Goal: Task Accomplishment & Management: Complete application form

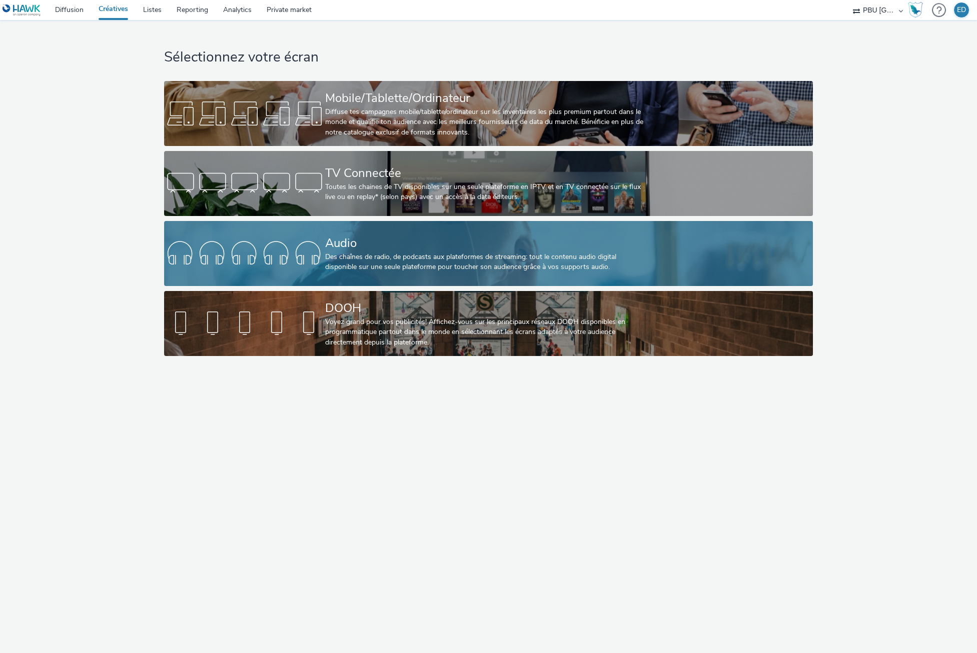
click at [455, 258] on div "Des chaînes de radio, de podcasts aux plateformes de streaming: tout le contenu…" at bounding box center [486, 262] width 323 height 21
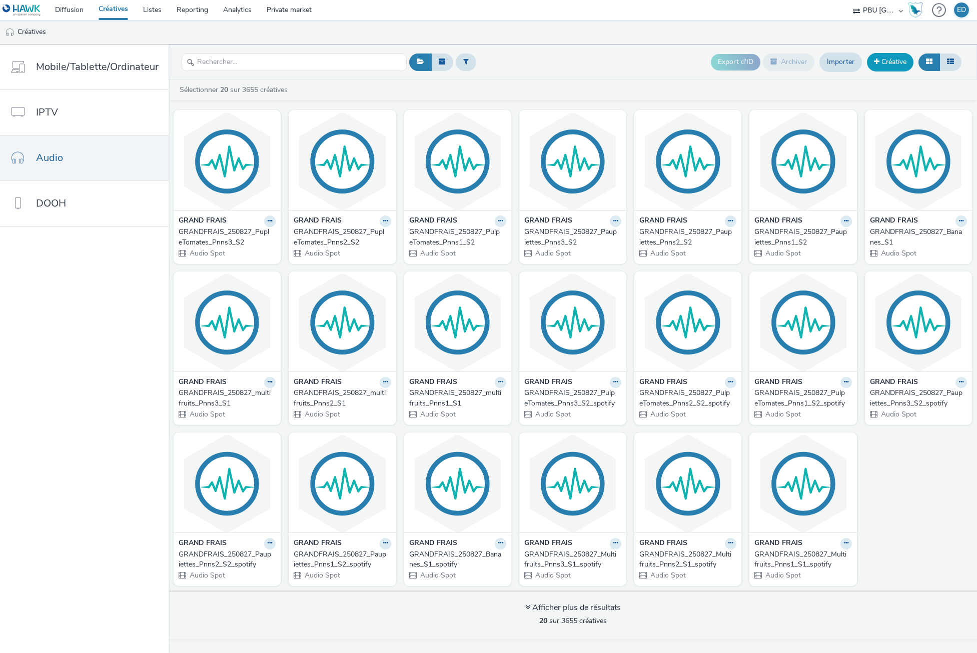
click at [888, 65] on link "Créative" at bounding box center [890, 62] width 47 height 18
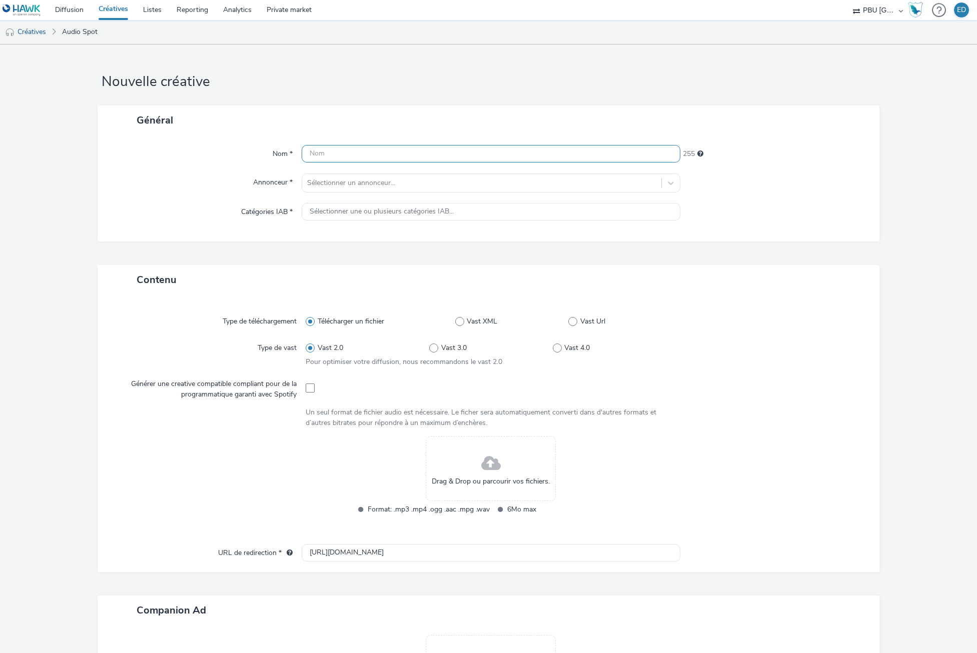
click at [329, 157] on input "text" at bounding box center [491, 154] width 378 height 18
paste input "GRANDFRAIS_250830_Cemercredi_Pnns1"
type input "GRANDFRAIS_250830_Cemercredi_Pnns1"
click at [333, 177] on div at bounding box center [481, 183] width 349 height 12
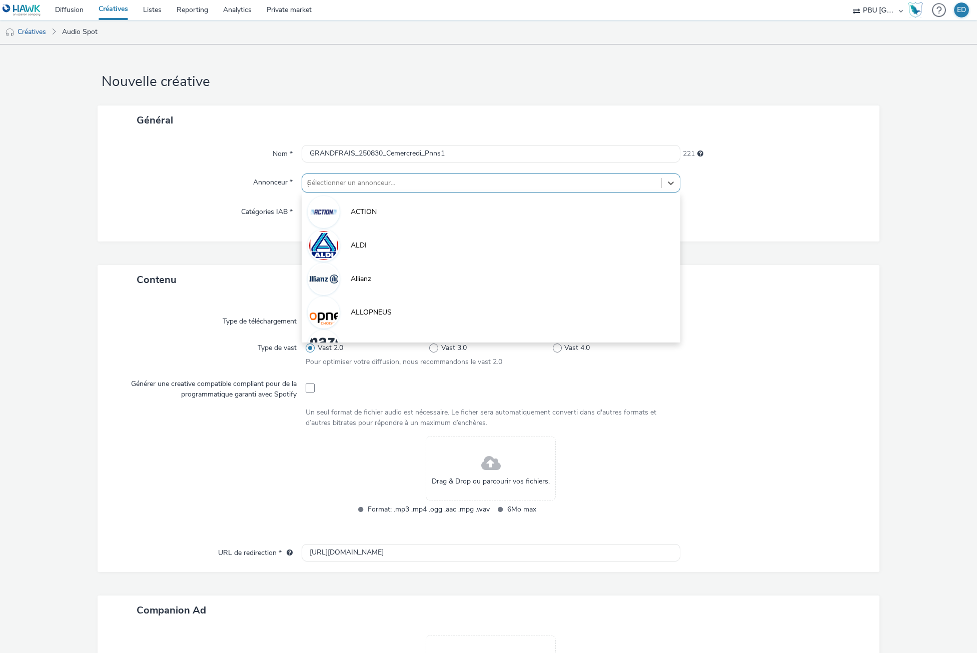
type input "gr"
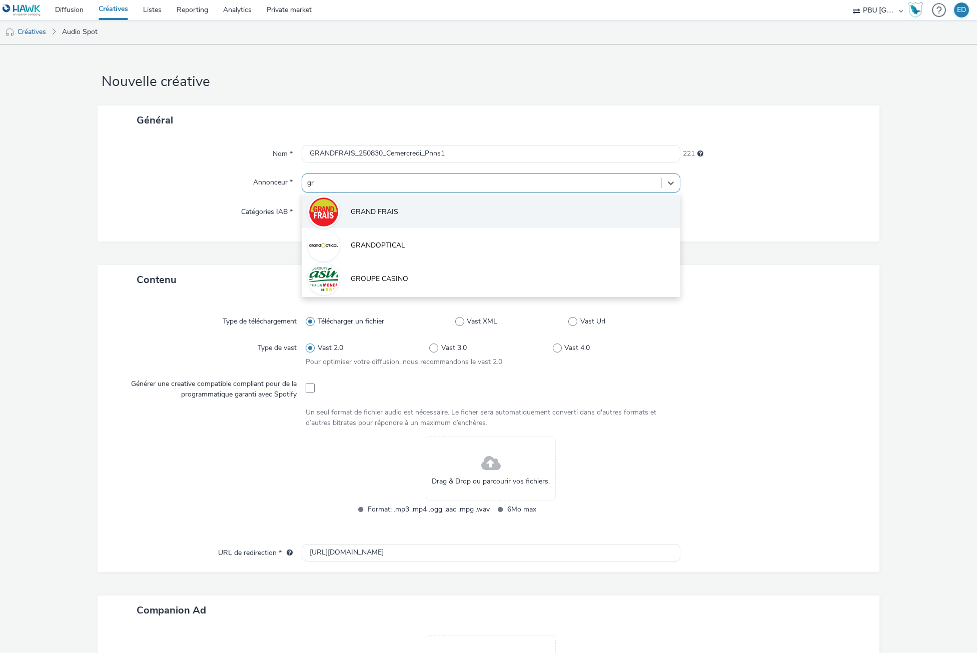
click at [360, 201] on li "GRAND FRAIS" at bounding box center [491, 212] width 378 height 34
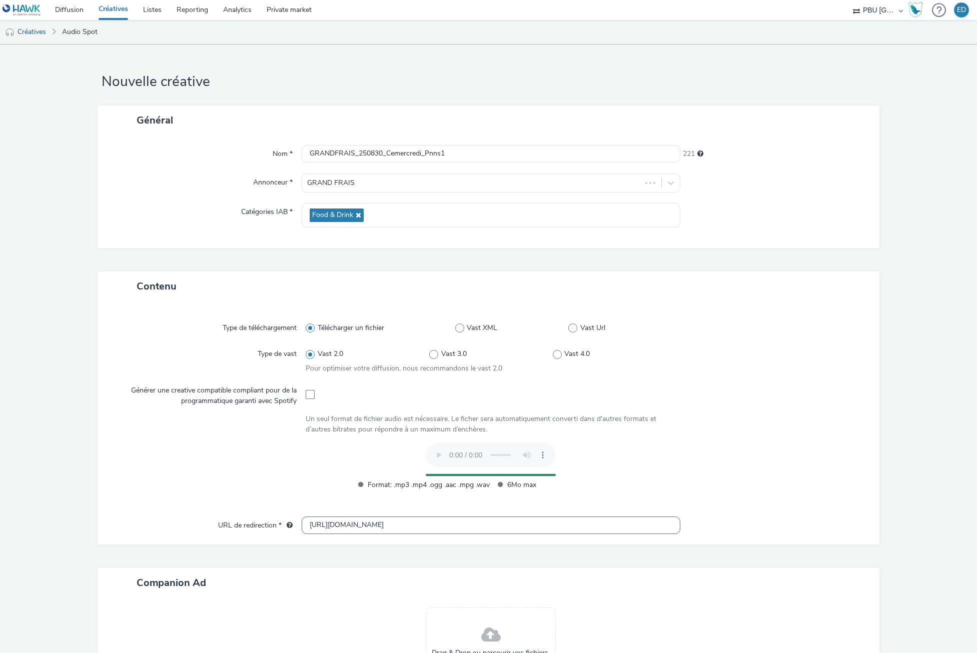
click at [318, 529] on input "[URL][DOMAIN_NAME]" at bounding box center [491, 526] width 378 height 18
type input "[URL][DOMAIN_NAME]"
click at [763, 412] on div "Type de téléchargement Télécharger un fichier Vast XML Vast Url Type de vast Va…" at bounding box center [488, 414] width 761 height 206
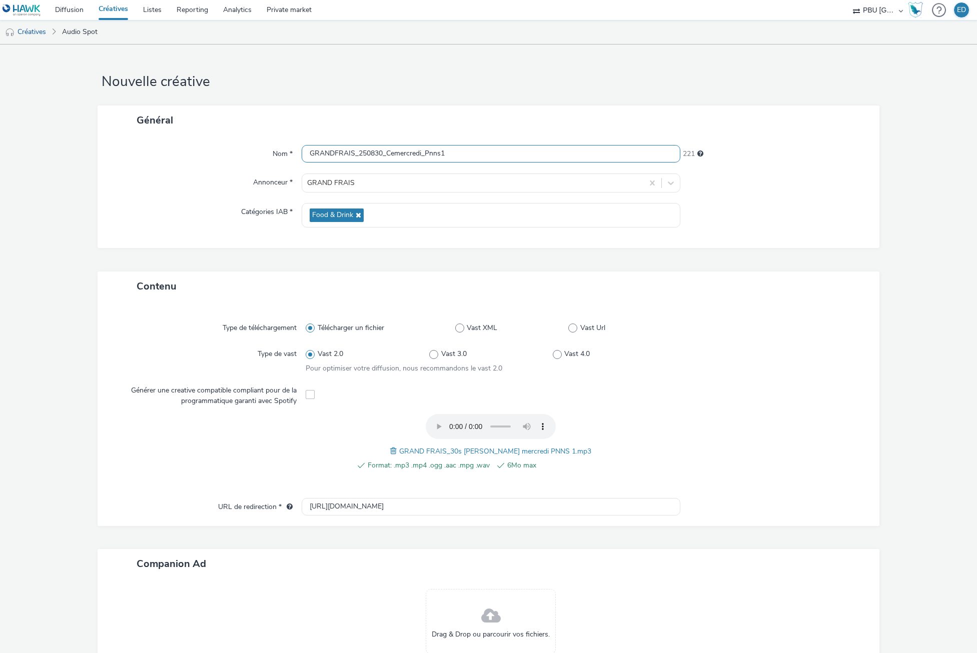
drag, startPoint x: 453, startPoint y: 157, endPoint x: 118, endPoint y: 153, distance: 335.7
click at [118, 153] on div "Nom * GRANDFRAIS_250830_Cemercredi_Pnns1 221" at bounding box center [488, 154] width 761 height 18
click at [82, 292] on form "Nouvelle créative Général Nom * GRANDFRAIS_250830_Cemercredi_Pnns1 221 Annonceu…" at bounding box center [488, 398] width 977 height 707
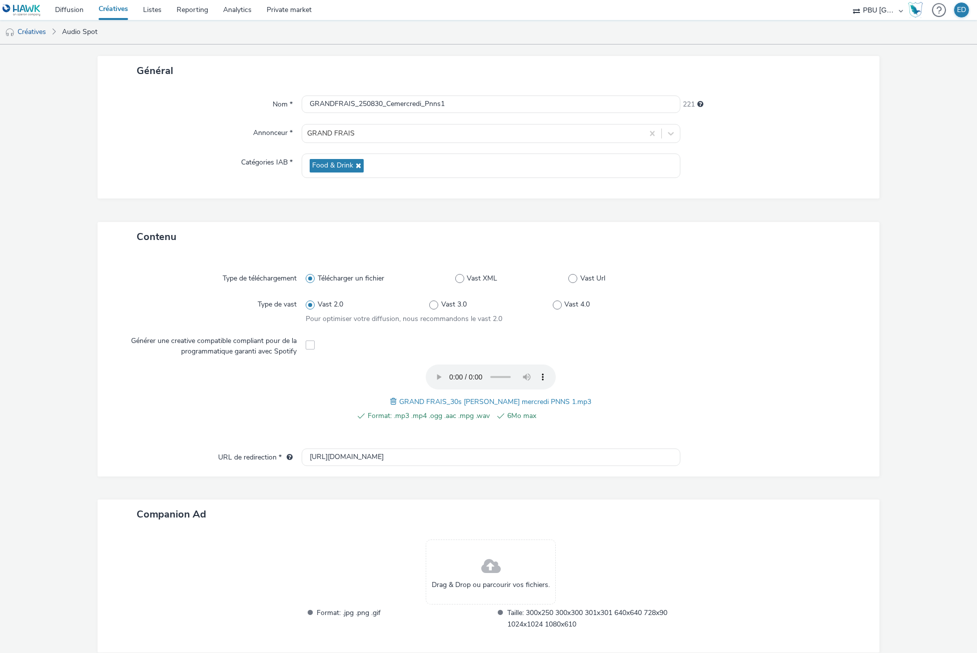
scroll to position [98, 0]
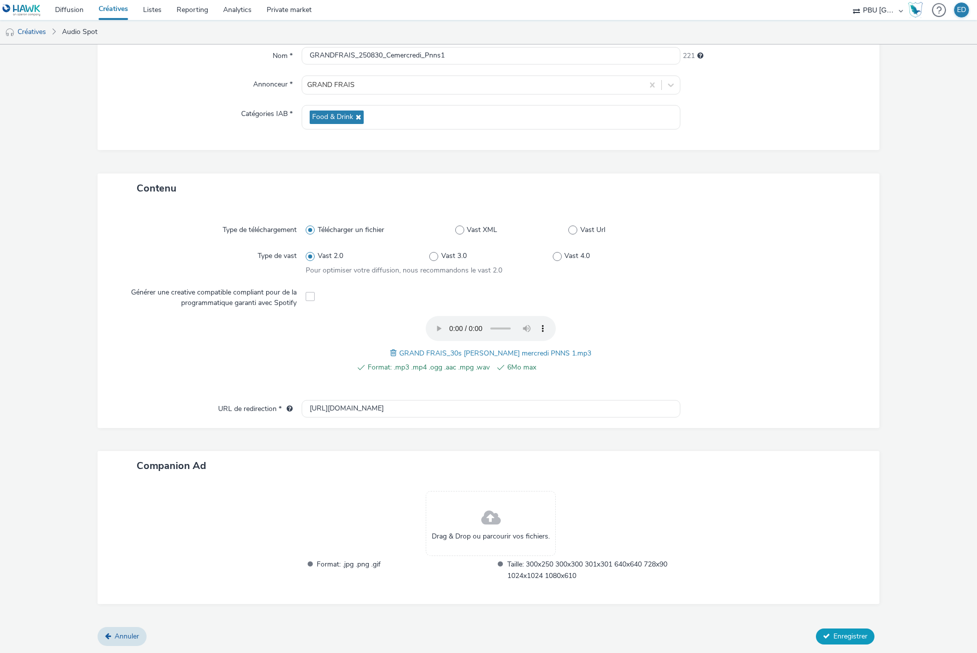
click at [844, 632] on span "Enregistrer" at bounding box center [851, 637] width 34 height 10
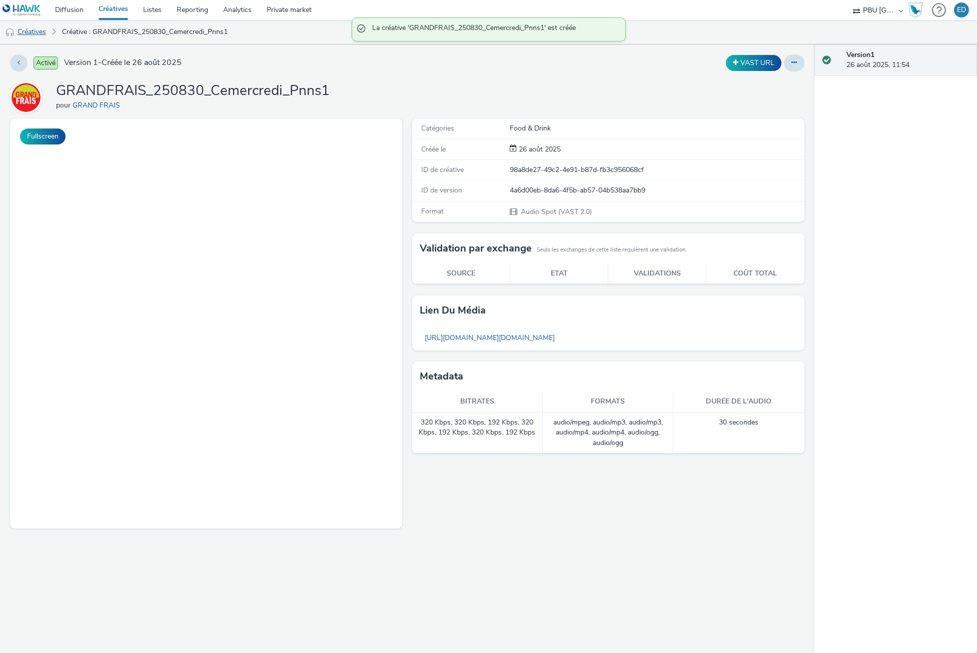
click at [37, 44] on link "Créatives" at bounding box center [25, 32] width 51 height 24
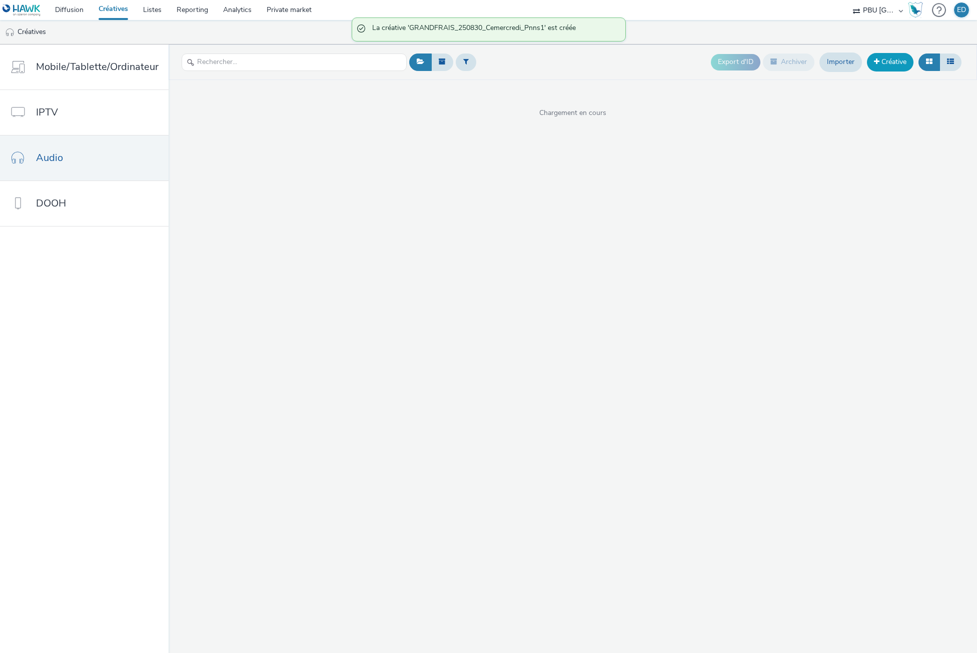
click at [894, 55] on link "Créative" at bounding box center [890, 62] width 47 height 18
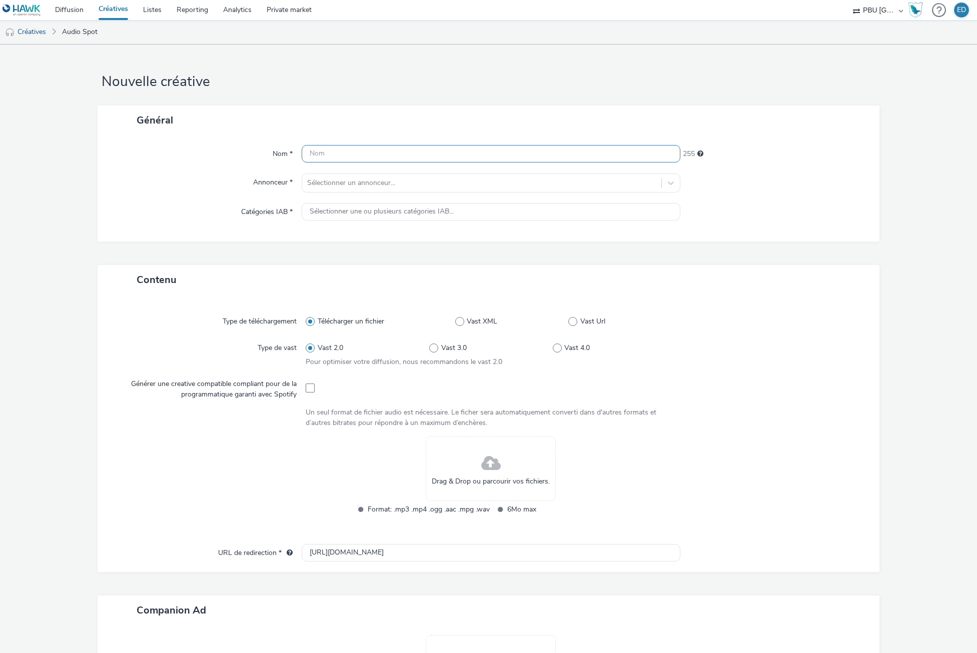
click at [412, 154] on input "text" at bounding box center [491, 154] width 378 height 18
paste input "GRANDFRAIS_250830_Cemercredi_Pnns1"
type input "GRANDFRAIS_250830_Cemercredi_Pnns2"
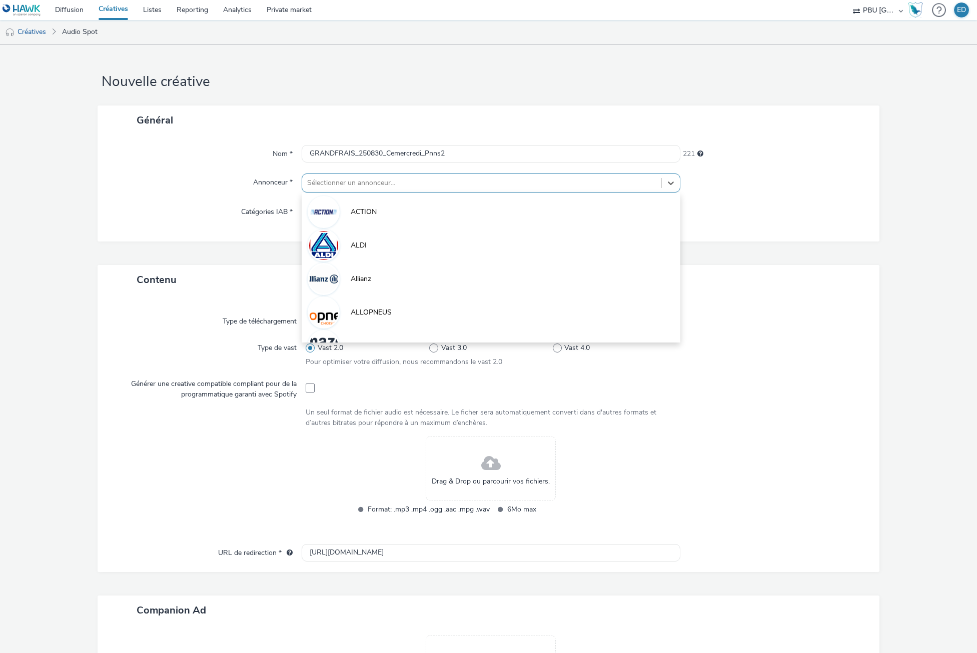
click at [325, 185] on div at bounding box center [481, 183] width 349 height 12
type input "GR"
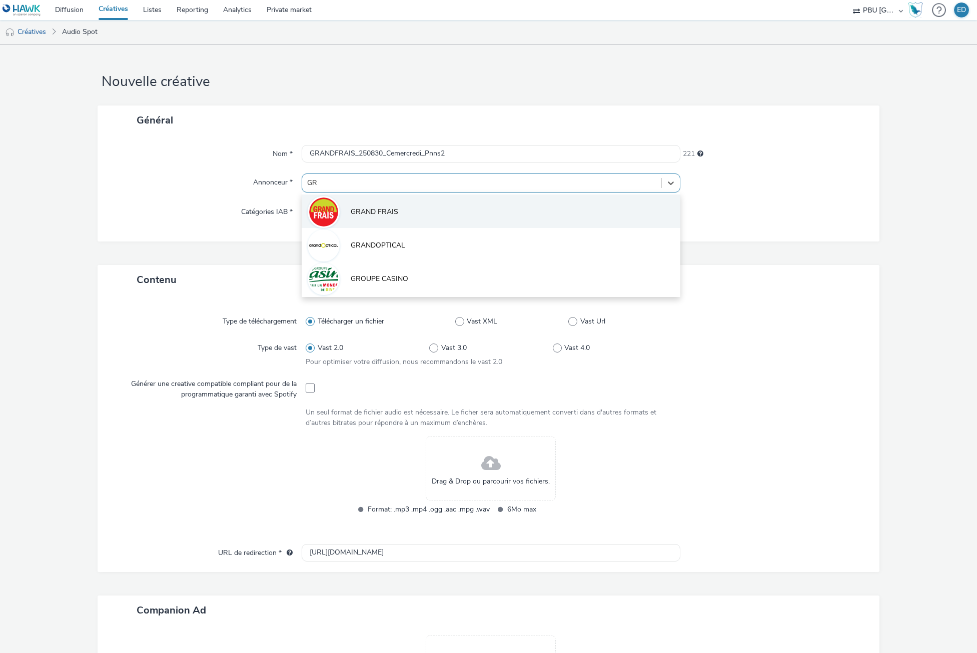
click at [367, 216] on span "GRAND FRAIS" at bounding box center [375, 212] width 48 height 10
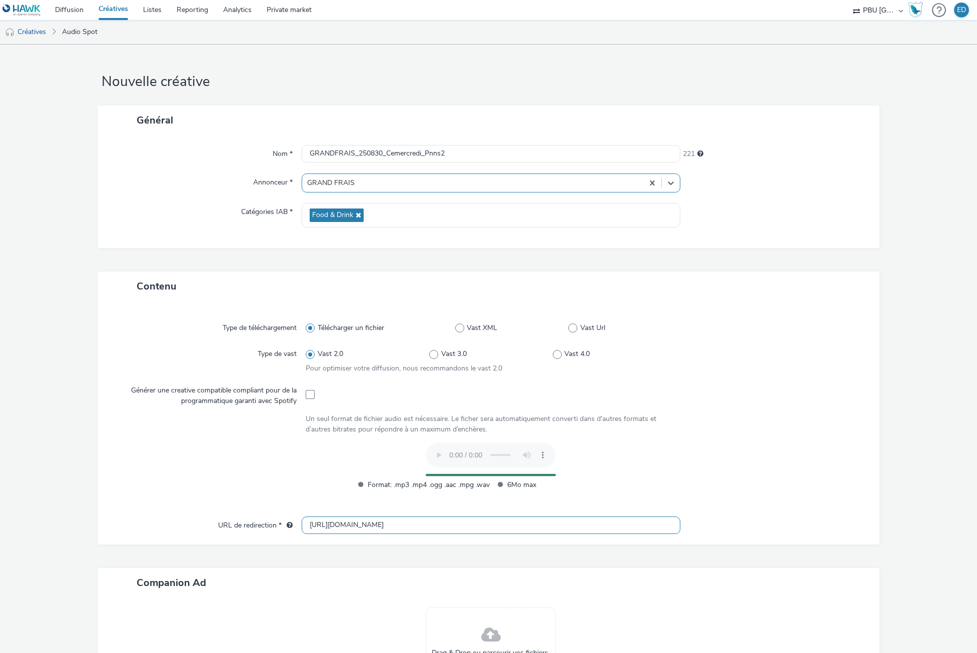
click at [320, 528] on input "[URL][DOMAIN_NAME]" at bounding box center [491, 526] width 378 height 18
type input "[URL][DOMAIN_NAME]"
click at [128, 475] on div at bounding box center [211, 472] width 190 height 58
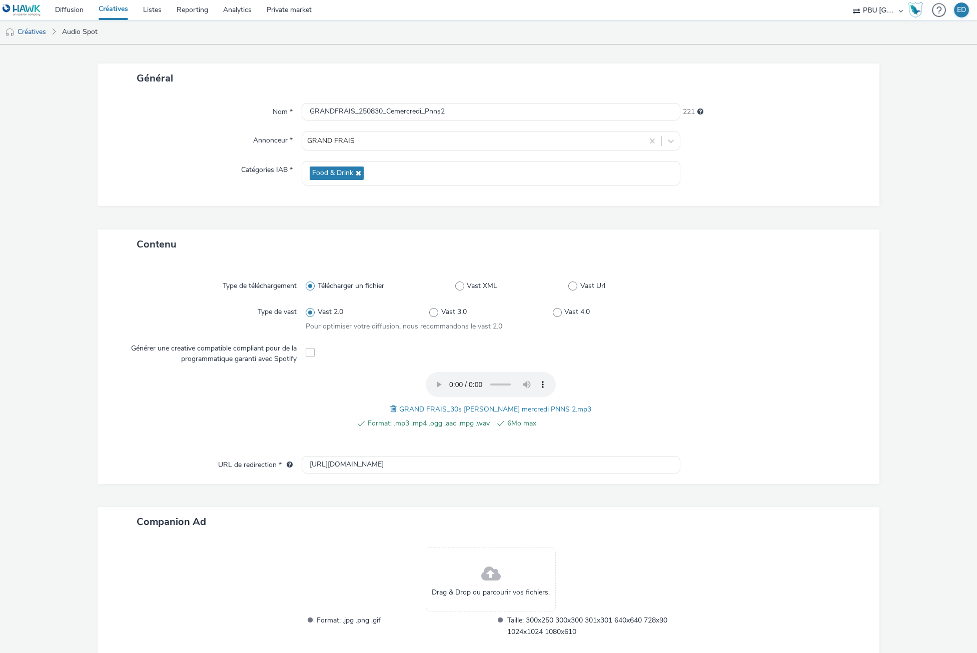
scroll to position [98, 0]
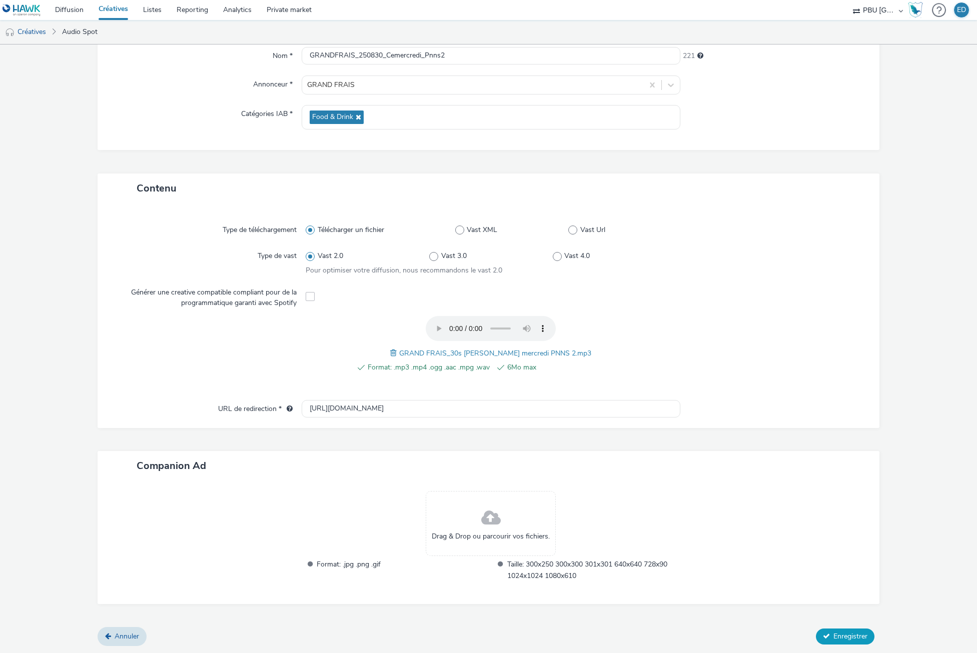
click at [834, 638] on span "Enregistrer" at bounding box center [851, 637] width 34 height 10
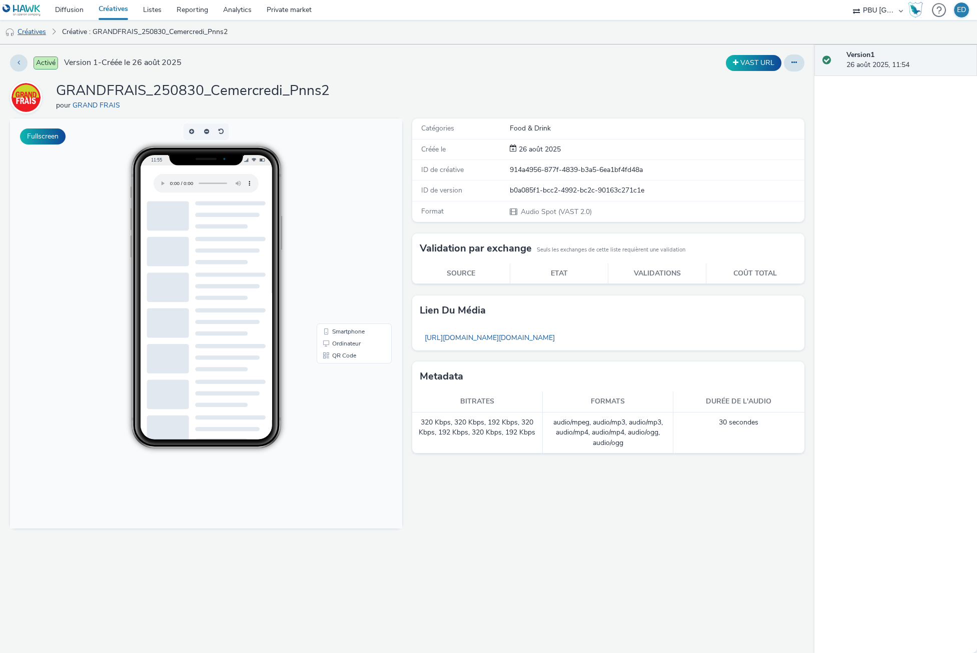
click at [39, 34] on link "Créatives" at bounding box center [25, 32] width 51 height 24
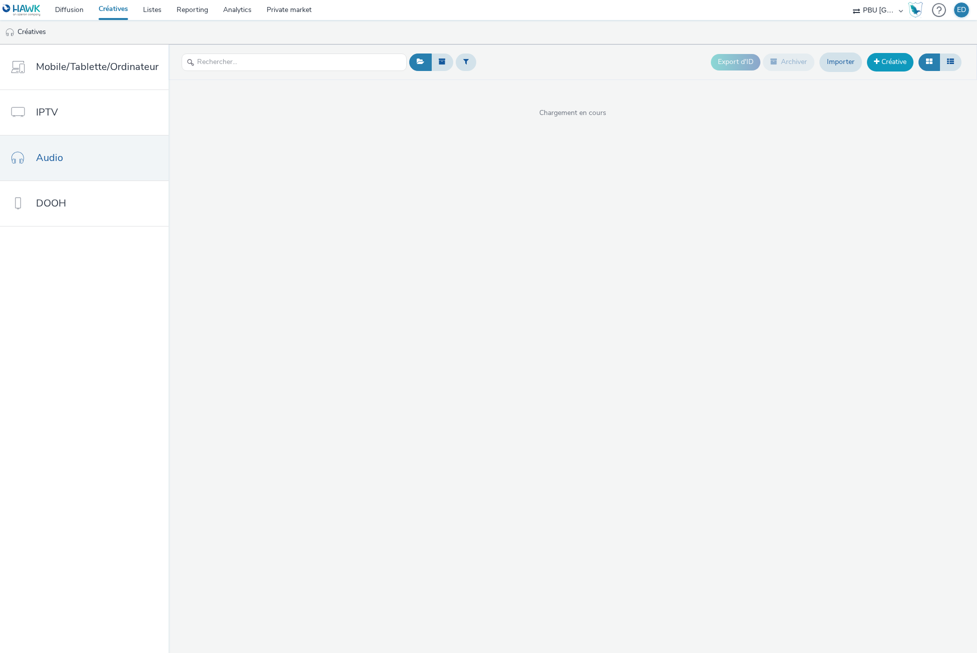
click at [892, 62] on link "Créative" at bounding box center [890, 62] width 47 height 18
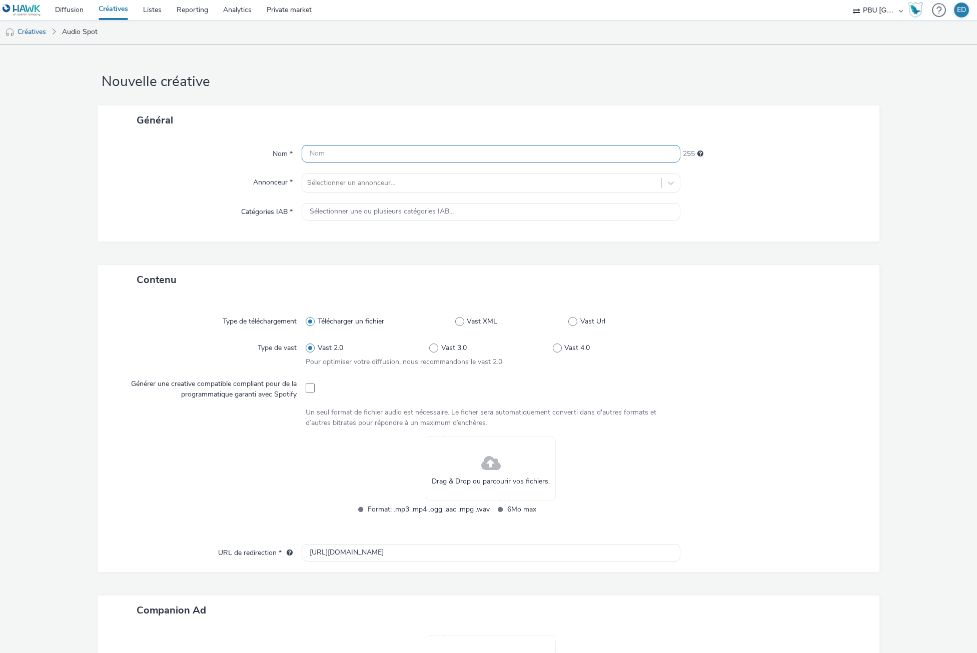
click at [373, 151] on input "text" at bounding box center [491, 154] width 378 height 18
paste input "GRANDFRAIS_250830_Cemercredi_Pnns1"
type input "GRANDFRAIS_250830_Cemercredi_Pnns3"
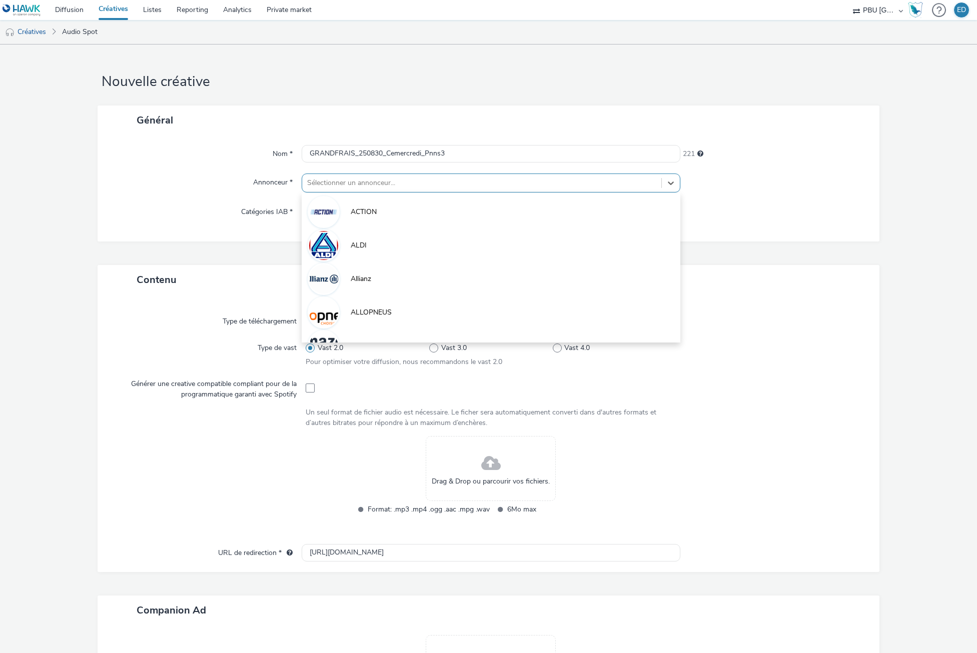
click at [347, 178] on div at bounding box center [481, 183] width 349 height 12
type input "GR"
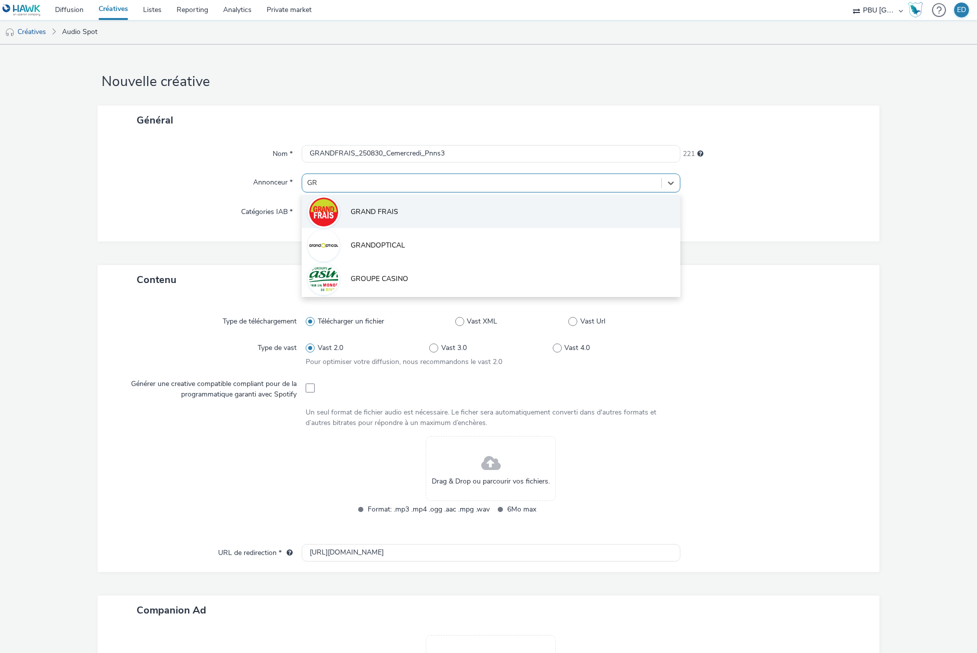
click at [368, 213] on span "GRAND FRAIS" at bounding box center [375, 212] width 48 height 10
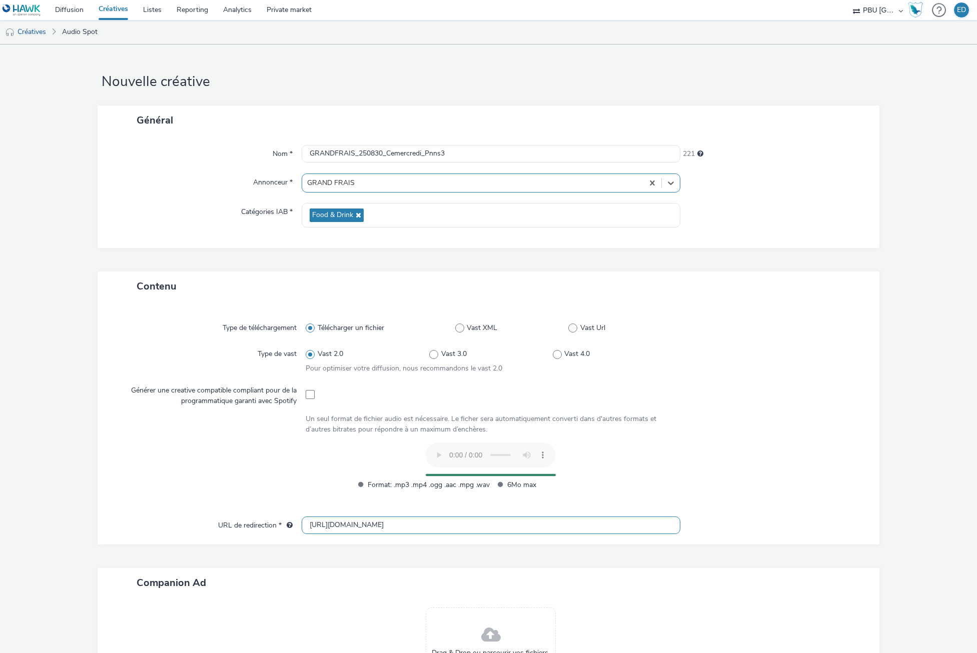
click at [313, 530] on input "[URL][DOMAIN_NAME]" at bounding box center [491, 526] width 378 height 18
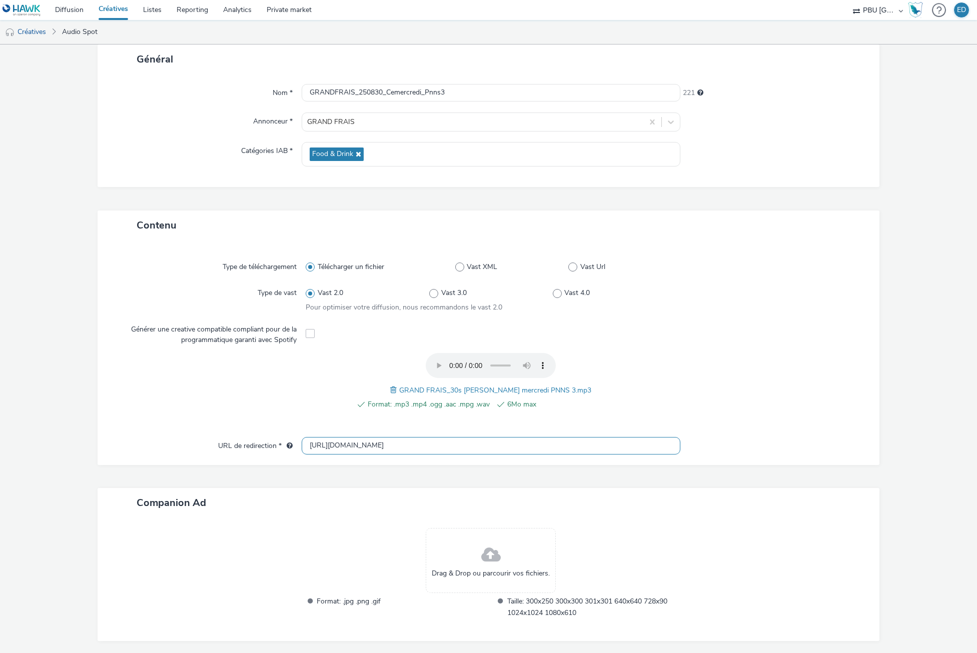
scroll to position [98, 0]
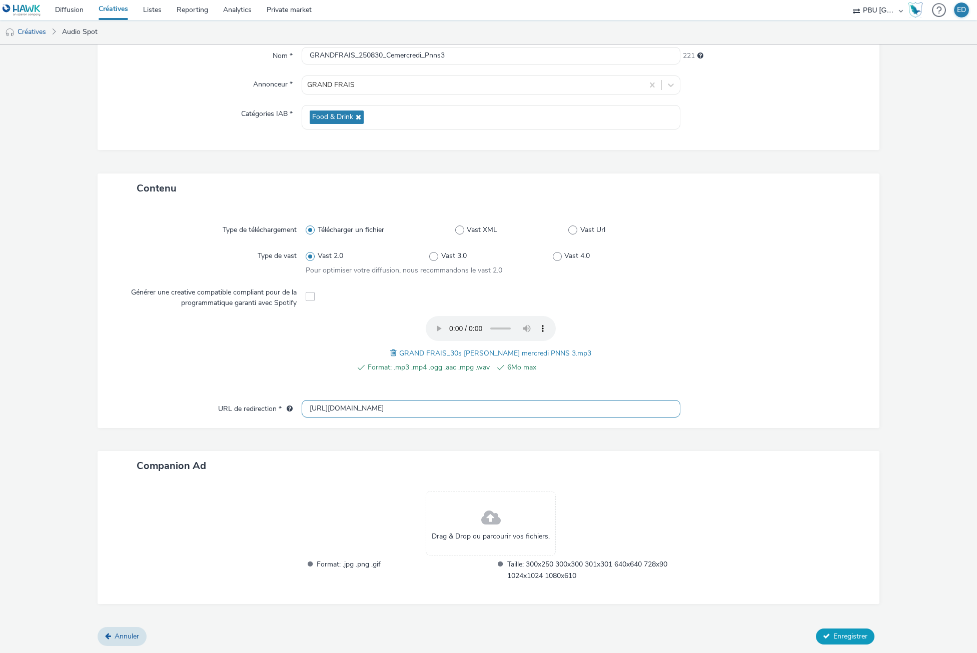
type input "[URL][DOMAIN_NAME]"
click at [824, 633] on button "Enregistrer" at bounding box center [845, 637] width 59 height 16
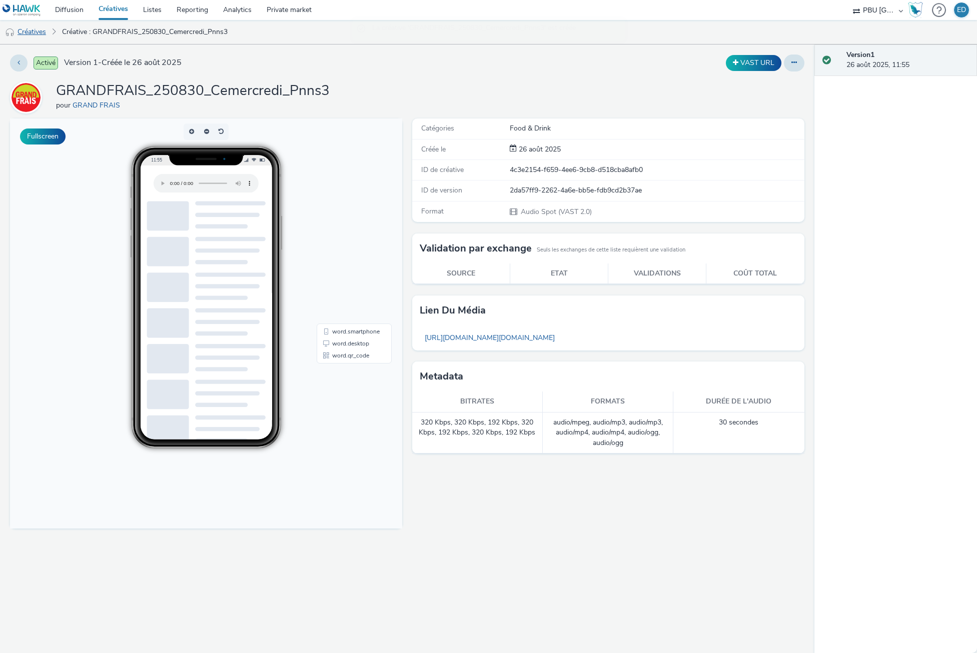
click at [37, 26] on link "Créatives" at bounding box center [25, 32] width 51 height 24
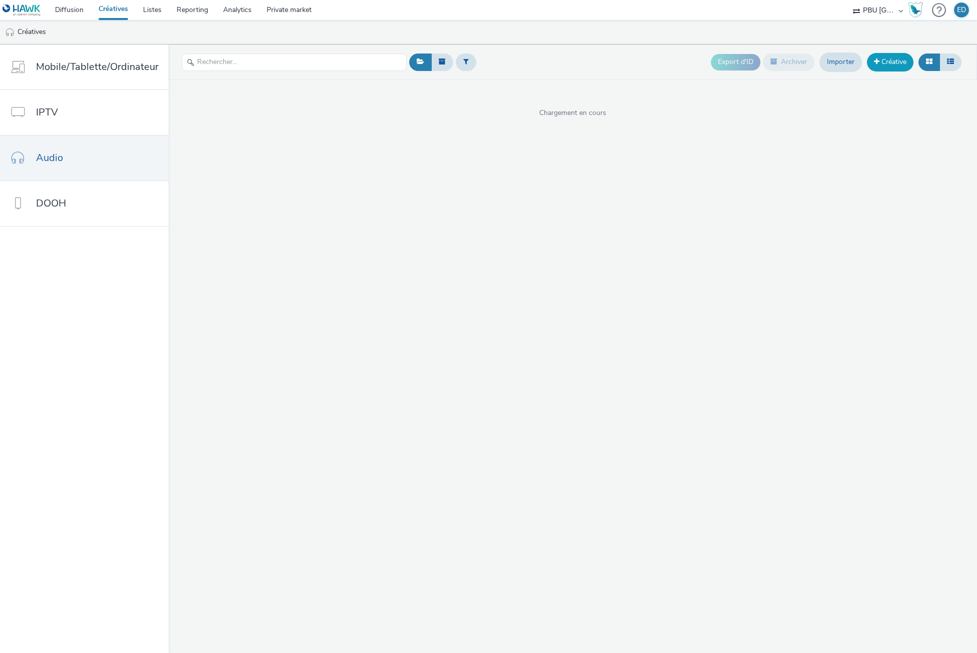
click at [892, 66] on link "Créative" at bounding box center [890, 62] width 47 height 18
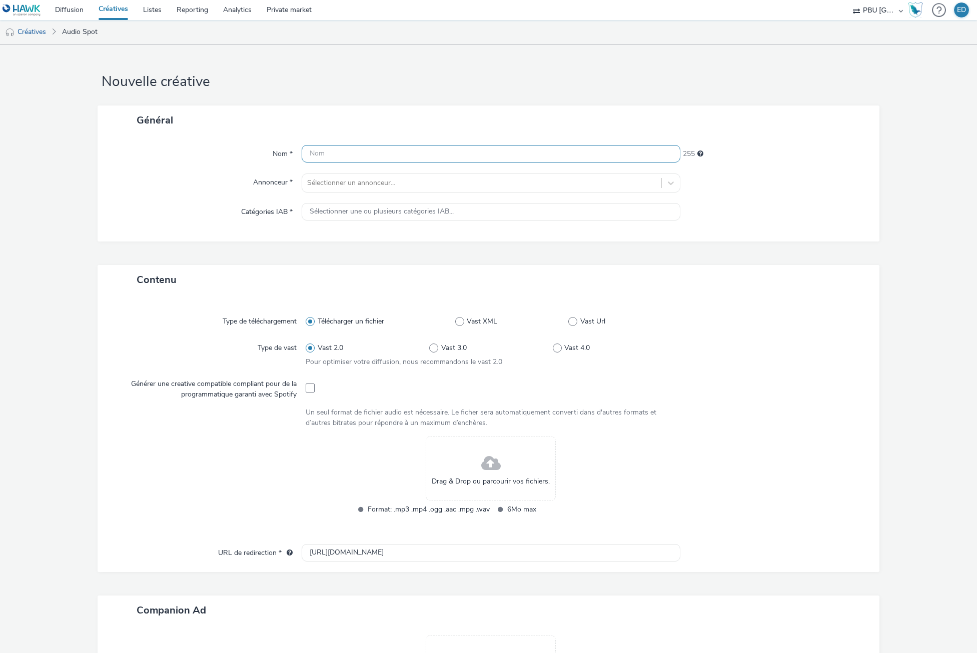
click at [315, 156] on input "text" at bounding box center [491, 154] width 378 height 18
paste input "GRANDFRAIS_250830_Cemercredi_Pnns1"
drag, startPoint x: 386, startPoint y: 154, endPoint x: 420, endPoint y: 157, distance: 34.7
click at [420, 157] on input "GRANDFRAIS_250830_Cemercredi_Pnns1" at bounding box center [491, 154] width 378 height 18
type input "GRANDFRAIS_250830_Demain_Pnns1"
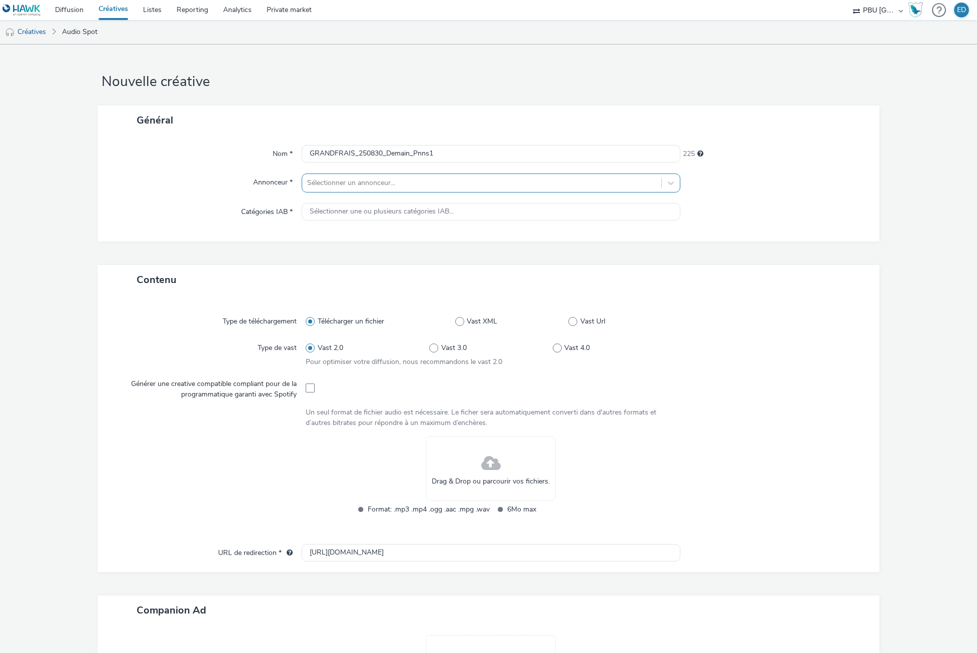
click at [385, 181] on div at bounding box center [481, 183] width 349 height 12
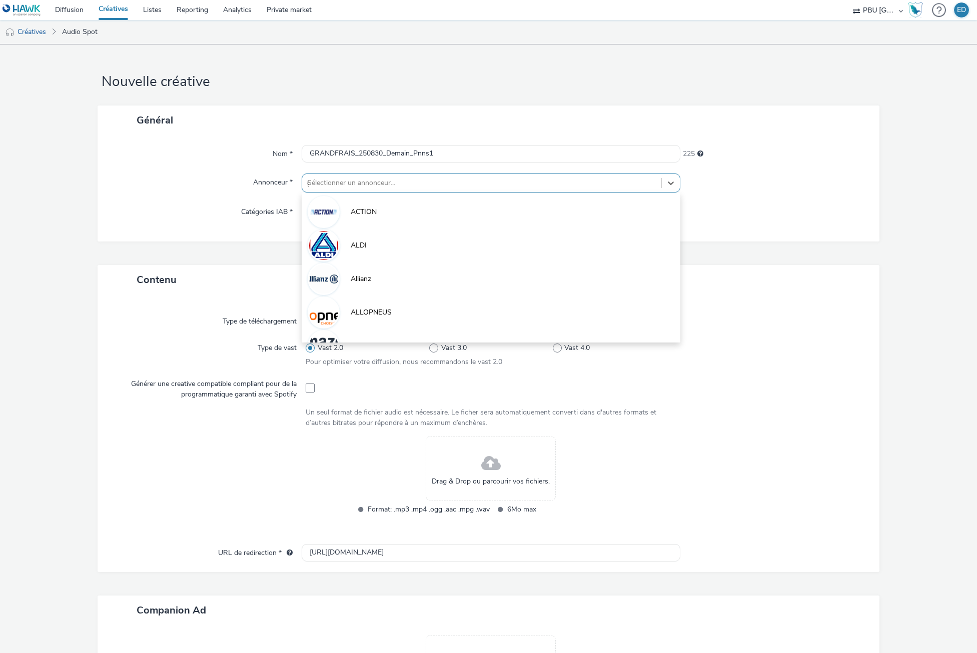
type input "gr"
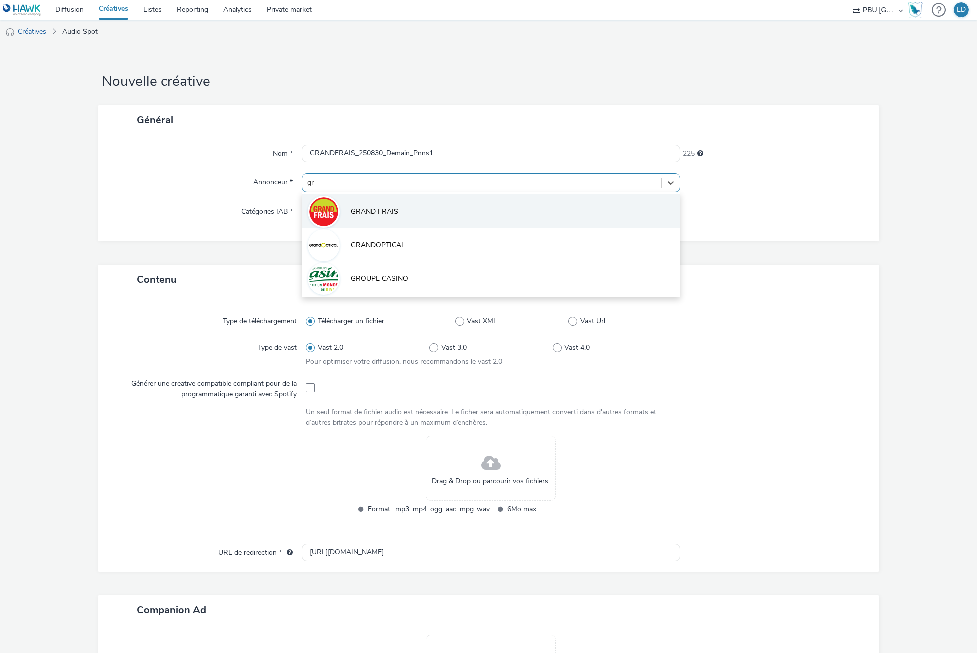
click at [394, 207] on span "GRAND FRAIS" at bounding box center [375, 212] width 48 height 10
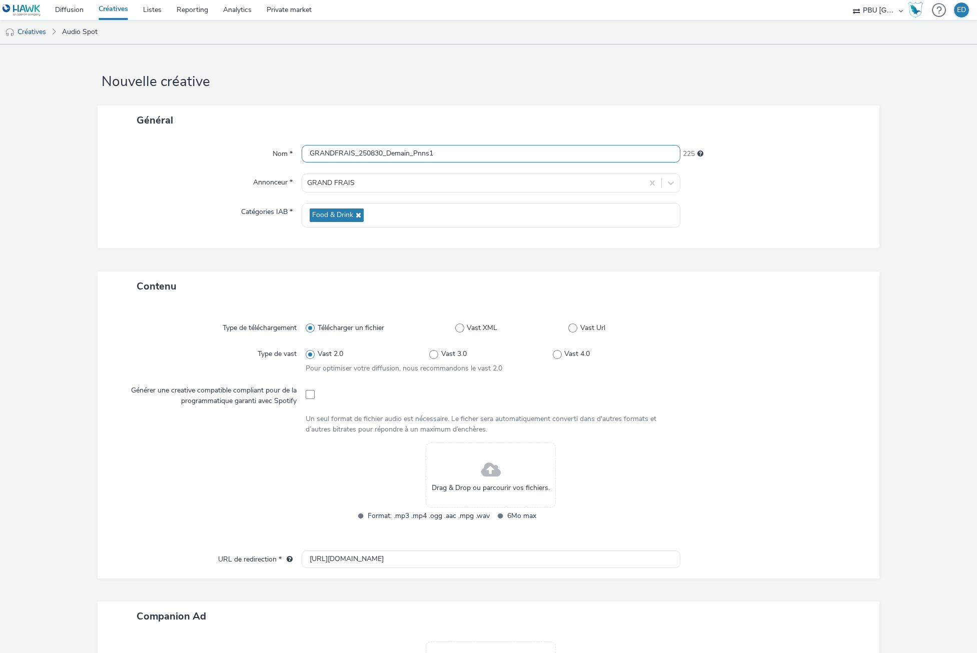
click at [440, 151] on input "GRANDFRAIS_250830_Demain_Pnns1" at bounding box center [491, 154] width 378 height 18
click at [440, 150] on input "GRANDFRAIS_250830_Demain_Pnns1" at bounding box center [491, 154] width 378 height 18
click at [441, 150] on input "GRANDFRAIS_250830_Demain_Pnns1" at bounding box center [491, 154] width 378 height 18
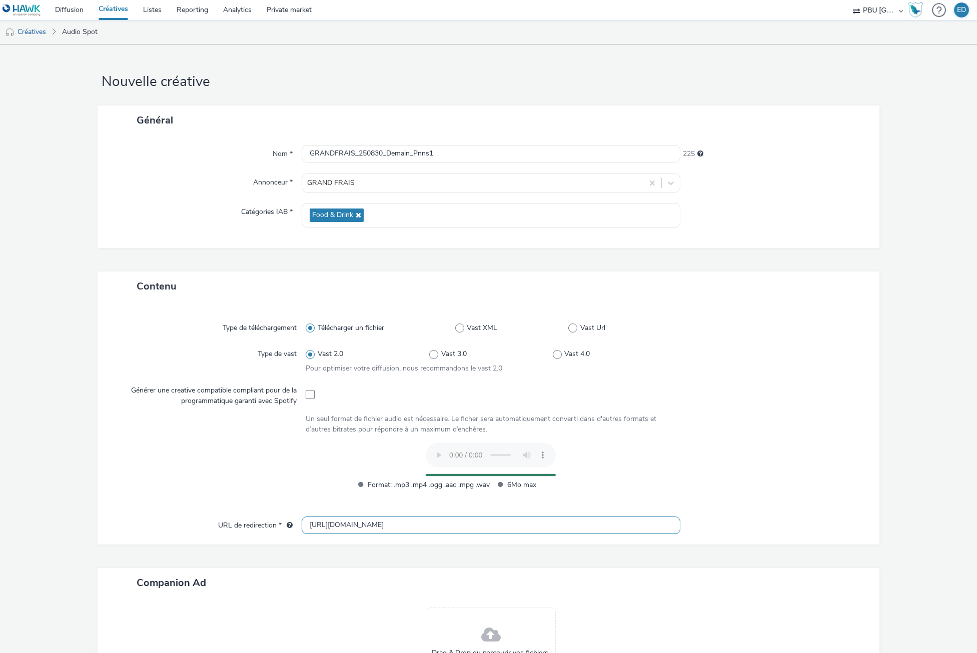
click at [316, 521] on input "[URL][DOMAIN_NAME]" at bounding box center [491, 526] width 378 height 18
type input "[URL][DOMAIN_NAME]"
click at [776, 414] on div at bounding box center [768, 424] width 185 height 21
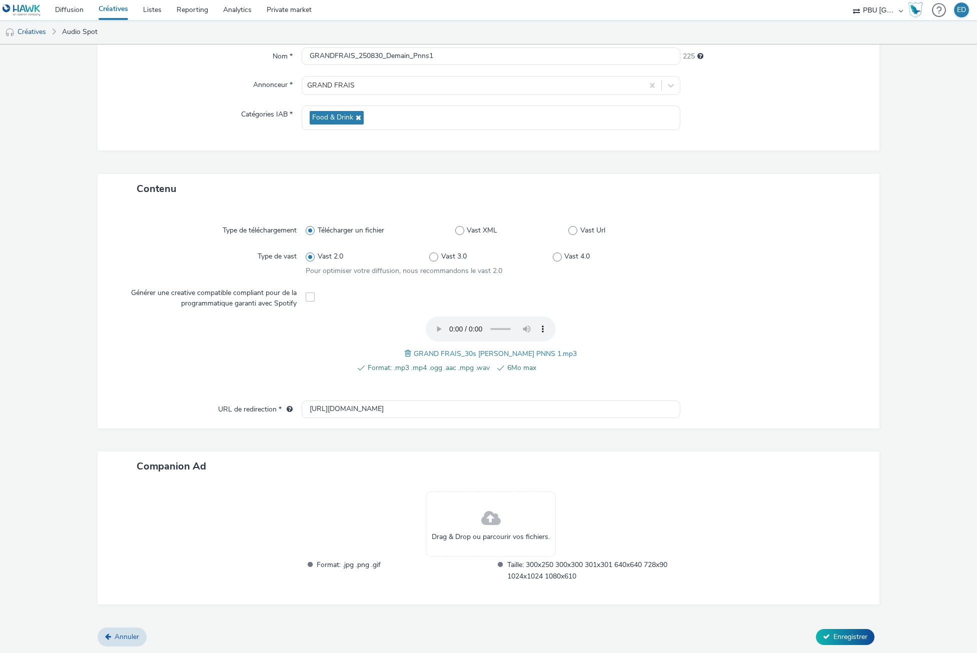
scroll to position [98, 0]
click at [848, 635] on span "Enregistrer" at bounding box center [851, 637] width 34 height 10
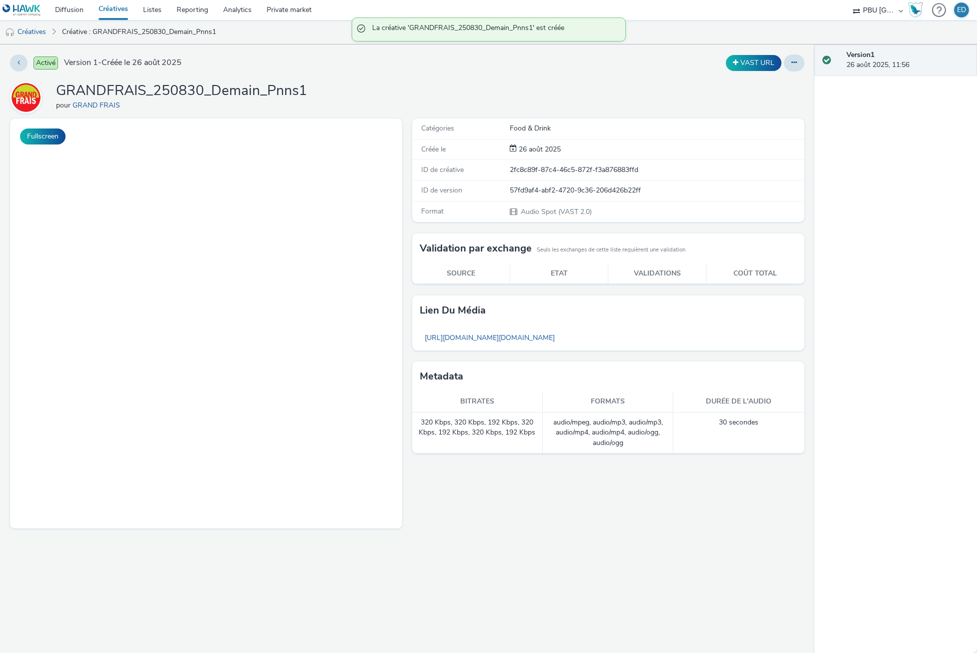
click at [49, 32] on link "Créatives" at bounding box center [25, 32] width 51 height 24
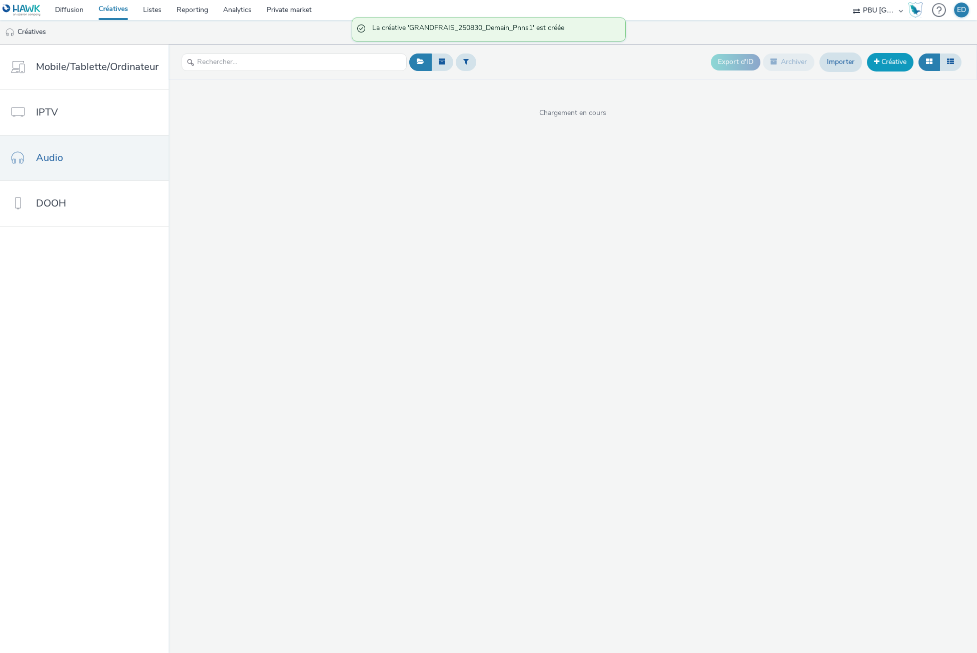
click at [886, 63] on link "Créative" at bounding box center [890, 62] width 47 height 18
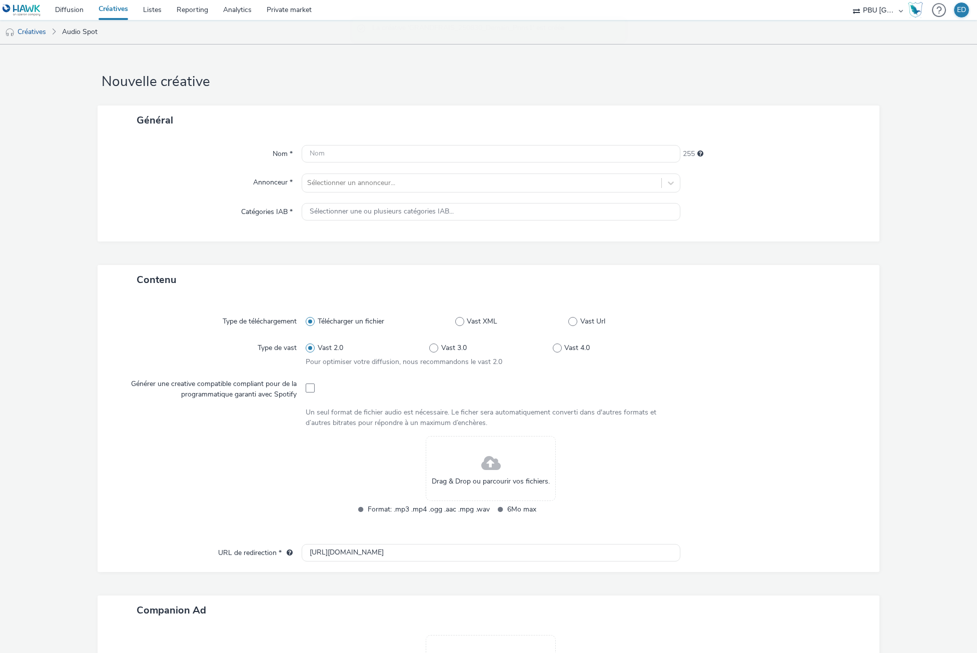
click at [385, 168] on div "Nom * 255 Annonceur * Sélectionner un annonceur... Catégories IAB * Sélectionne…" at bounding box center [489, 188] width 782 height 107
click at [352, 153] on input "text" at bounding box center [491, 154] width 378 height 18
paste input "GRANDFRAIS_250830_Demain_Pnns1"
type input "GRANDFRAIS_250830_Demain_Pnns2"
click at [376, 182] on div at bounding box center [481, 183] width 349 height 12
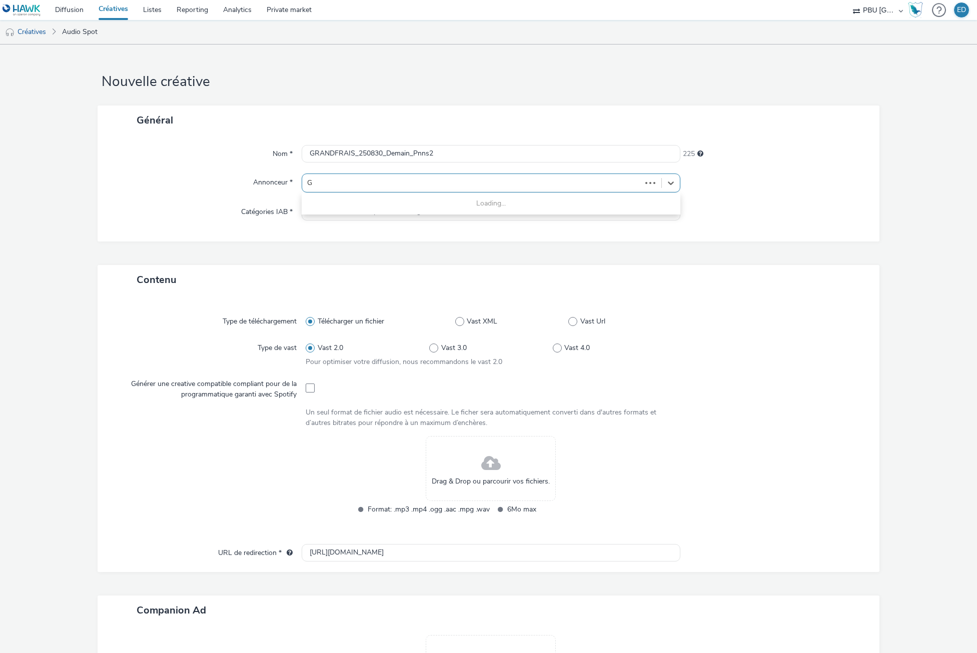
type input "GR"
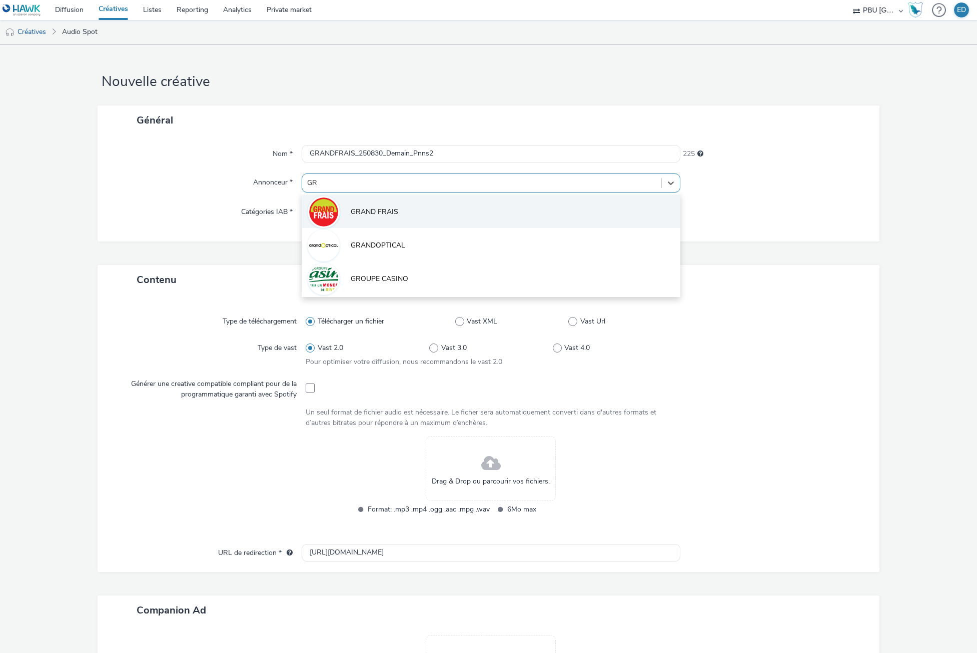
click at [380, 214] on span "GRAND FRAIS" at bounding box center [375, 212] width 48 height 10
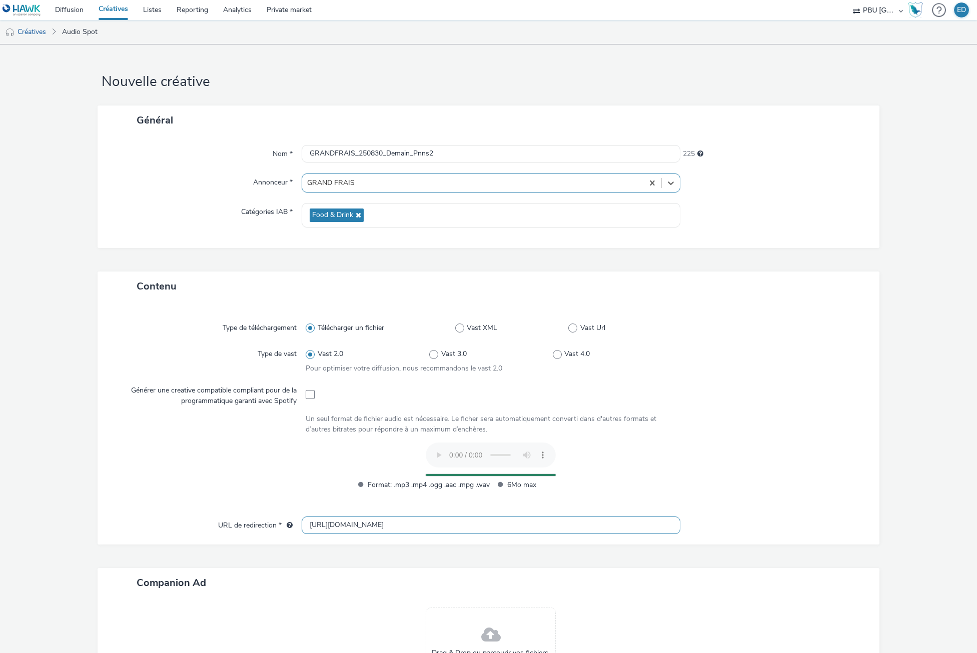
click at [317, 532] on input "[URL][DOMAIN_NAME]" at bounding box center [491, 526] width 378 height 18
type input "[URL][DOMAIN_NAME]"
click at [234, 485] on div at bounding box center [211, 472] width 190 height 58
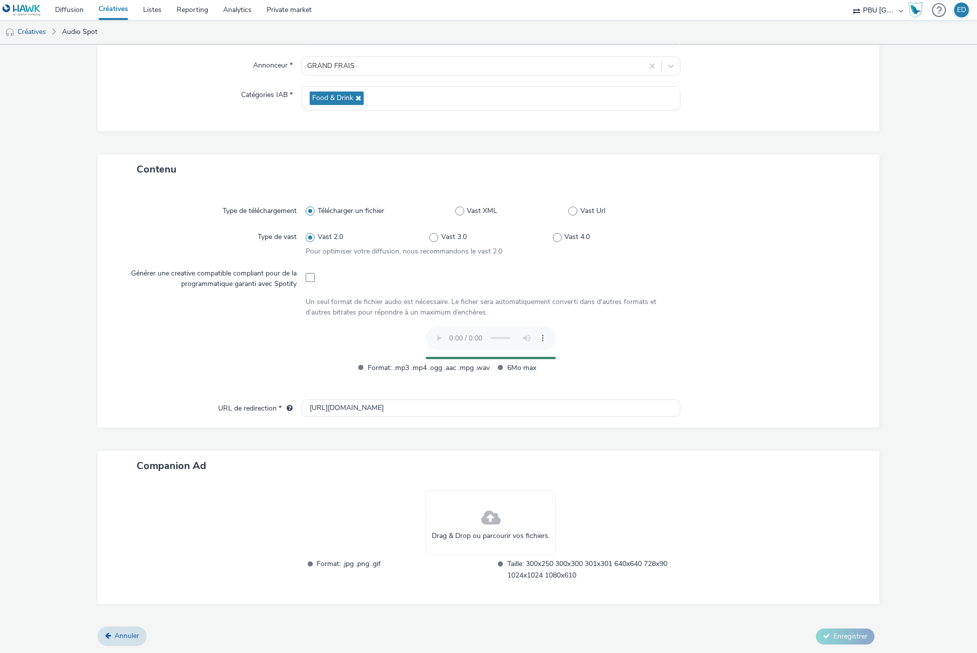
scroll to position [98, 0]
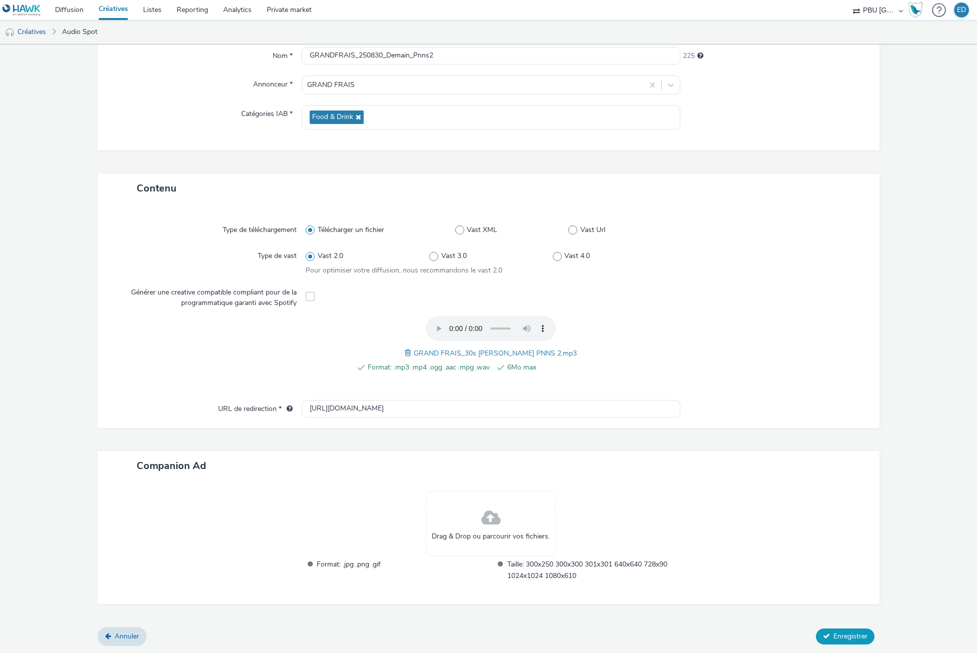
click at [852, 637] on span "Enregistrer" at bounding box center [851, 637] width 34 height 10
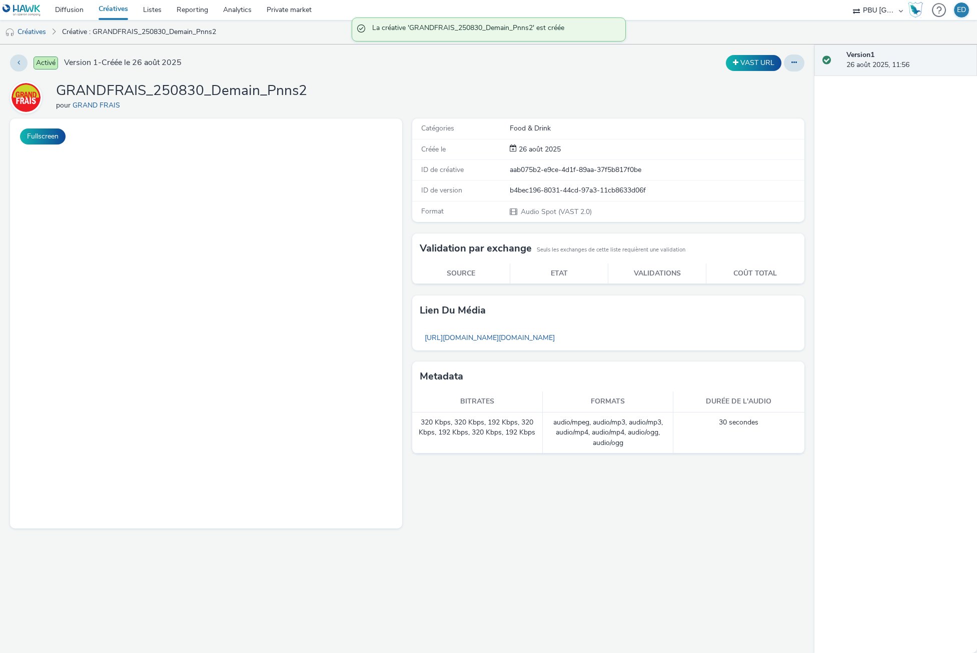
drag, startPoint x: 43, startPoint y: 31, endPoint x: 98, endPoint y: 41, distance: 55.9
click at [44, 31] on link "Créatives" at bounding box center [25, 32] width 51 height 24
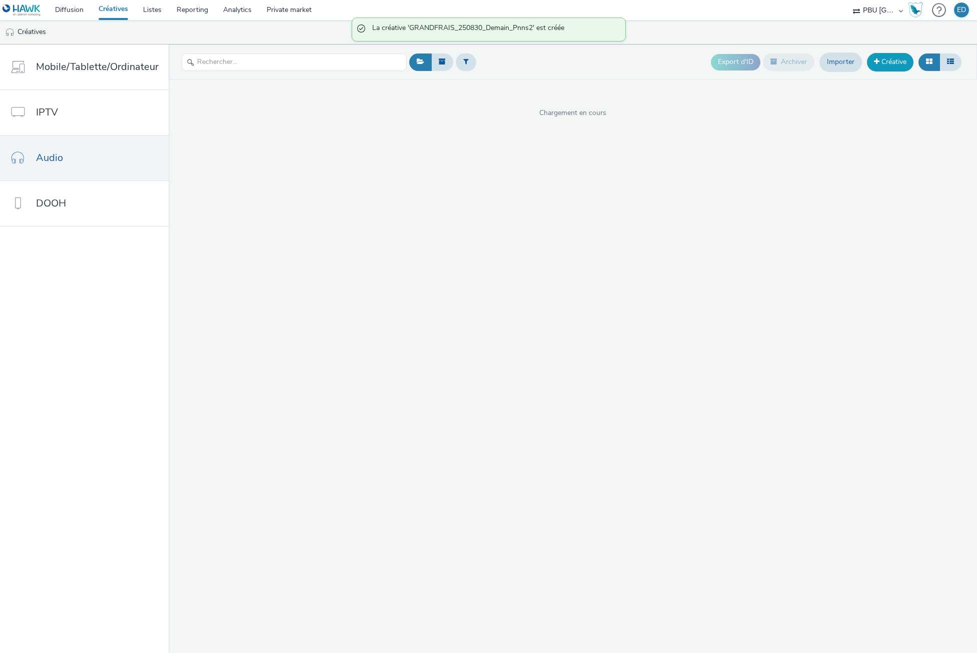
click at [892, 63] on link "Créative" at bounding box center [890, 62] width 47 height 18
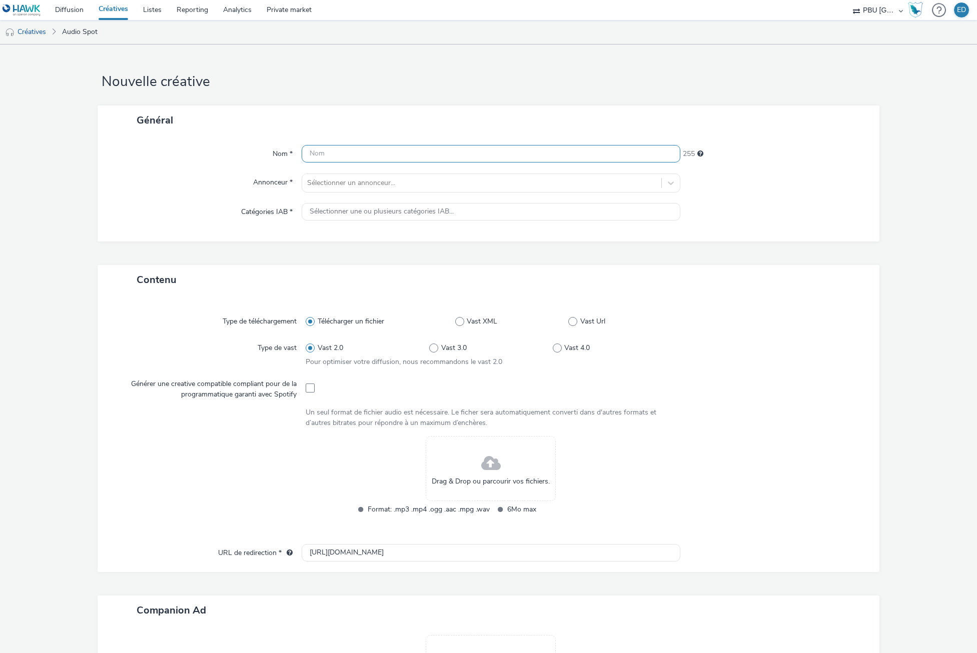
click at [328, 162] on input "text" at bounding box center [491, 154] width 378 height 18
paste input "GRANDFRAIS_250830_Demain_Pnns1"
type input "GRANDFRAIS_250830_Demain_Pnns3"
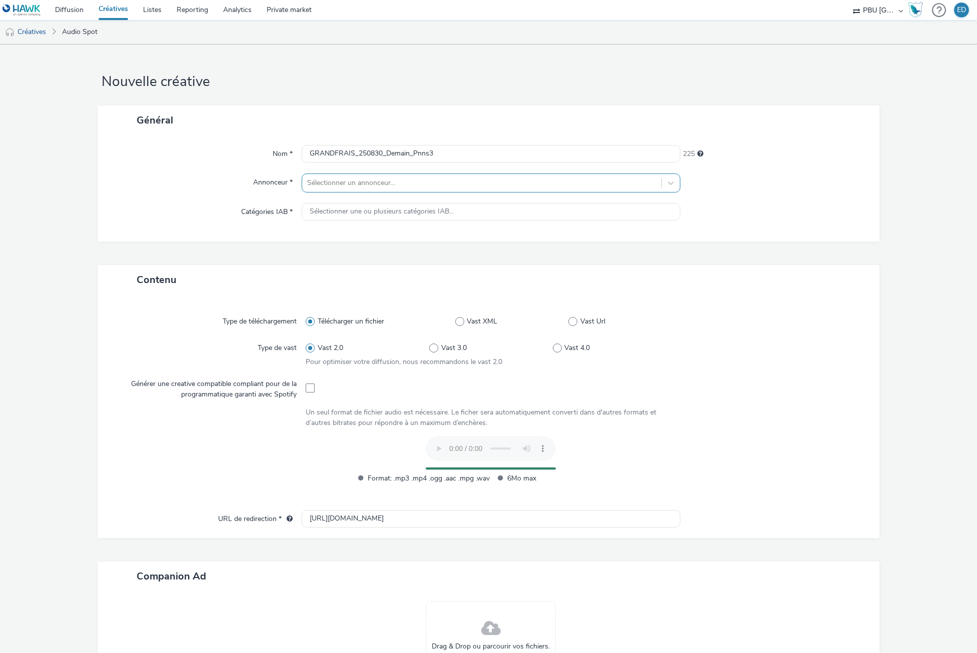
click at [330, 180] on div at bounding box center [481, 183] width 349 height 12
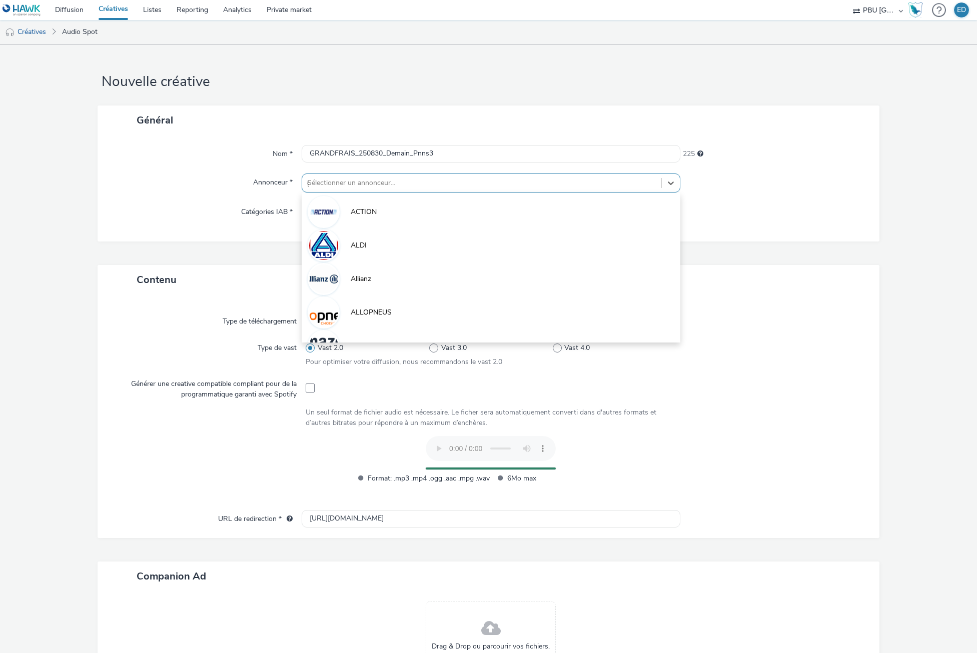
type input "gr"
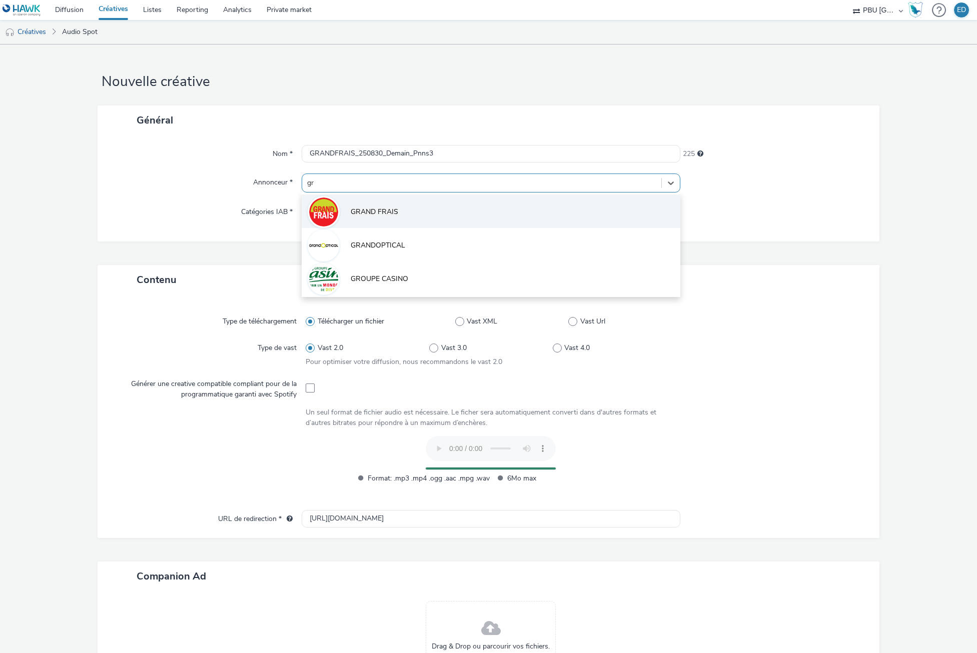
click at [348, 203] on li "GRAND FRAIS" at bounding box center [491, 212] width 378 height 34
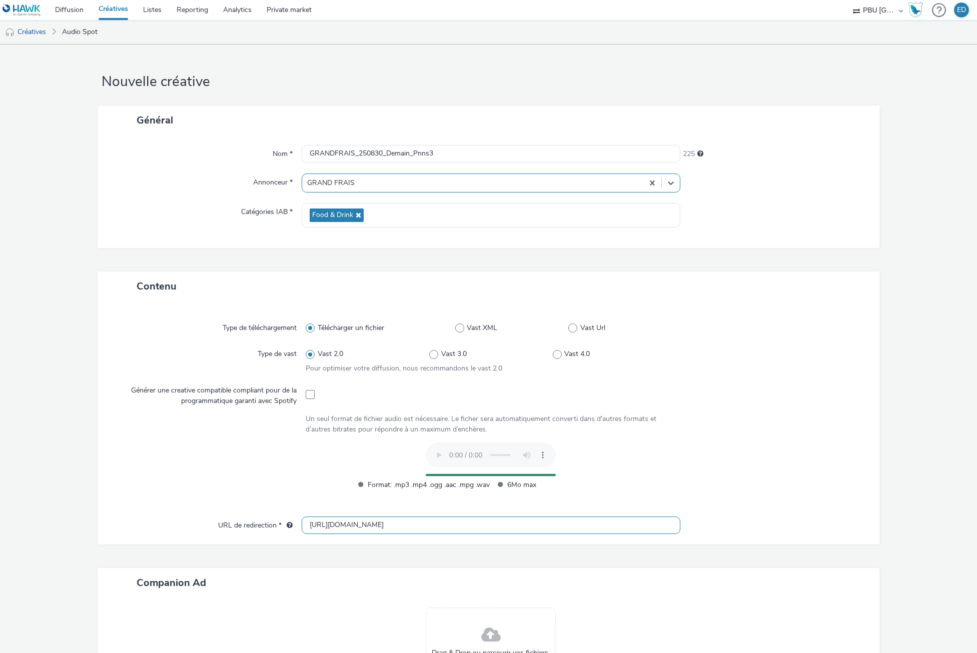
click at [320, 524] on input "[URL][DOMAIN_NAME]" at bounding box center [491, 526] width 378 height 18
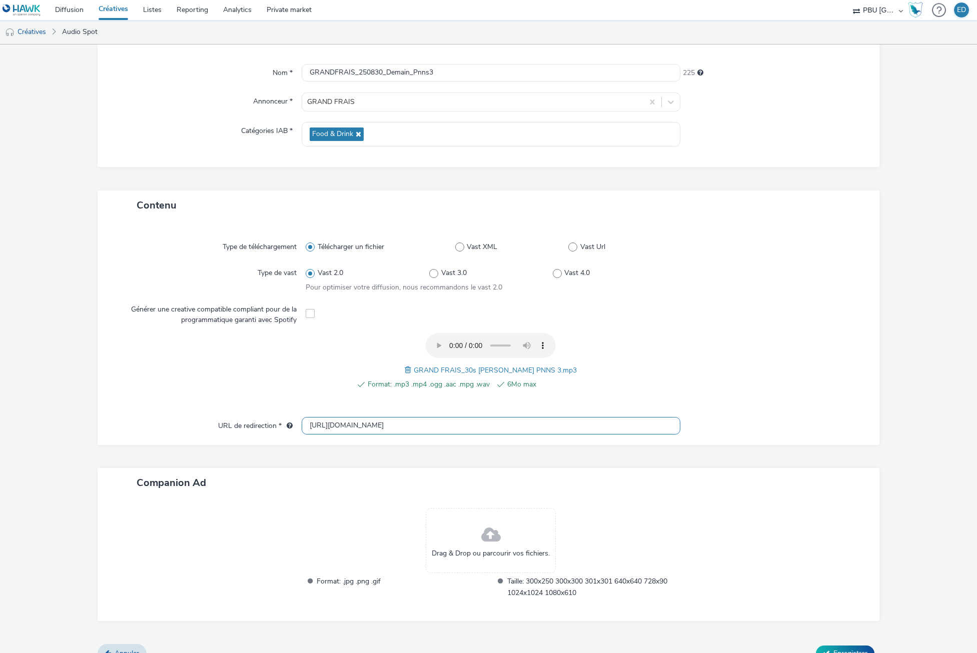
scroll to position [98, 0]
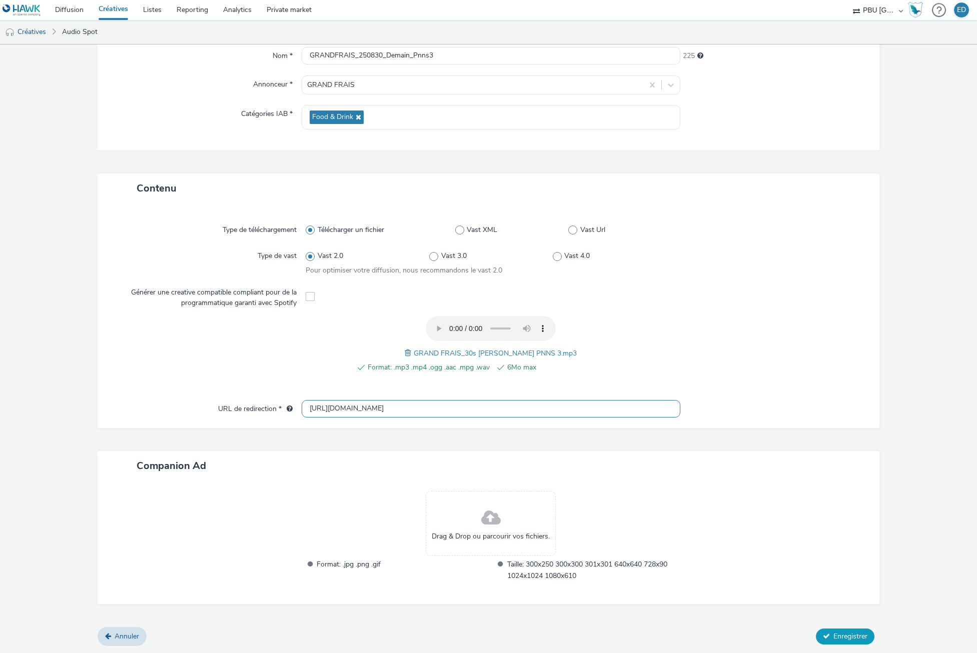
type input "[URL][DOMAIN_NAME]"
click at [841, 638] on span "Enregistrer" at bounding box center [851, 637] width 34 height 10
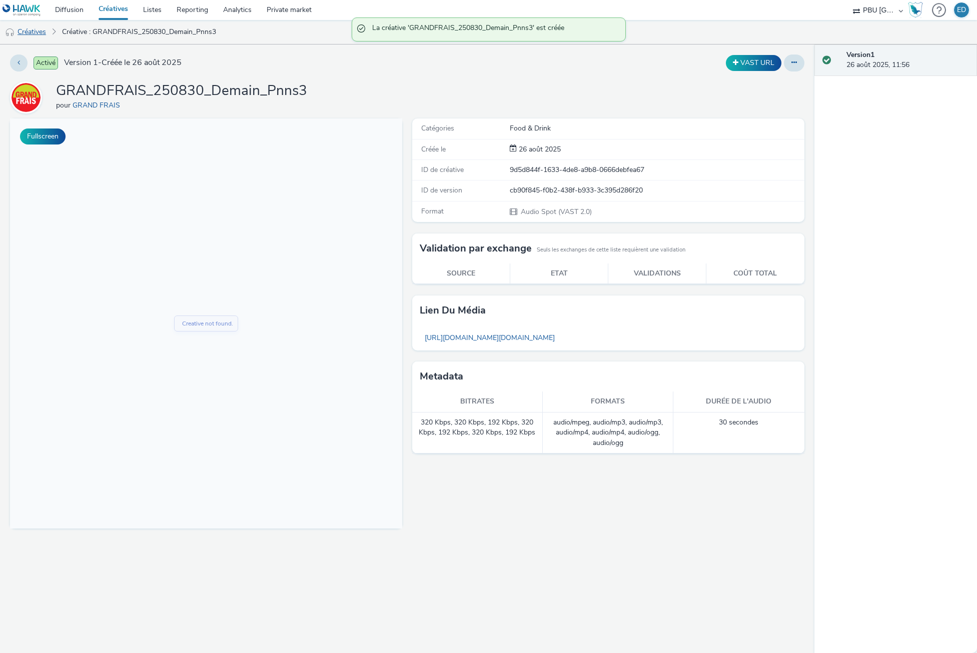
click at [40, 30] on link "Créatives" at bounding box center [25, 32] width 51 height 24
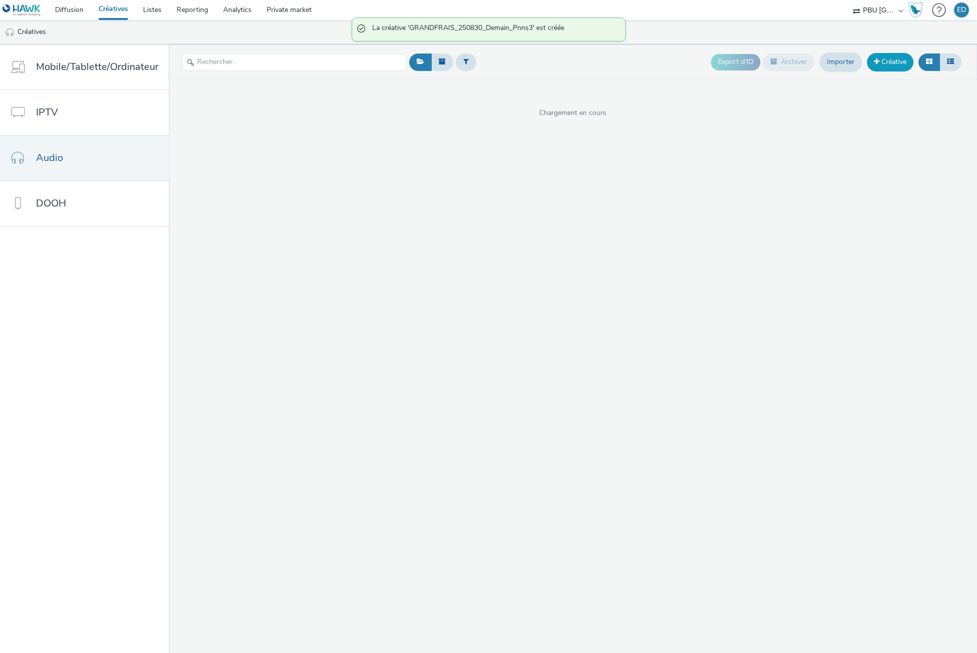
click at [873, 63] on link "Créative" at bounding box center [890, 62] width 47 height 18
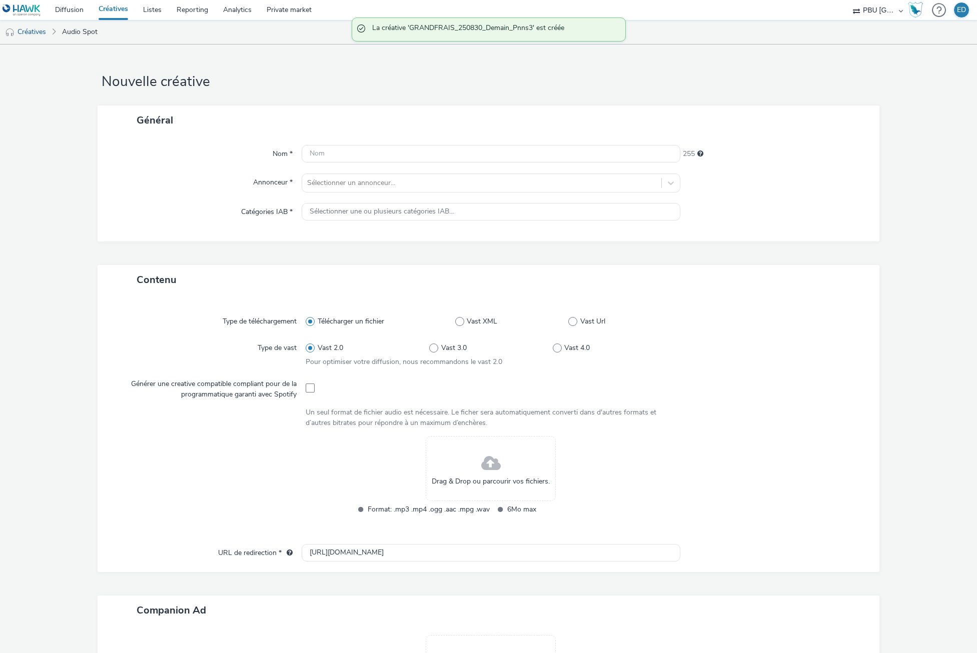
click at [274, 136] on div "Nom * 255 Annonceur * Sélectionner un annonceur... Catégories IAB * Sélectionne…" at bounding box center [489, 188] width 782 height 107
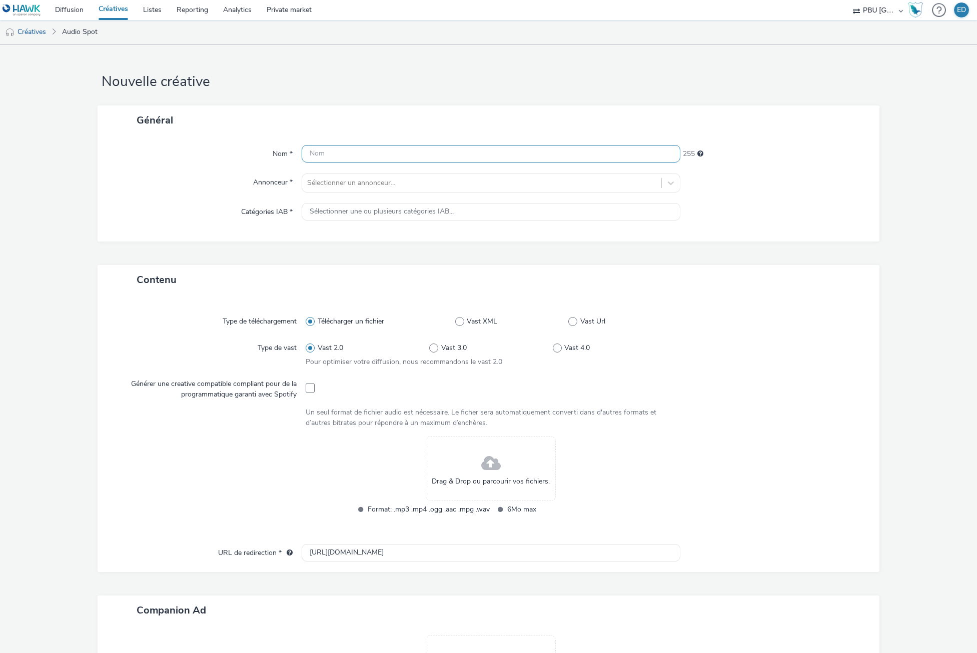
drag, startPoint x: 352, startPoint y: 140, endPoint x: 352, endPoint y: 147, distance: 7.0
click at [352, 142] on div "Nom * 255 Annonceur * Sélectionner un annonceur... Catégories IAB * Sélectionne…" at bounding box center [489, 188] width 782 height 107
click at [352, 152] on input "text" at bounding box center [491, 154] width 378 height 18
paste input "GRANDFRAIS_250830_Demain_Pnns1"
click at [389, 153] on input "GRANDFRAIS_250830_Demain_Pnns1" at bounding box center [491, 154] width 378 height 18
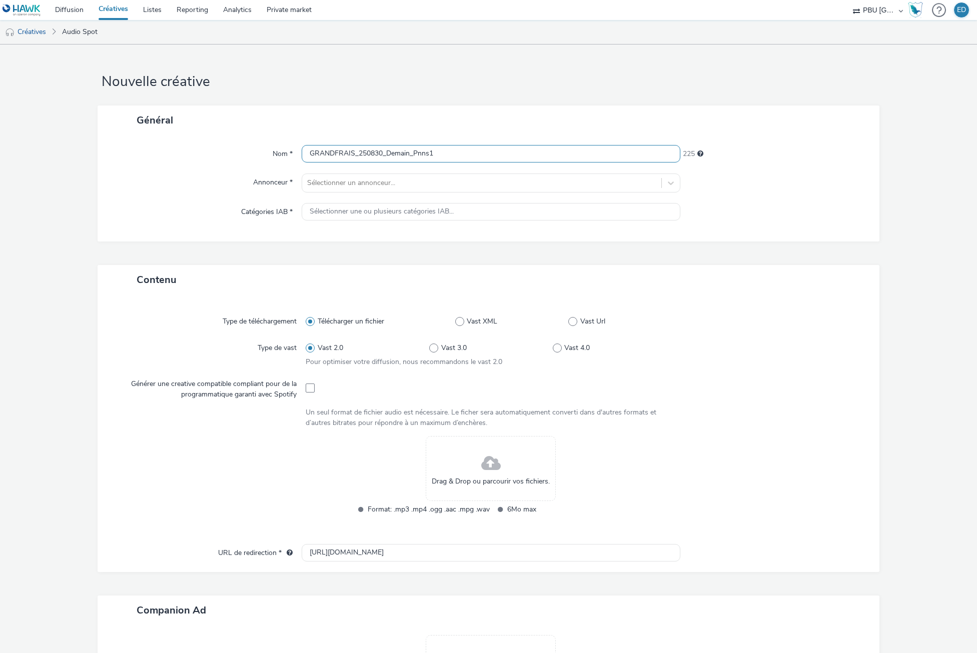
drag, startPoint x: 384, startPoint y: 153, endPoint x: 408, endPoint y: 153, distance: 23.5
click at [408, 153] on input "GRANDFRAIS_250830_Demain_Pnns1" at bounding box center [491, 154] width 378 height 18
type input "GRANDFRAIS_250830_Aujourd'hui_Pnns1"
click at [363, 169] on div "Nom * GRANDFRAIS_250830_Aujourd'hui_Pnns1 220 Annonceur * Sélectionner un annon…" at bounding box center [489, 188] width 782 height 107
click at [368, 181] on div at bounding box center [481, 183] width 349 height 12
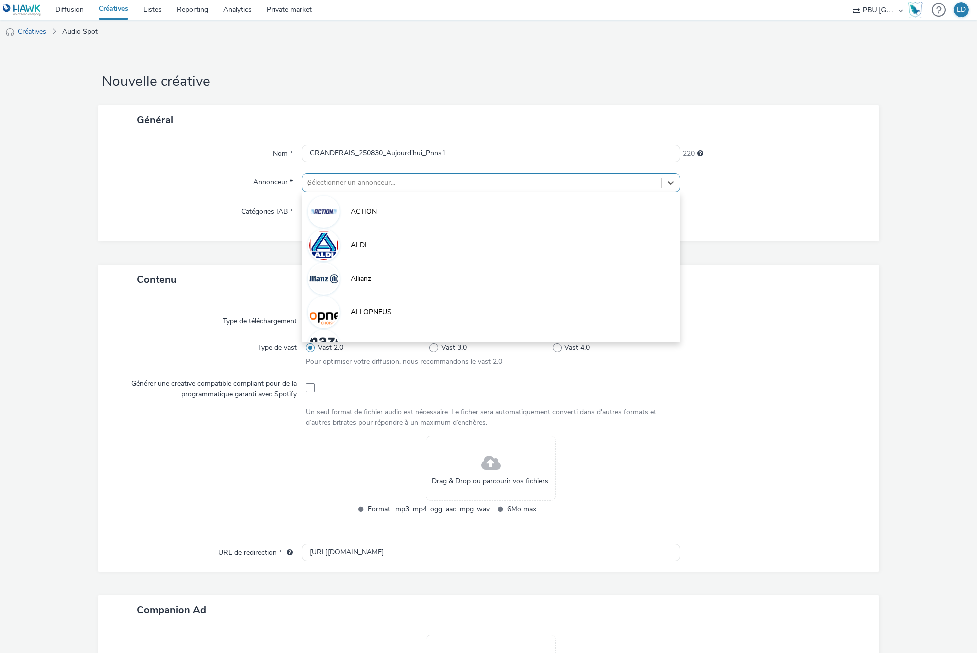
type input "gr"
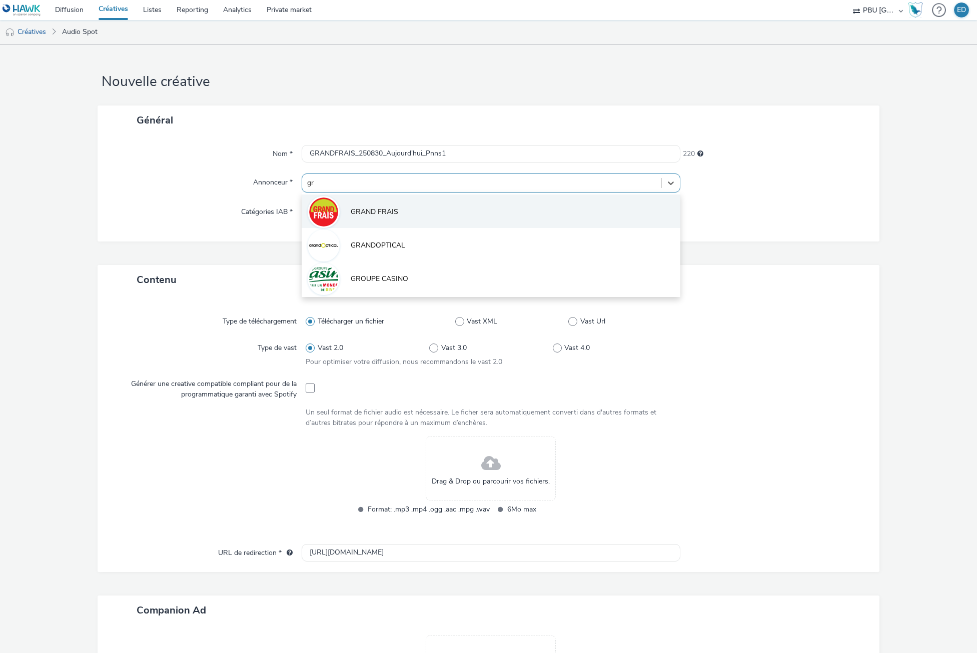
click at [383, 218] on li "GRAND FRAIS" at bounding box center [491, 212] width 378 height 34
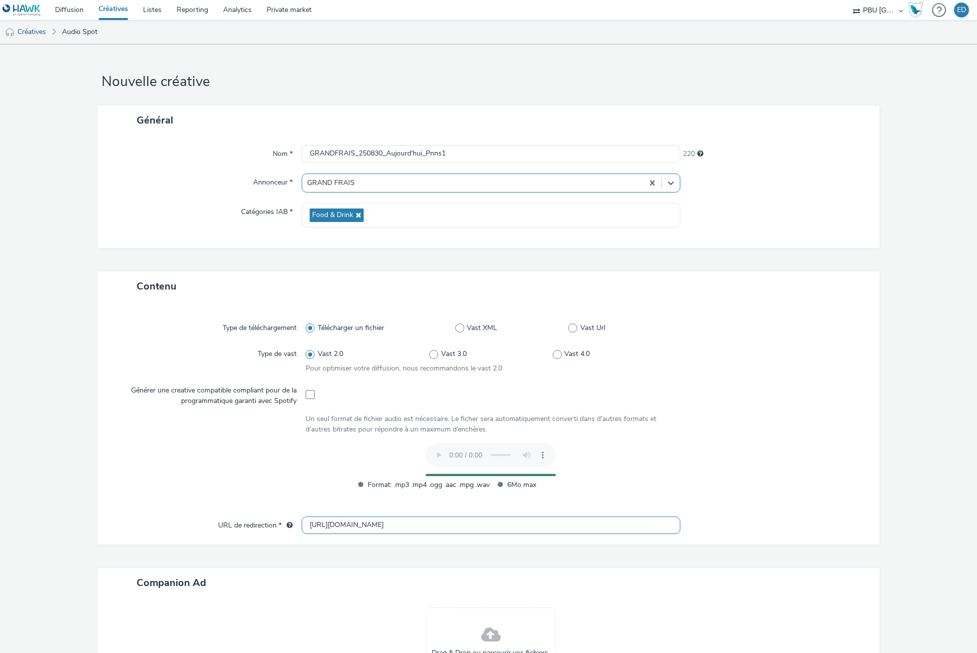
click at [317, 530] on input "[URL][DOMAIN_NAME]" at bounding box center [491, 526] width 378 height 18
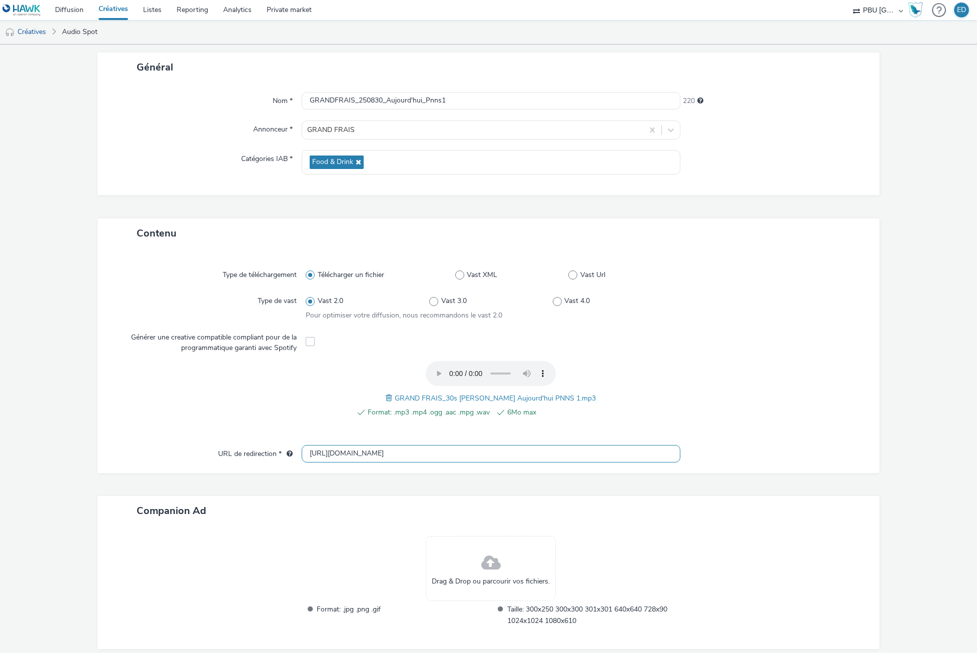
scroll to position [98, 0]
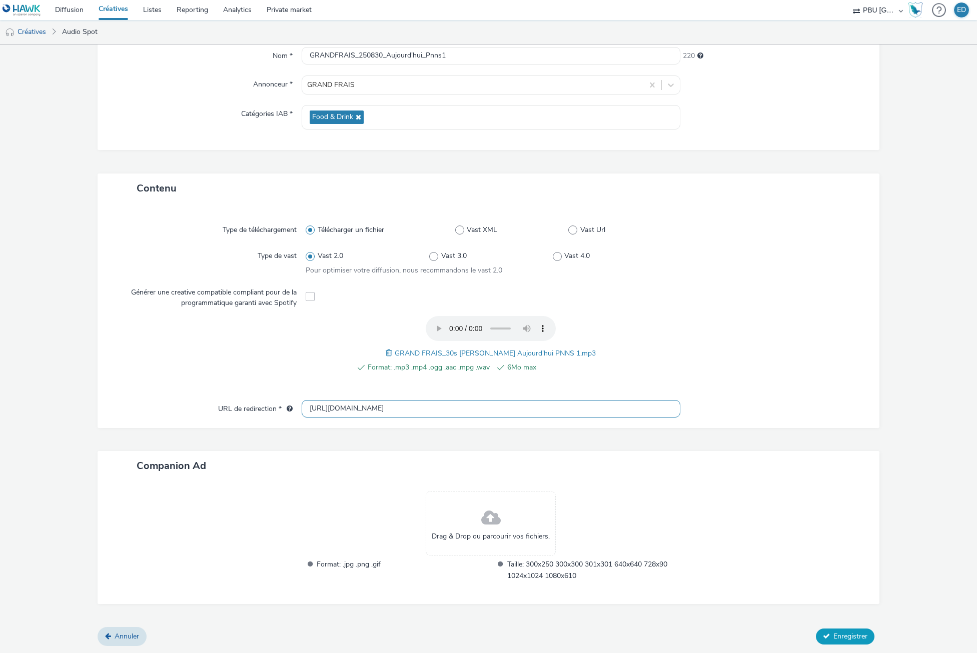
type input "[URL][DOMAIN_NAME]"
click at [835, 636] on span "Enregistrer" at bounding box center [851, 637] width 34 height 10
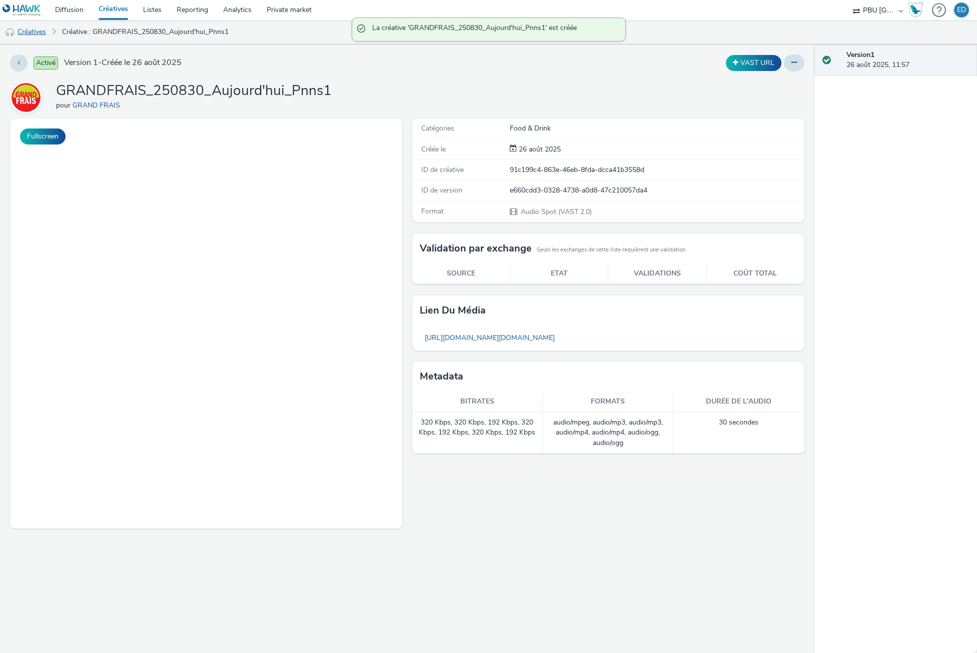
drag, startPoint x: 23, startPoint y: 35, endPoint x: 44, endPoint y: 39, distance: 20.8
click at [24, 35] on link "Créatives" at bounding box center [25, 32] width 51 height 24
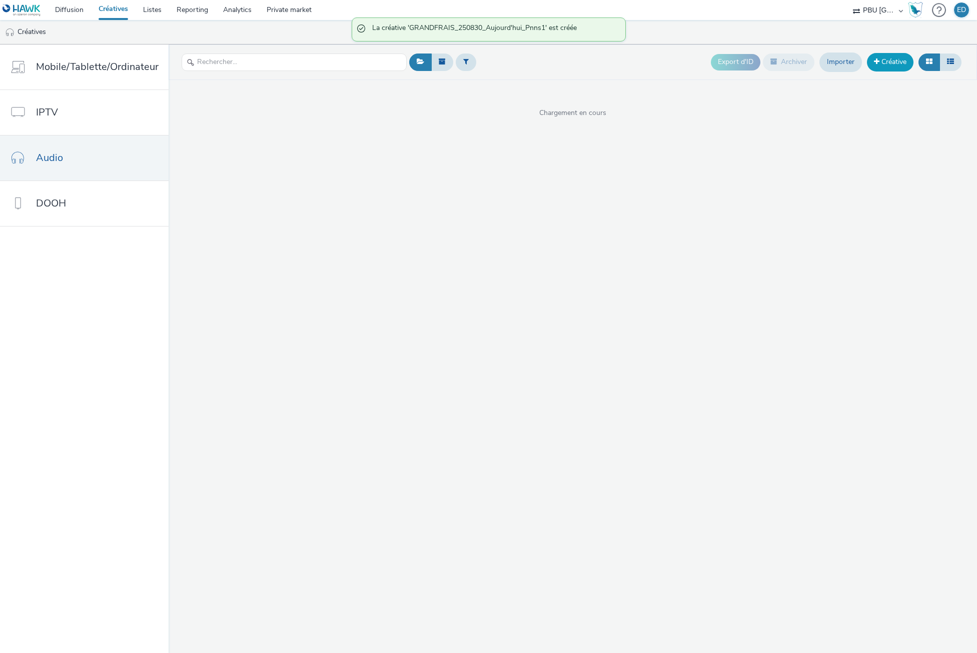
click at [892, 62] on link "Créative" at bounding box center [890, 62] width 47 height 18
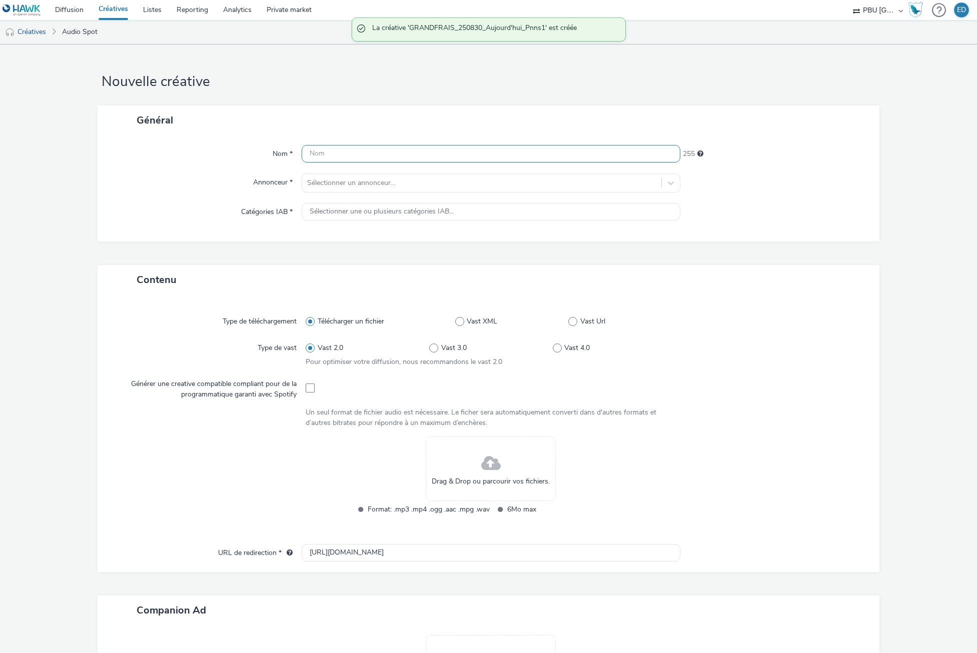
click at [355, 154] on input "text" at bounding box center [491, 154] width 378 height 18
paste input "GRANDFRAIS_250830_Demain_Pnns1"
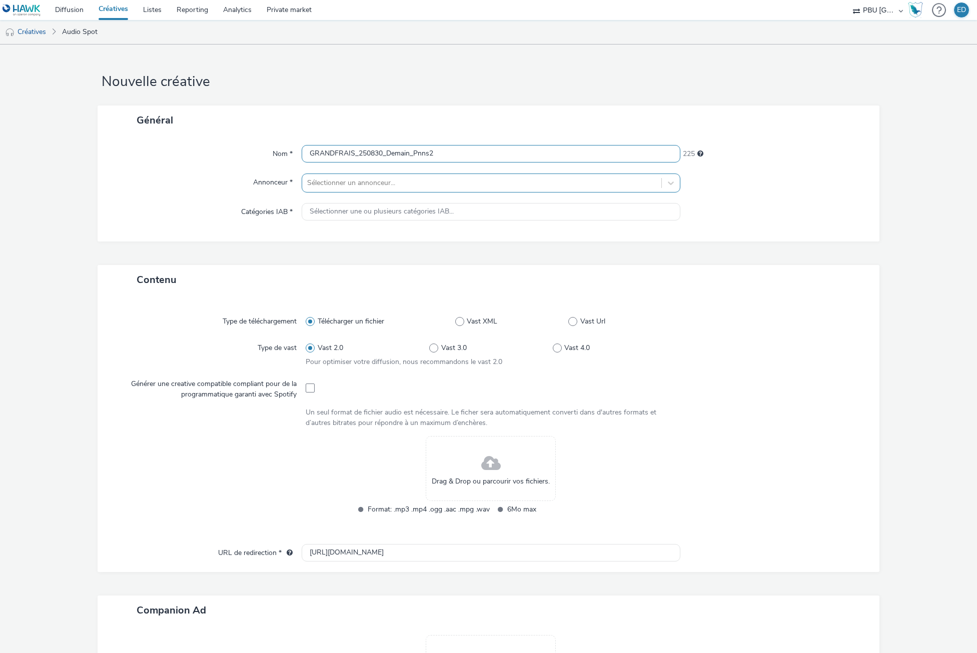
type input "GRANDFRAIS_250830_Demain_Pnns2"
click at [358, 190] on div "Sélectionner un annonceur..." at bounding box center [481, 183] width 359 height 16
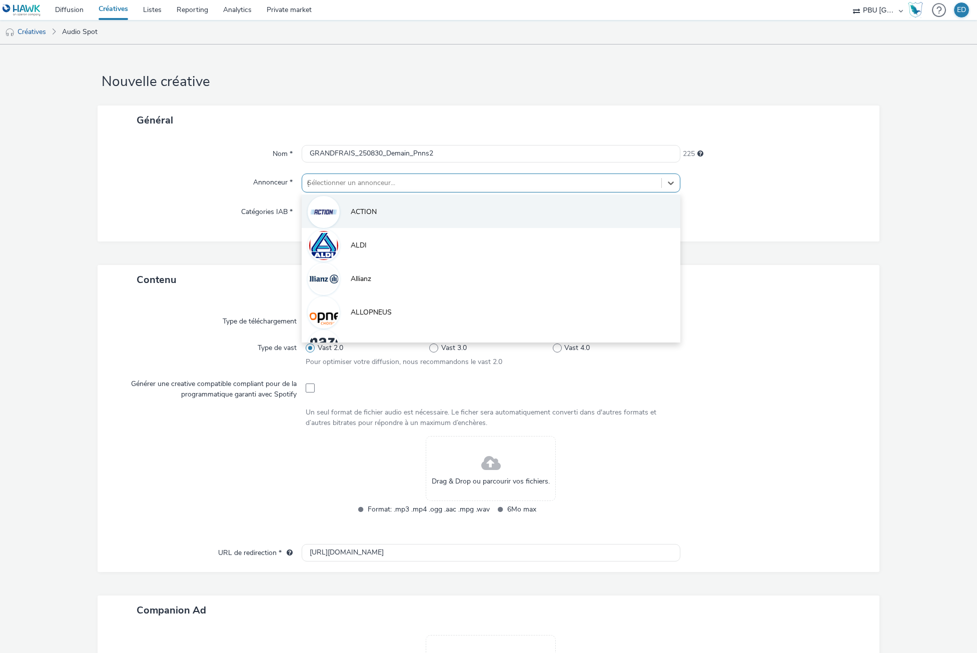
type input "gr"
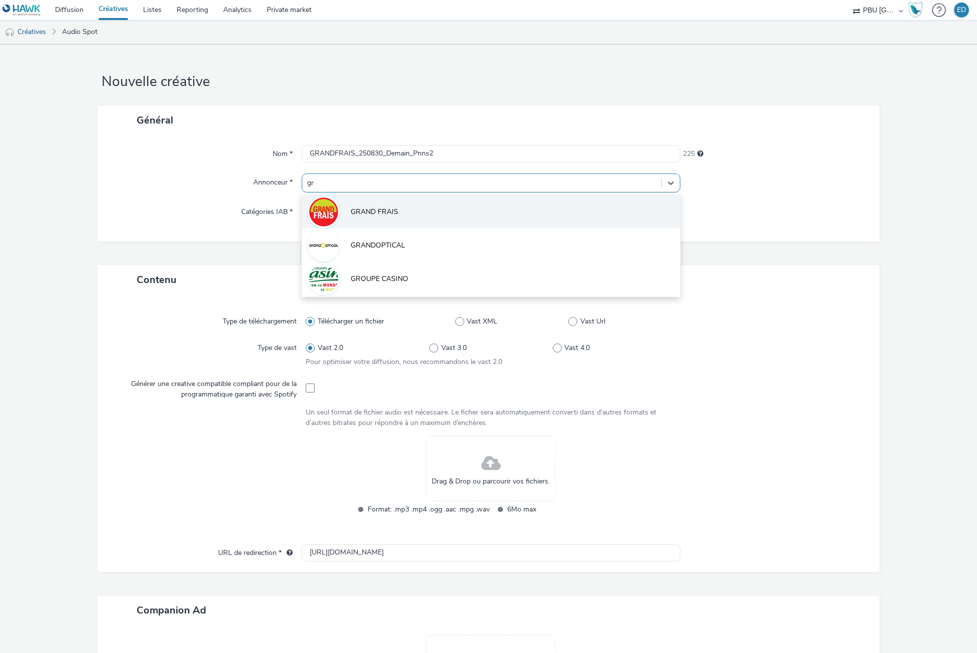
click at [358, 214] on span "GRAND FRAIS" at bounding box center [375, 212] width 48 height 10
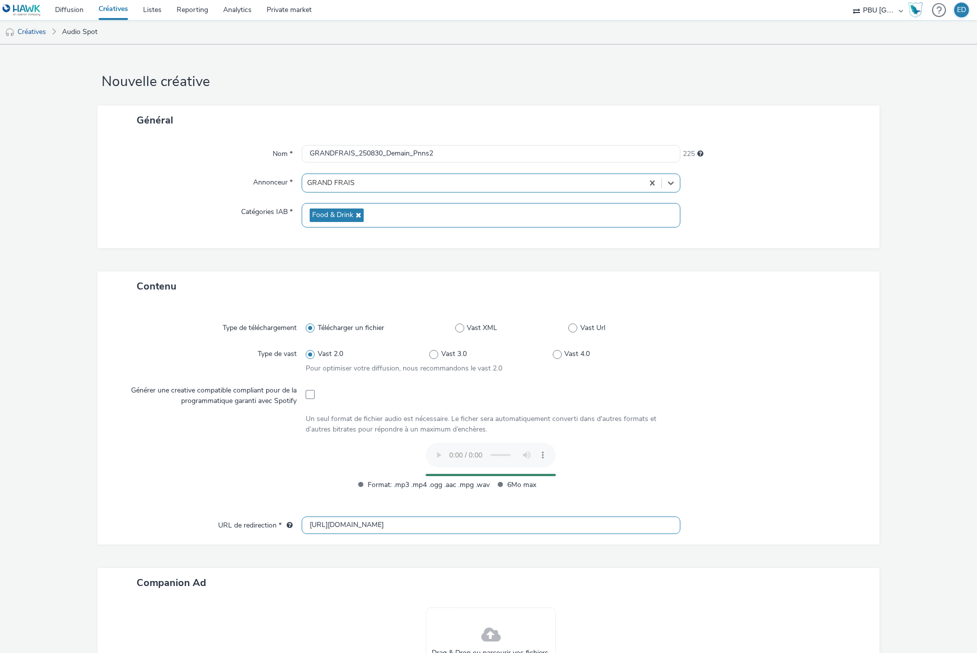
click at [323, 529] on input "[URL][DOMAIN_NAME]" at bounding box center [491, 526] width 378 height 18
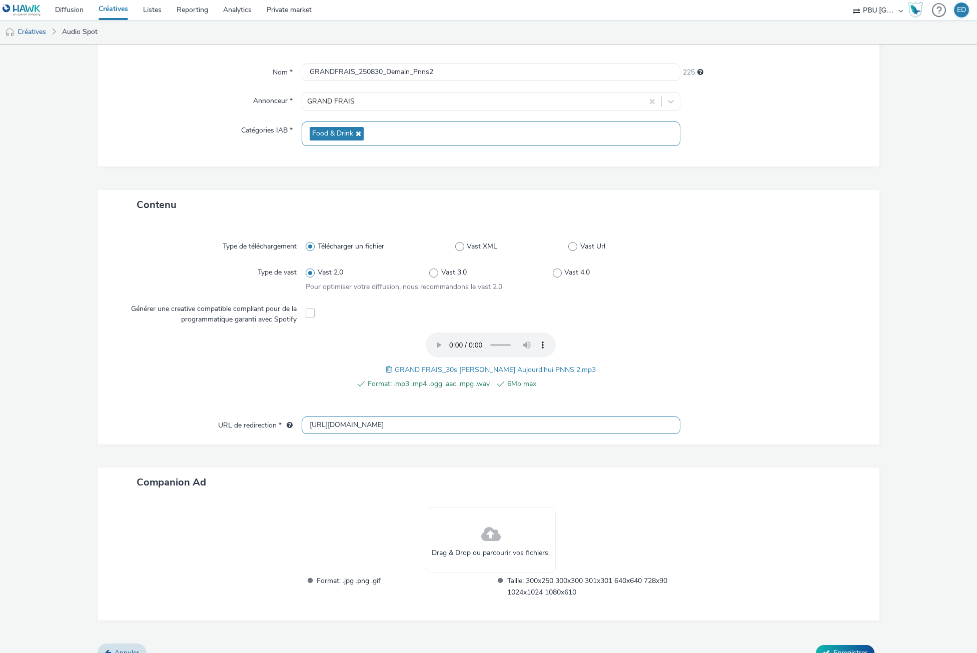
scroll to position [98, 0]
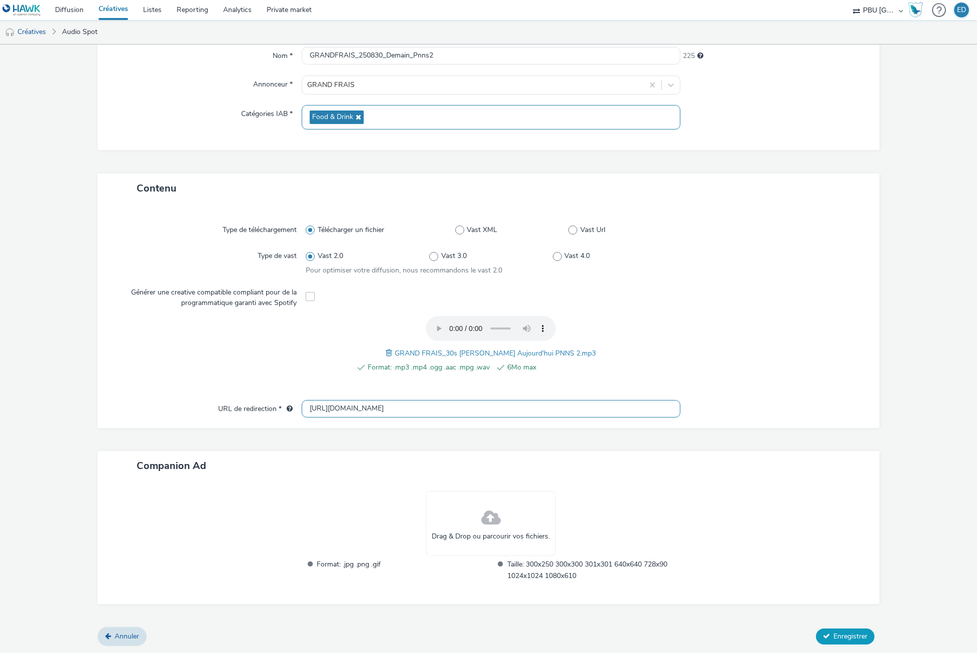
type input "[URL][DOMAIN_NAME]"
click at [839, 643] on button "Enregistrer" at bounding box center [845, 637] width 59 height 16
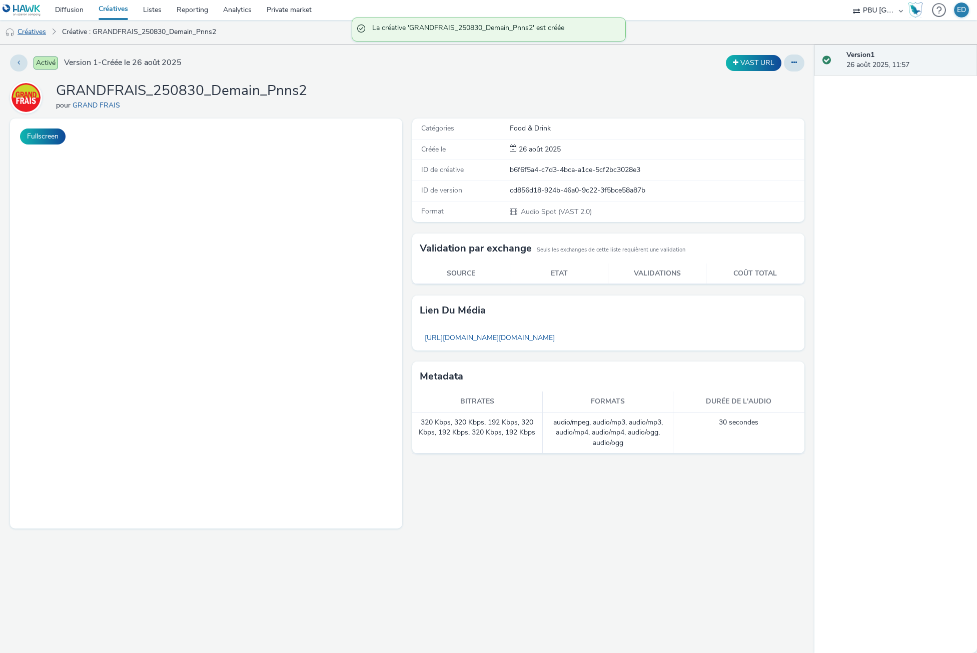
click at [45, 27] on link "Créatives" at bounding box center [25, 32] width 51 height 24
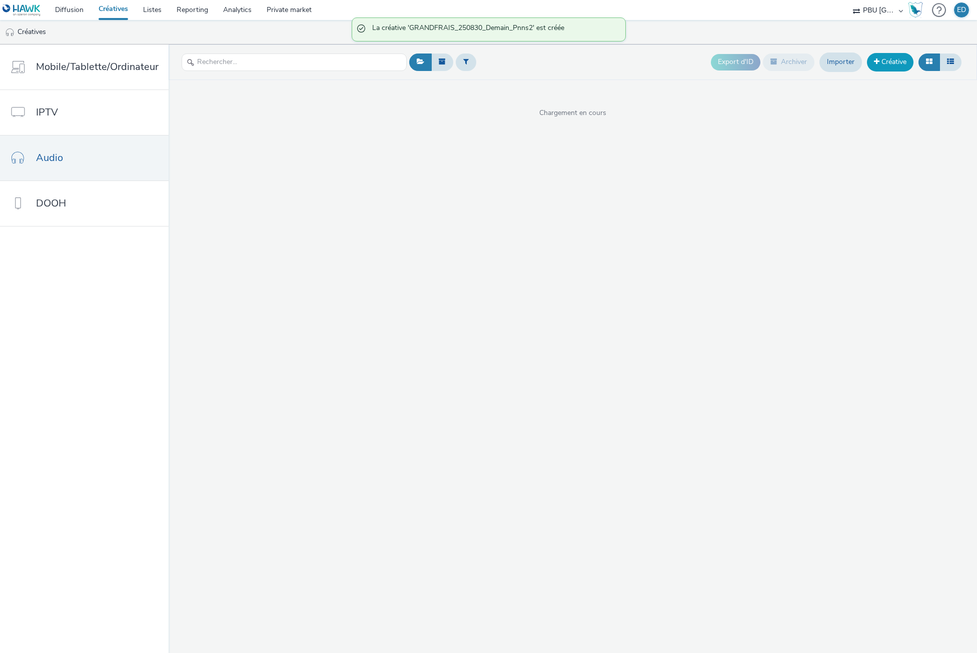
click at [887, 64] on link "Créative" at bounding box center [890, 62] width 47 height 18
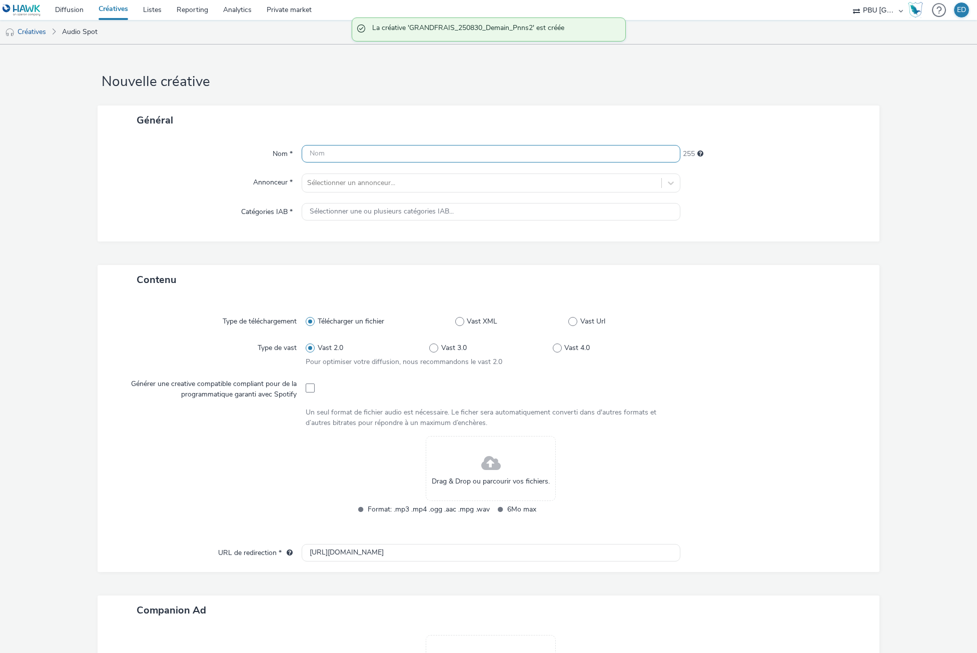
click at [343, 156] on input "text" at bounding box center [491, 154] width 378 height 18
paste input "GRANDFRAIS_250830_Demain_Pnns1"
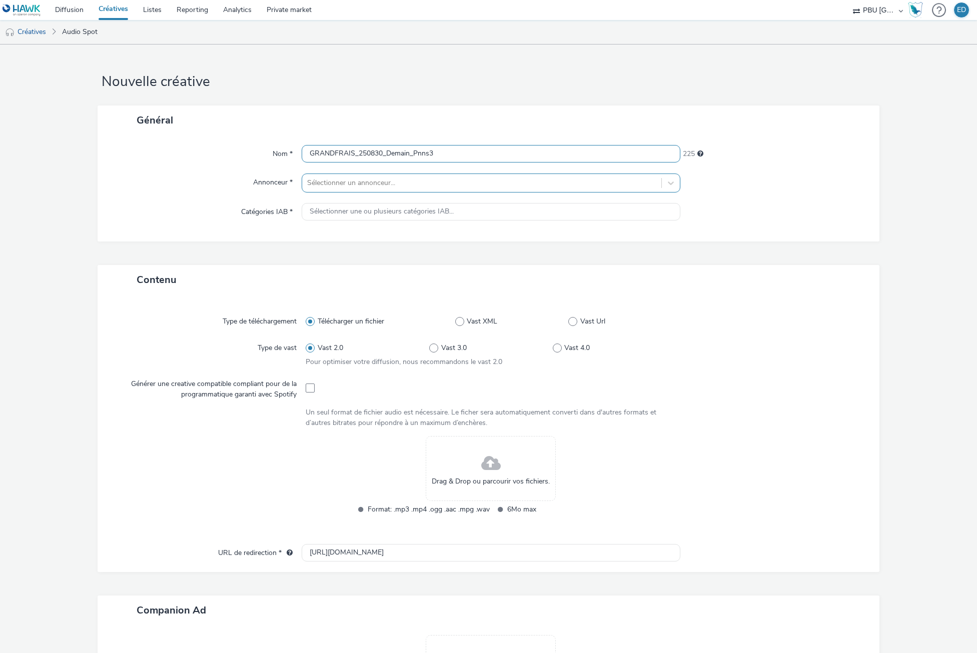
type input "GRANDFRAIS_250830_Demain_Pnns3"
click at [348, 181] on div at bounding box center [481, 183] width 349 height 12
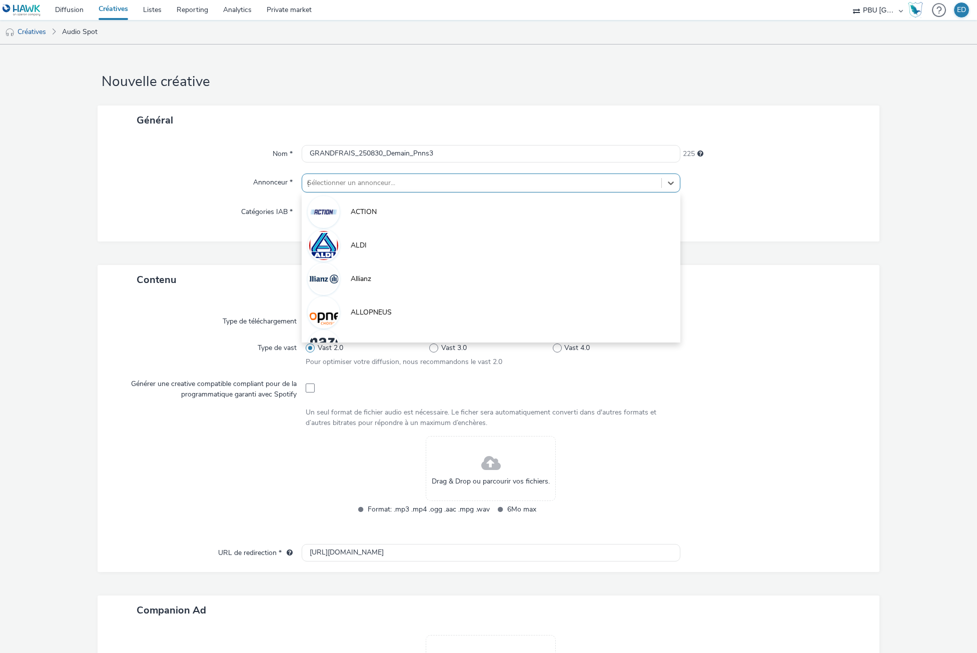
type input "gr"
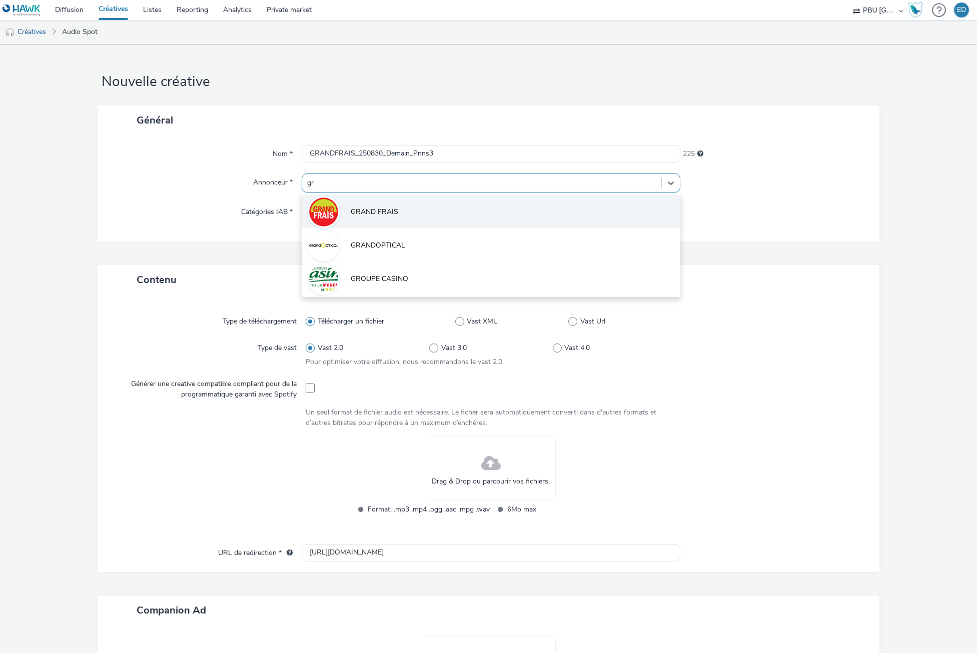
click at [369, 218] on li "GRAND FRAIS" at bounding box center [491, 212] width 378 height 34
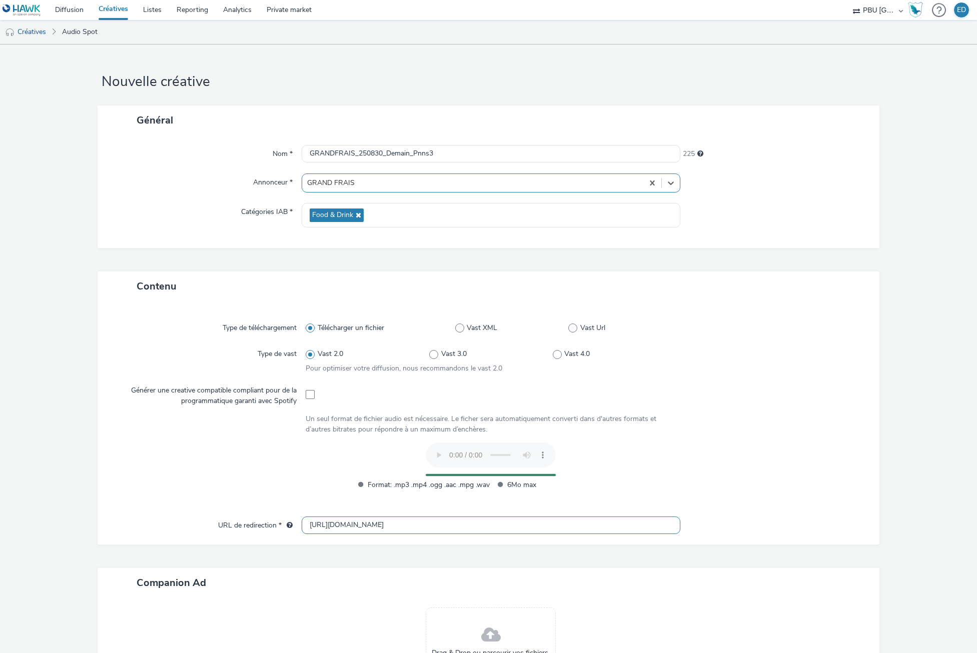
click at [320, 523] on input "[URL][DOMAIN_NAME]" at bounding box center [491, 526] width 378 height 18
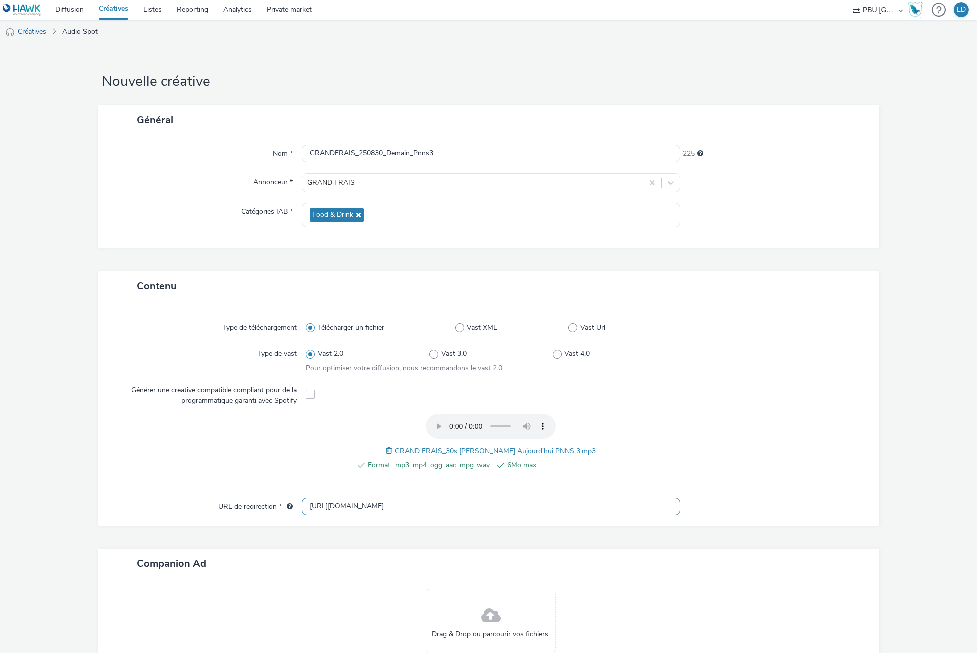
type input "[URL][DOMAIN_NAME]"
click at [620, 472] on div "Format: .mp3 .mp4 .ogg .aac .mpg .wav 6Mo max" at bounding box center [491, 471] width 277 height 23
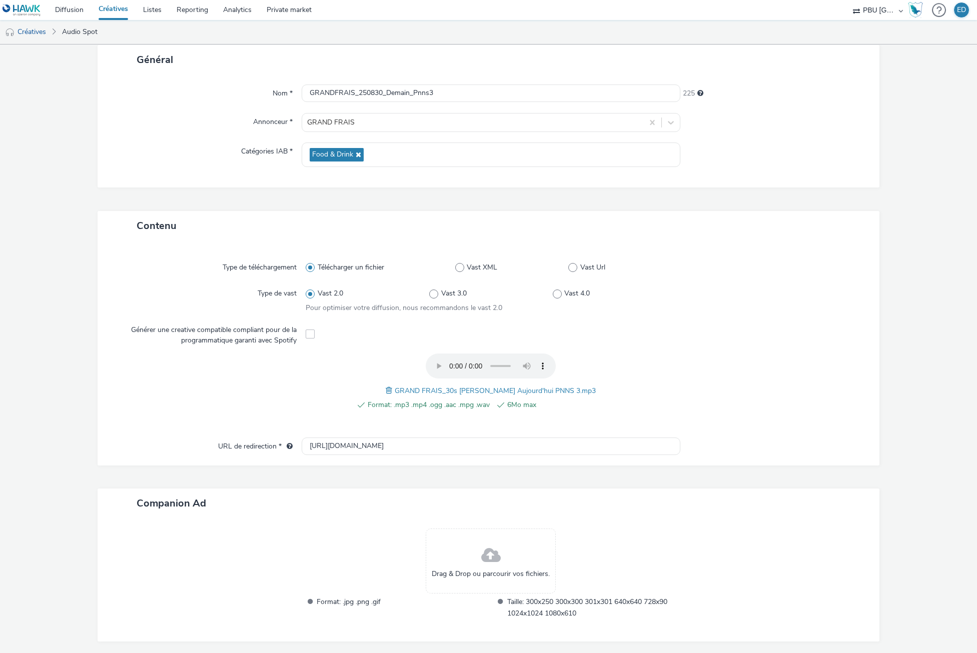
scroll to position [98, 0]
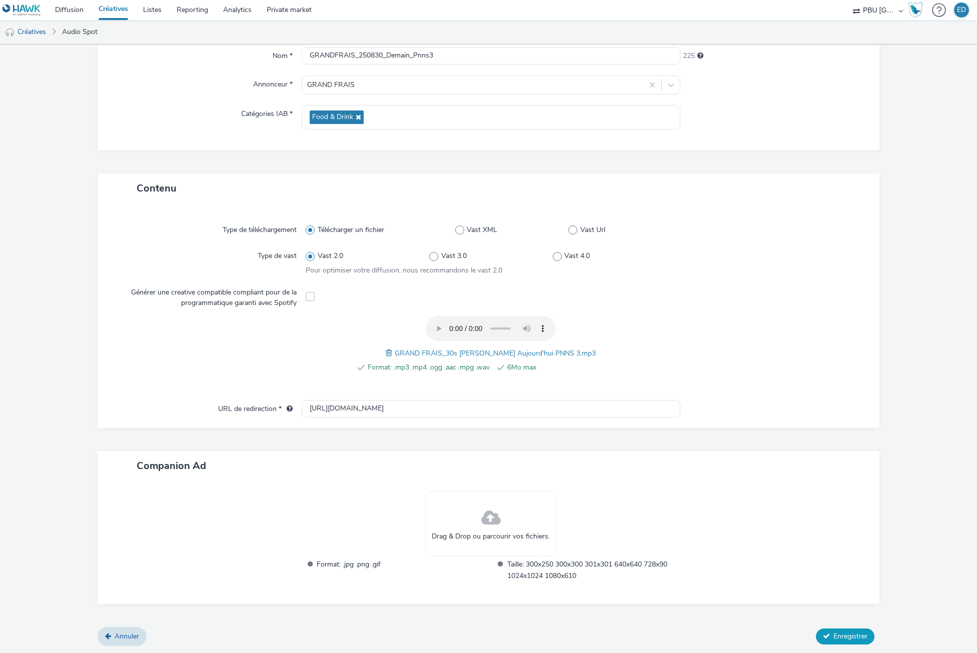
click at [825, 636] on button "Enregistrer" at bounding box center [845, 637] width 59 height 16
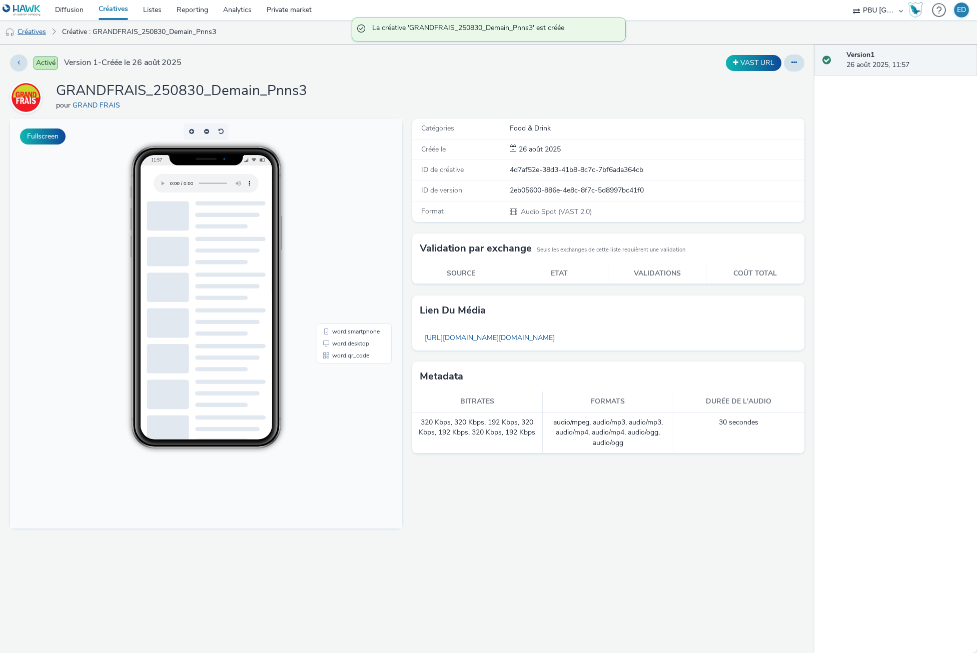
click at [22, 31] on link "Créatives" at bounding box center [25, 32] width 51 height 24
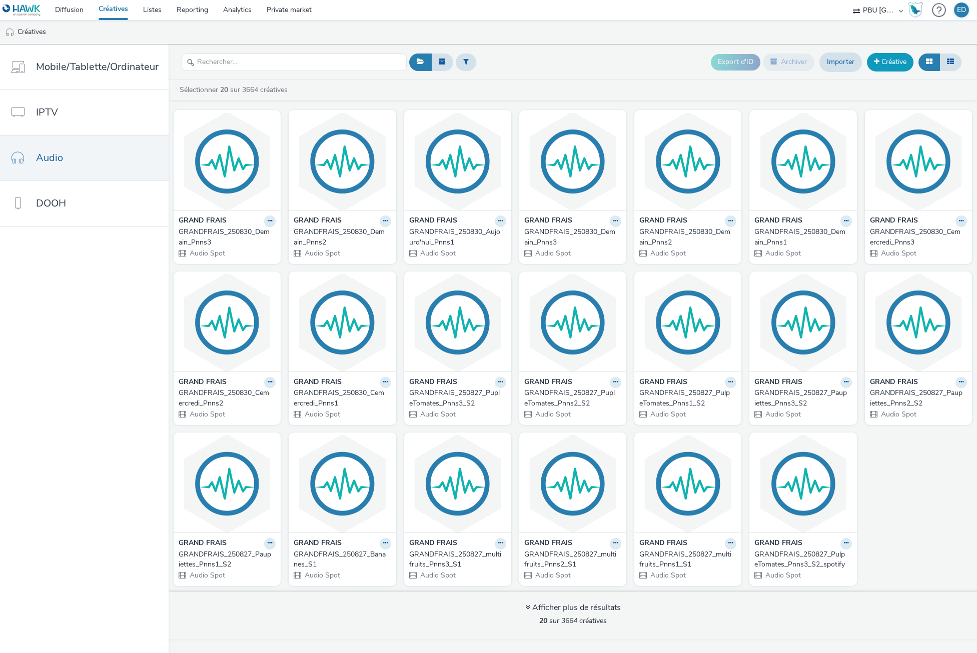
click at [885, 68] on link "Créative" at bounding box center [890, 62] width 47 height 18
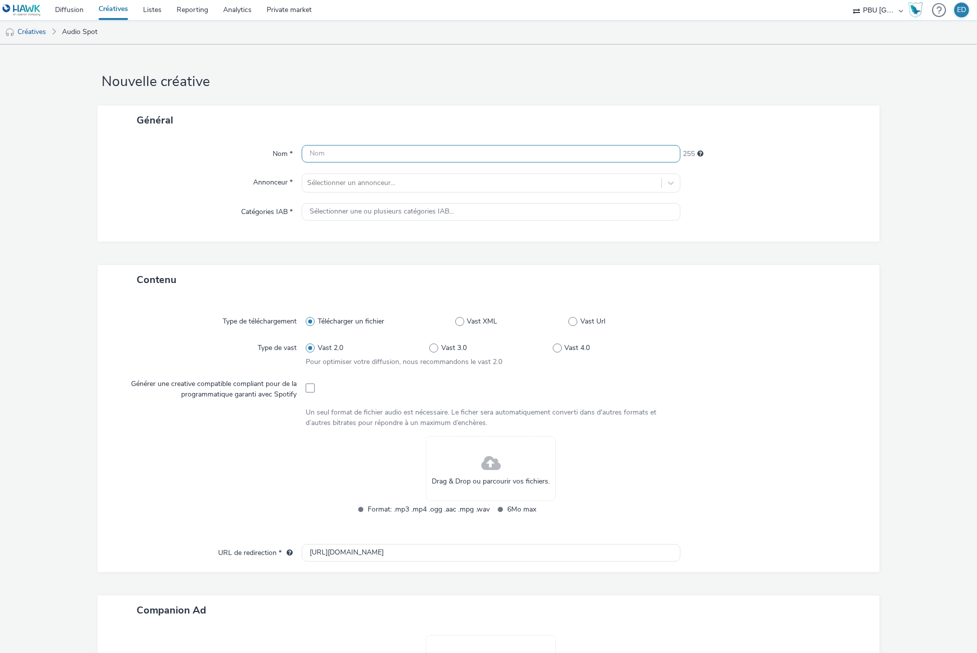
click at [382, 158] on input "text" at bounding box center [491, 154] width 378 height 18
paste input "GRANDFRAIS_250830_Demain_Pnns1"
drag, startPoint x: 384, startPoint y: 154, endPoint x: 410, endPoint y: 160, distance: 26.2
click at [410, 160] on input "GRANDFRAIS_250830_Demain_Pnns1" at bounding box center [491, 154] width 378 height 18
type input "GRANDFRAIS_250830_CeMercredi_Pnns1"
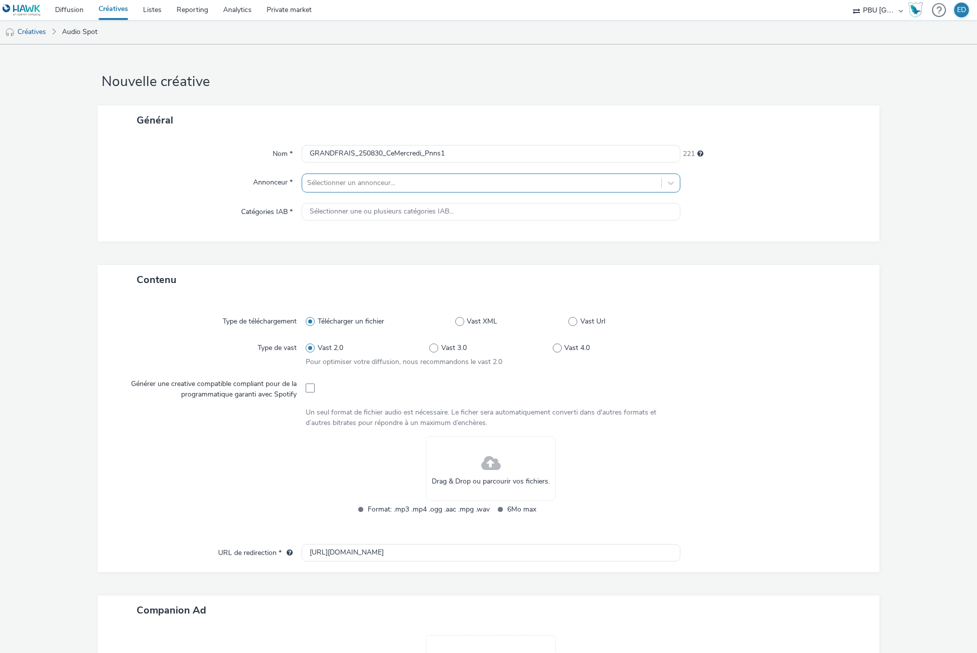
drag, startPoint x: 359, startPoint y: 192, endPoint x: 358, endPoint y: 186, distance: 6.7
click at [358, 187] on div "Sélectionner un annonceur..." at bounding box center [491, 183] width 378 height 19
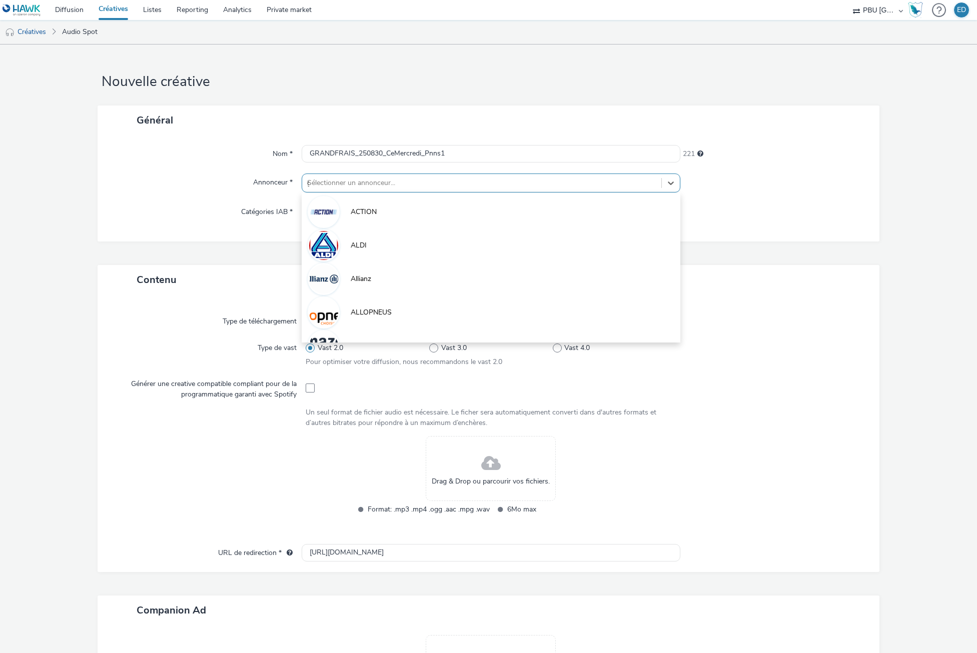
type input "gr"
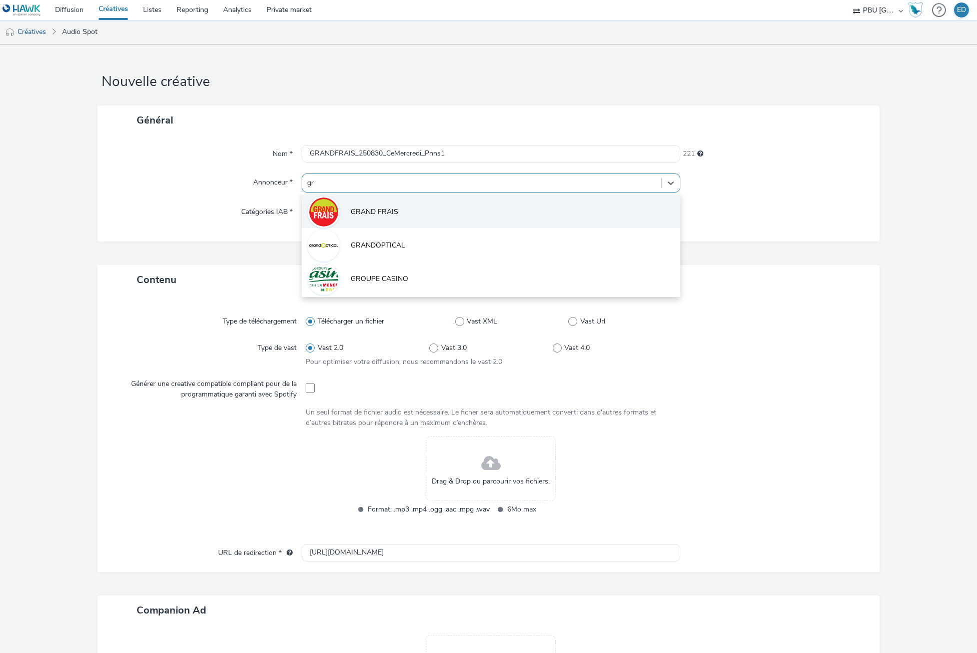
click at [359, 203] on li "GRAND FRAIS" at bounding box center [491, 212] width 378 height 34
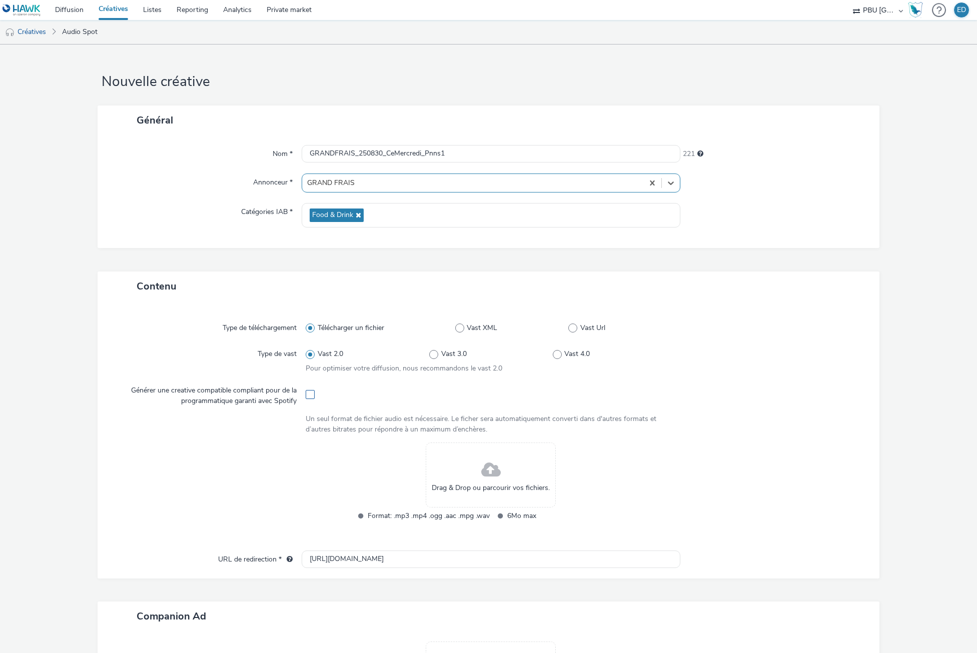
click at [306, 393] on span at bounding box center [310, 394] width 9 height 9
checkbox input "true"
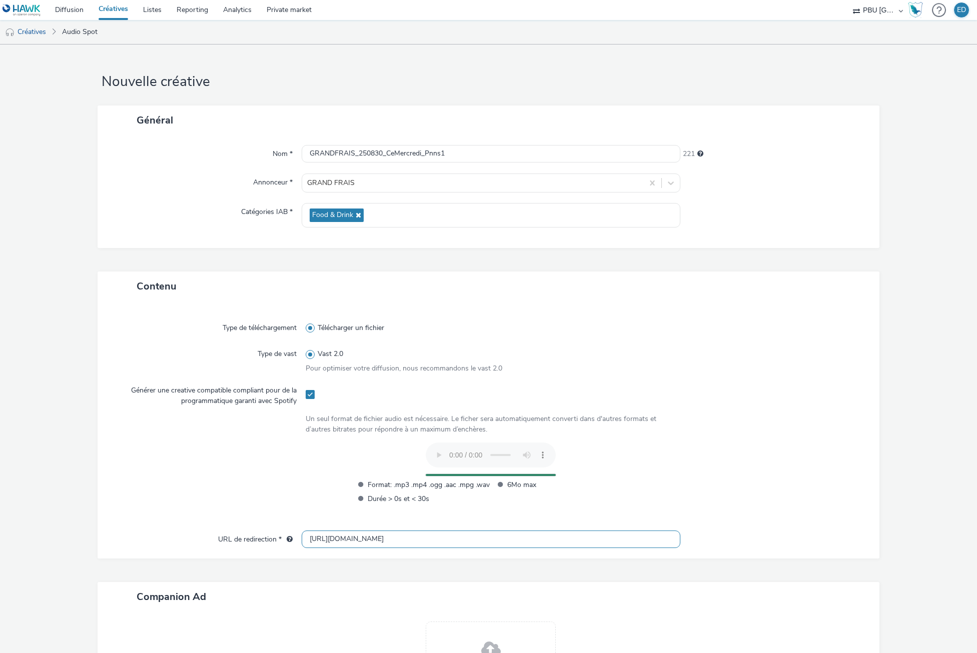
click at [322, 536] on input "[URL][DOMAIN_NAME]" at bounding box center [491, 540] width 378 height 18
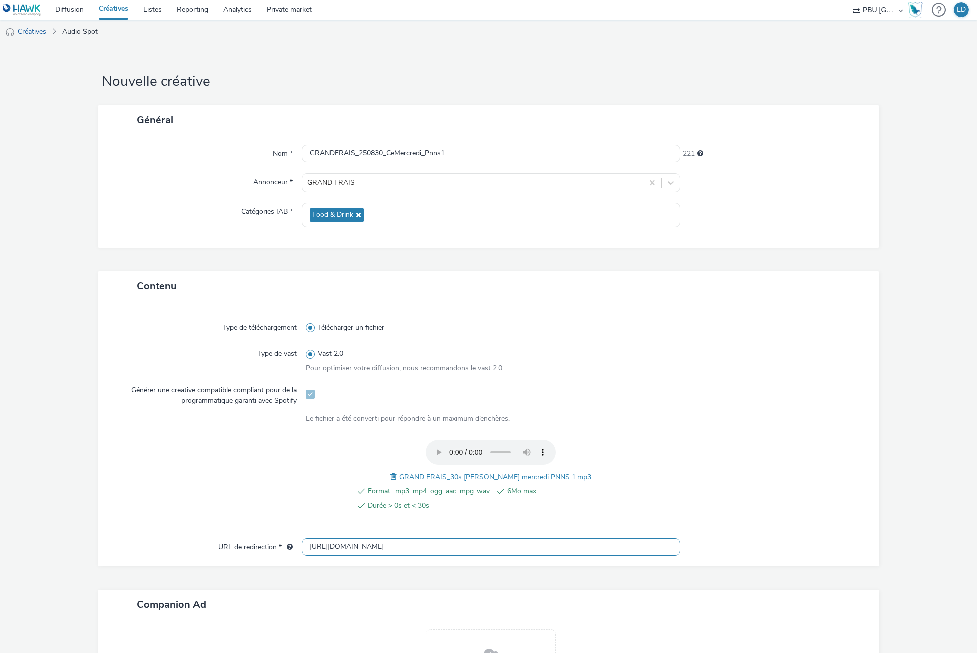
type input "[URL][DOMAIN_NAME]"
click at [263, 491] on div at bounding box center [211, 481] width 190 height 83
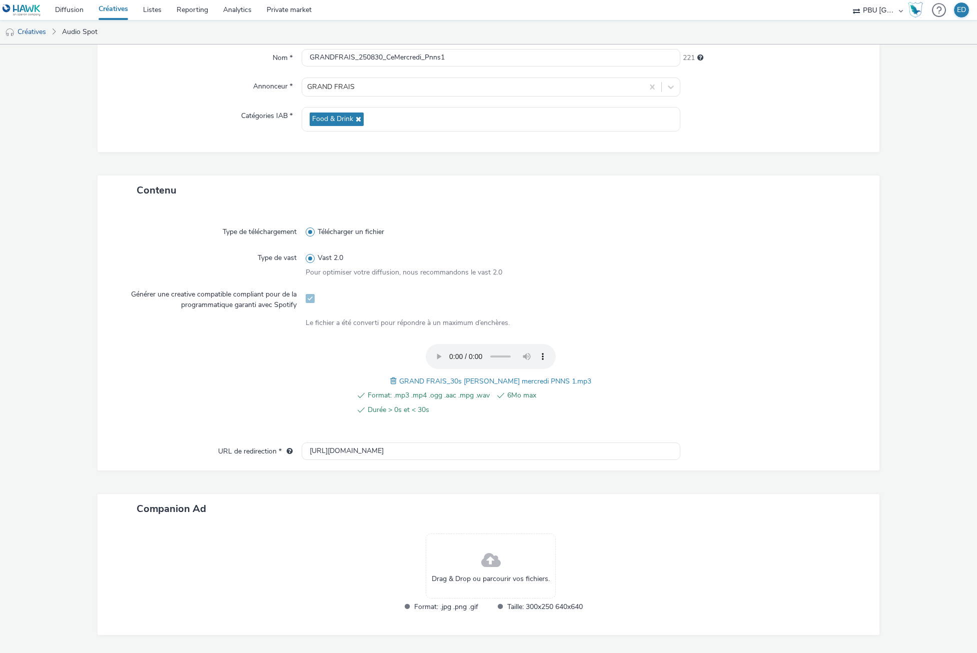
scroll to position [127, 0]
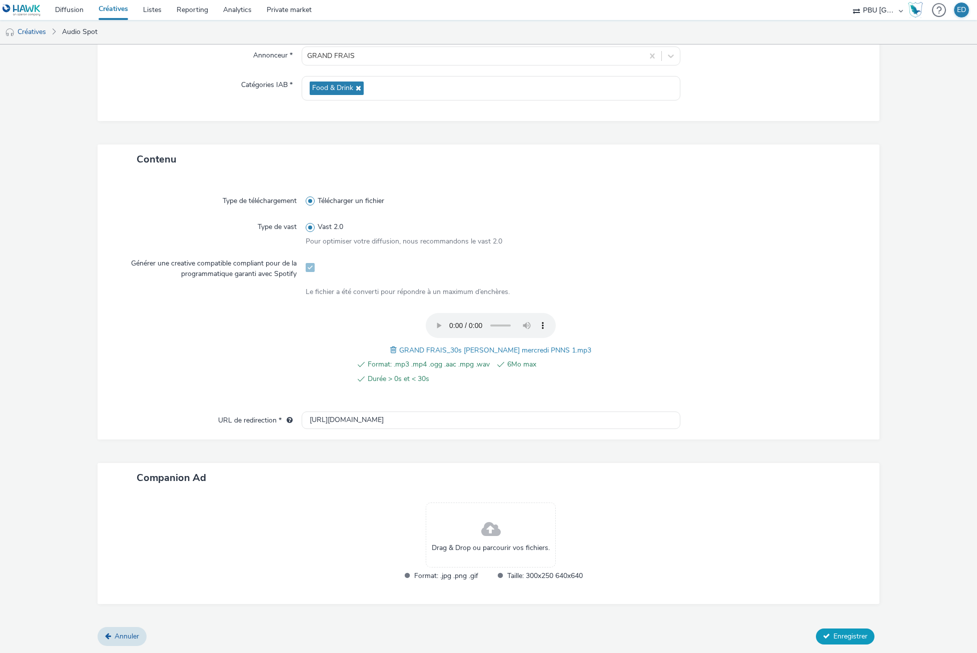
click at [847, 643] on button "Enregistrer" at bounding box center [845, 637] width 59 height 16
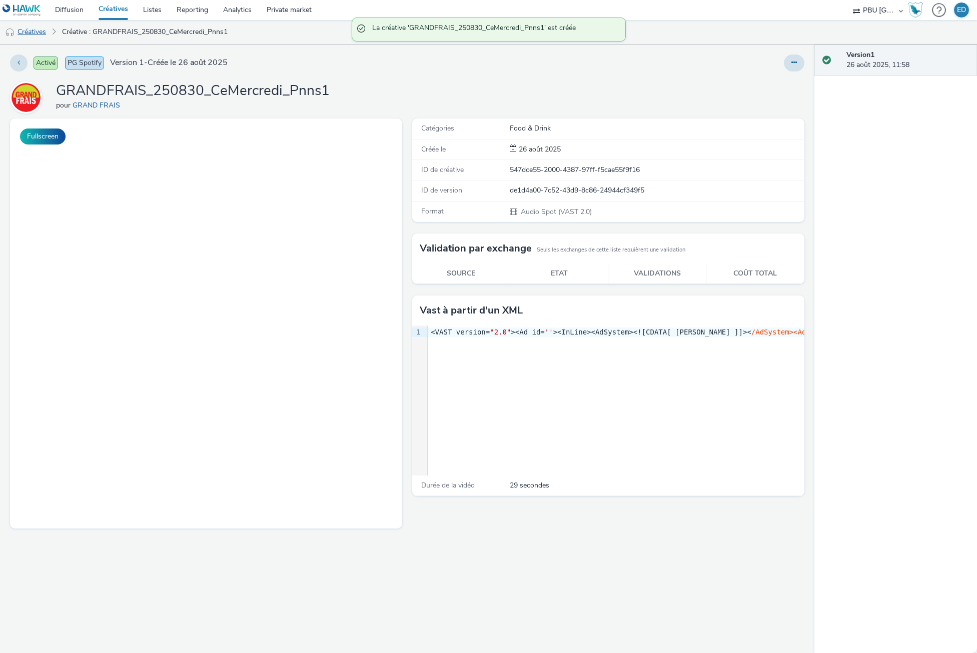
click at [44, 28] on link "Créatives" at bounding box center [25, 32] width 51 height 24
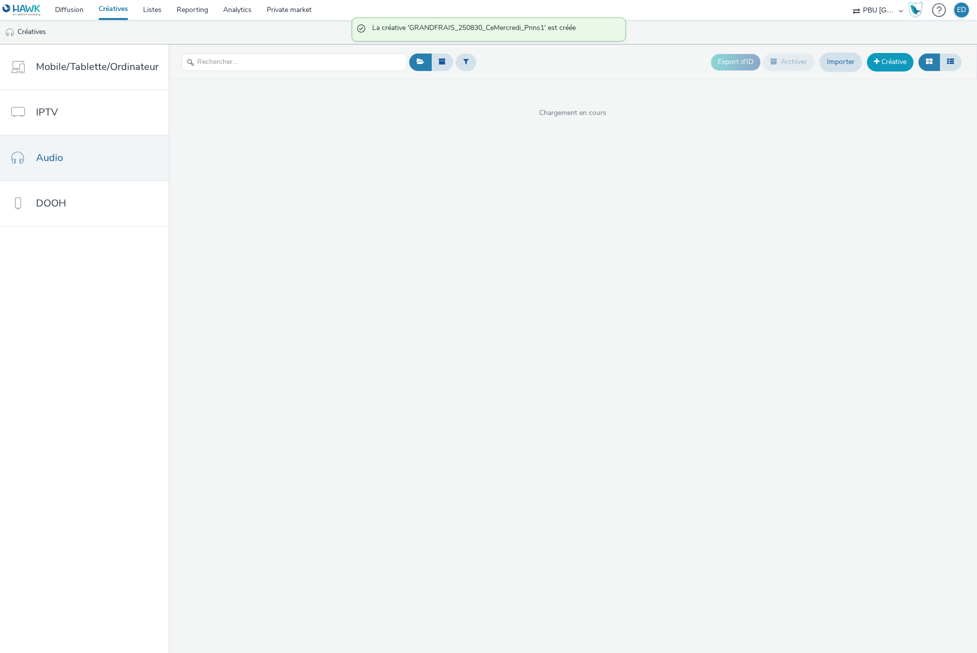
click at [890, 63] on link "Créative" at bounding box center [890, 62] width 47 height 18
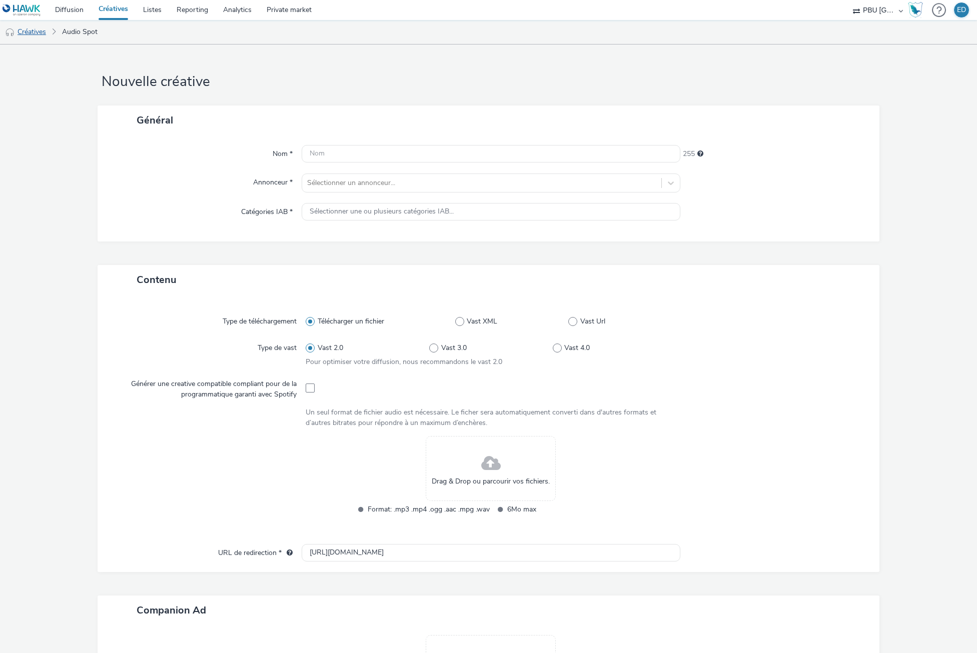
click at [31, 32] on link "Créatives" at bounding box center [25, 32] width 51 height 24
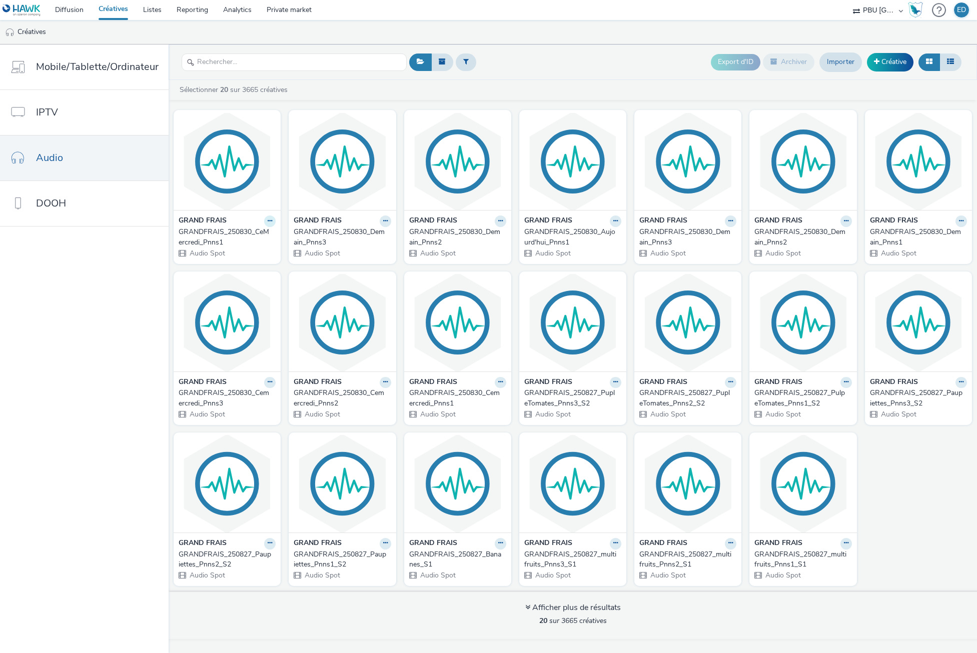
click at [270, 220] on icon at bounding box center [270, 221] width 5 height 6
click at [249, 242] on link "Modifier" at bounding box center [238, 239] width 75 height 20
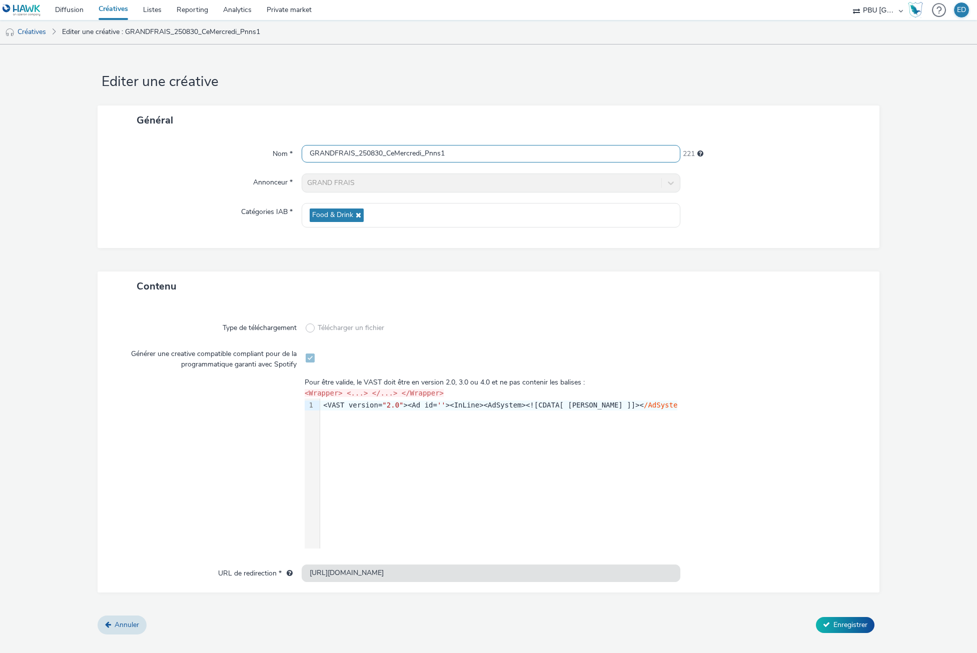
click at [466, 150] on input "GRANDFRAIS_250830_CeMercredi_Pnns1" at bounding box center [491, 154] width 378 height 18
click at [468, 149] on input "GRANDFRAIS_250830_CeMercredi_Pnns1_Spotify" at bounding box center [491, 154] width 378 height 18
type input "GRANDFRAIS_250830_CeMercredi_Pnns1_Spotify"
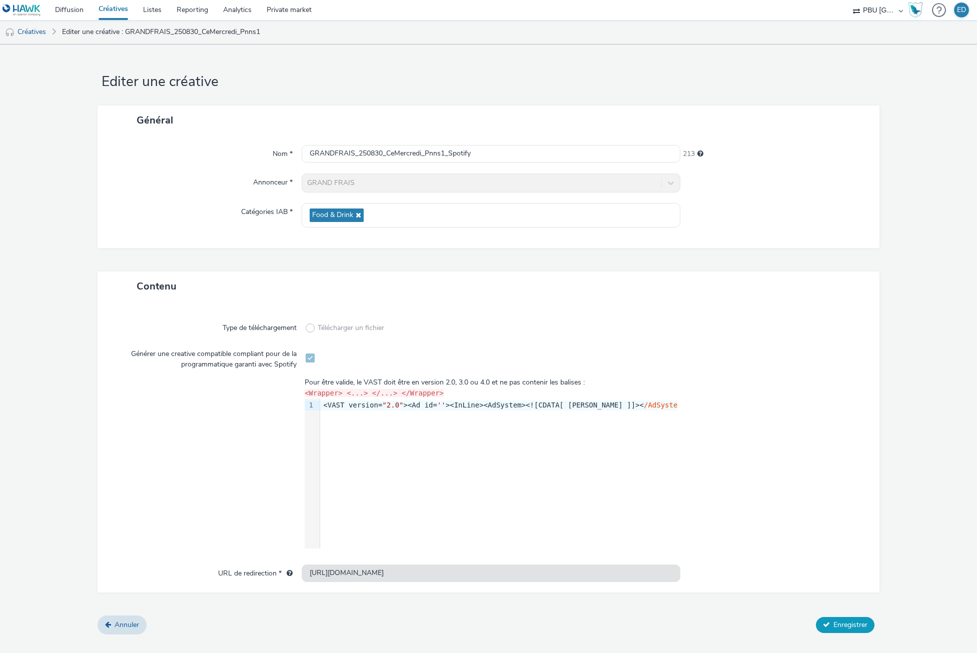
click at [843, 626] on span "Enregistrer" at bounding box center [851, 625] width 34 height 10
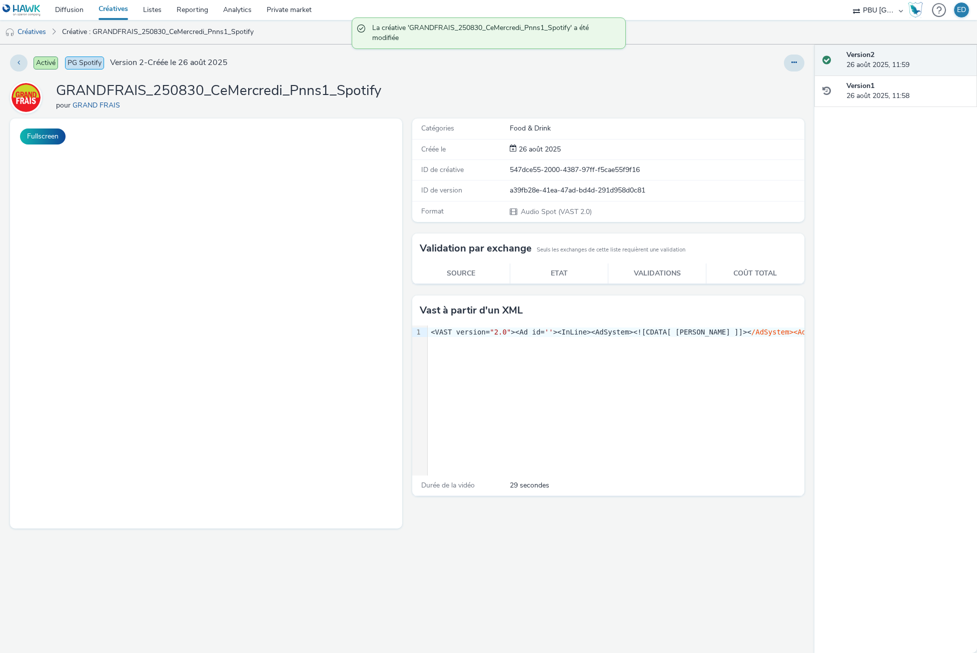
drag, startPoint x: 30, startPoint y: 36, endPoint x: 52, endPoint y: 44, distance: 23.0
click at [30, 36] on link "Créatives" at bounding box center [25, 32] width 51 height 24
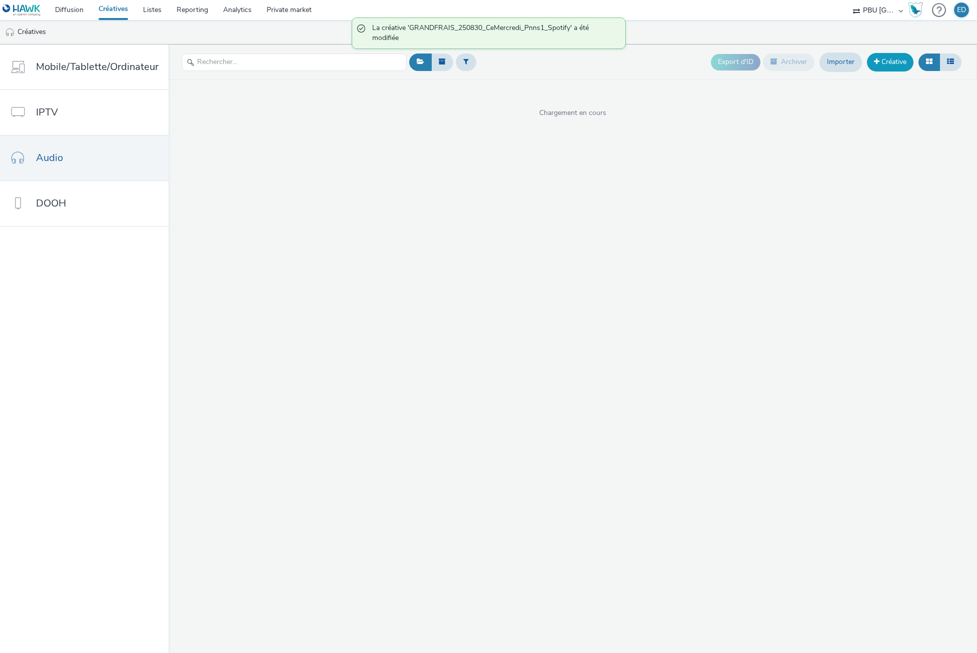
click at [885, 55] on link "Créative" at bounding box center [890, 62] width 47 height 18
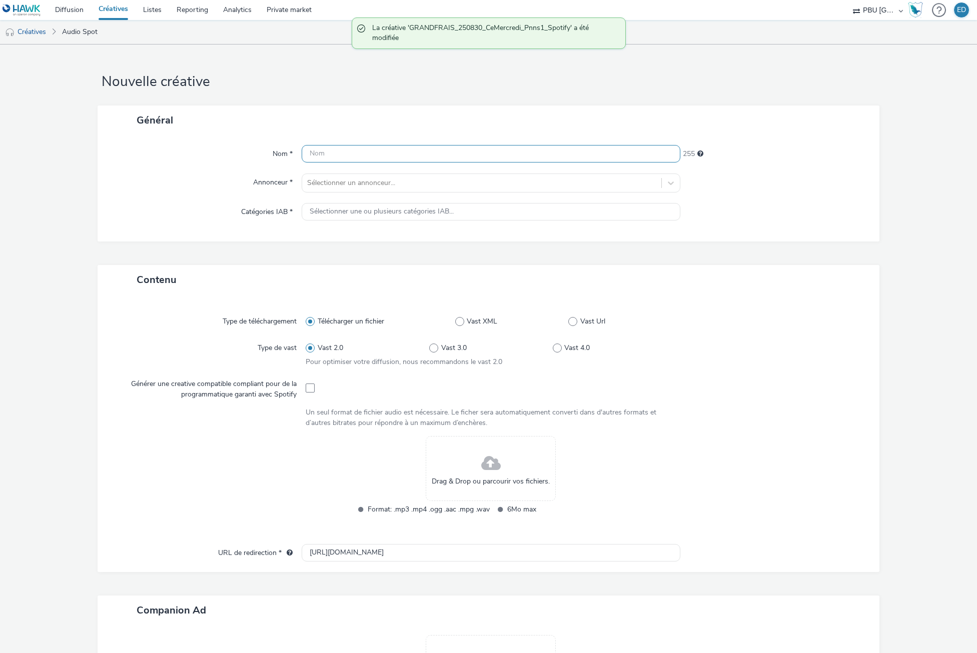
click at [375, 161] on input "text" at bounding box center [491, 154] width 378 height 18
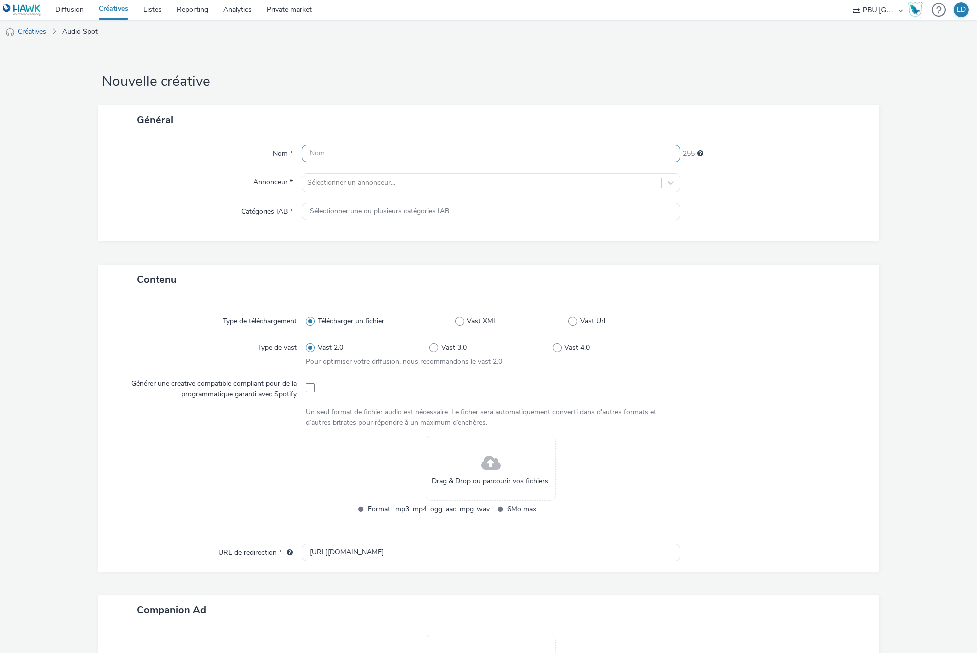
paste input "GRANDFRAIS_250830_CeMercredi_Pnns1_Spotify"
click at [440, 151] on input "GRANDFRAIS_250830_CeMercredi_Pnns1_Spotify" at bounding box center [491, 154] width 378 height 18
type input "GRANDFRAIS_250830_CeMercredi_Pnns2_Spotify"
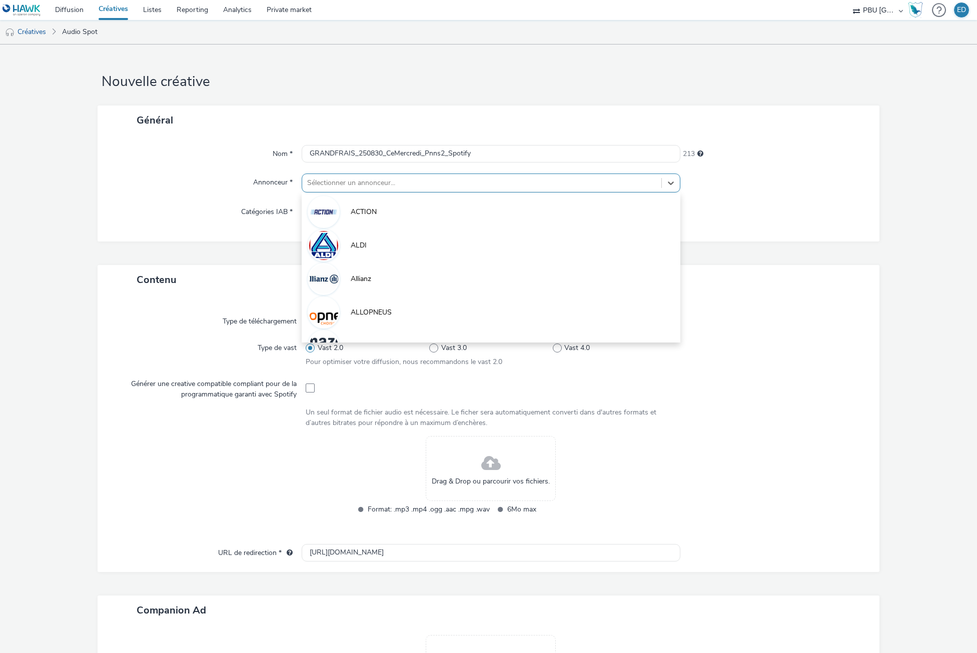
click at [363, 186] on div at bounding box center [481, 183] width 349 height 12
type input "GR"
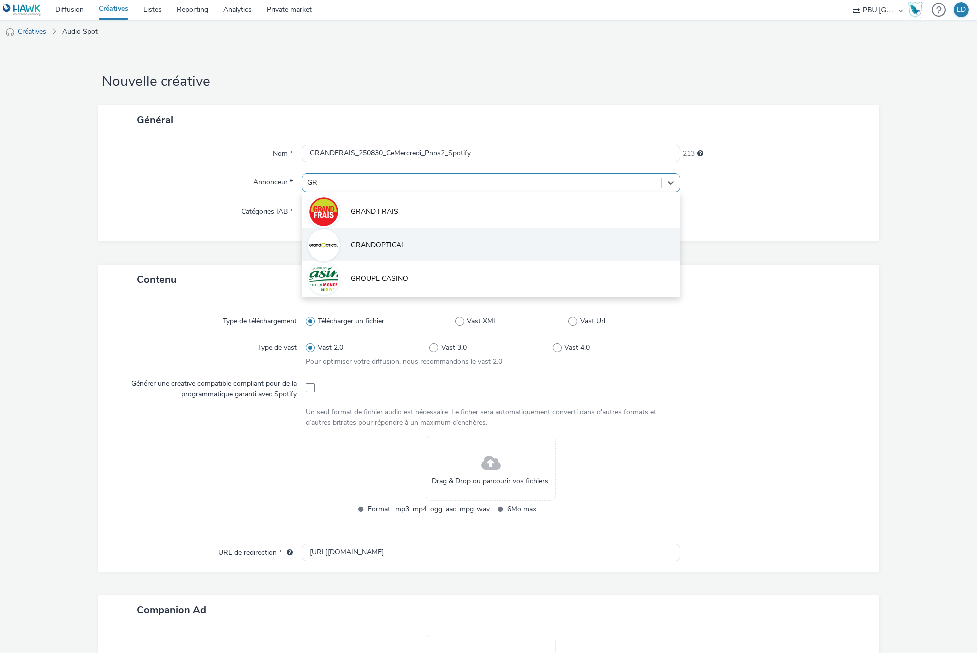
click at [376, 241] on span "GRANDOPTICAL" at bounding box center [378, 246] width 55 height 10
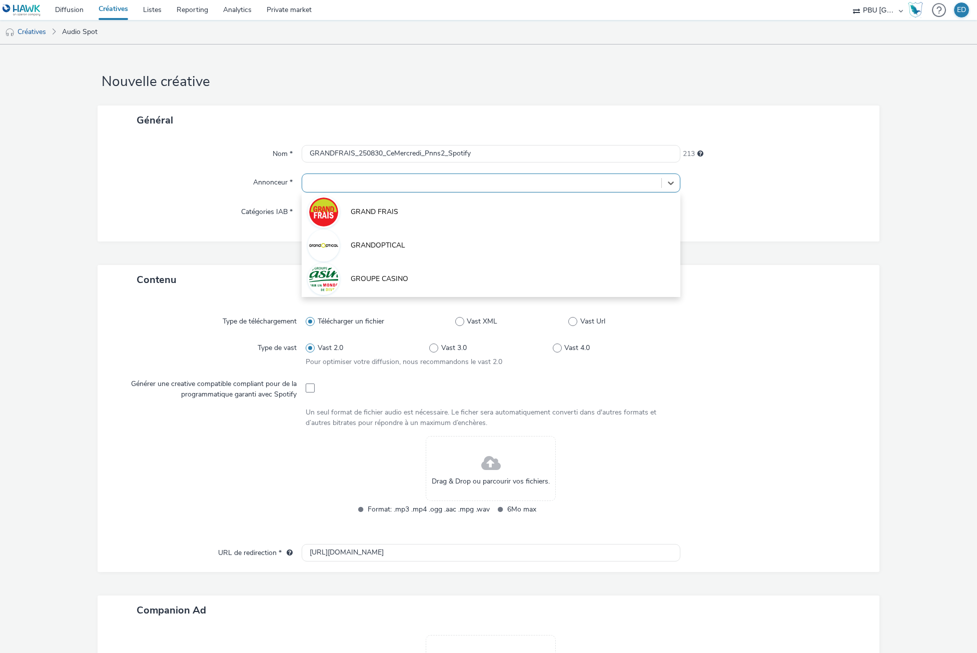
type input "[URL][DOMAIN_NAME]"
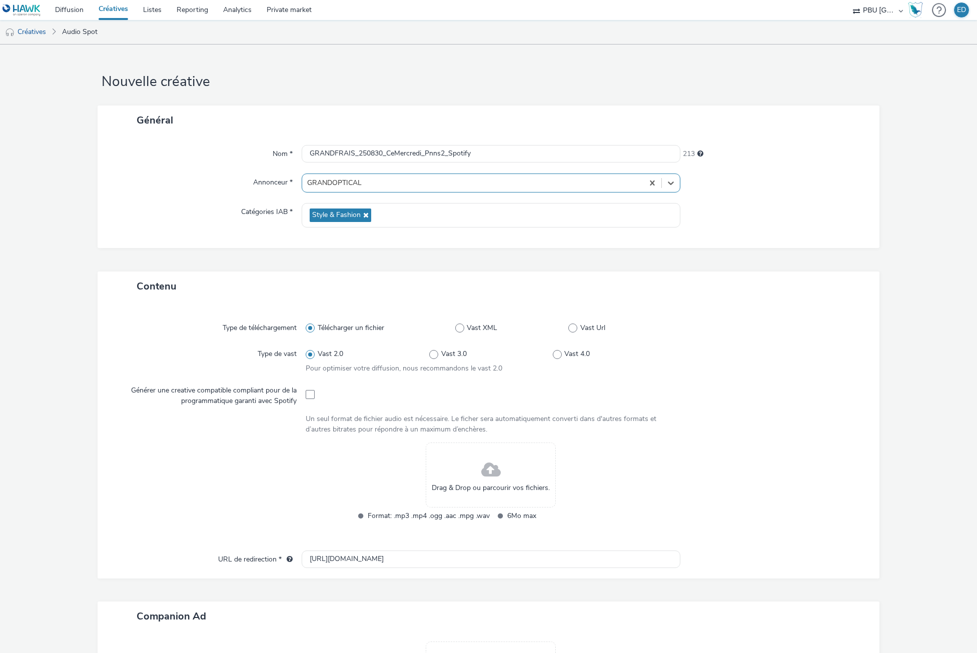
click at [382, 180] on div at bounding box center [472, 183] width 331 height 12
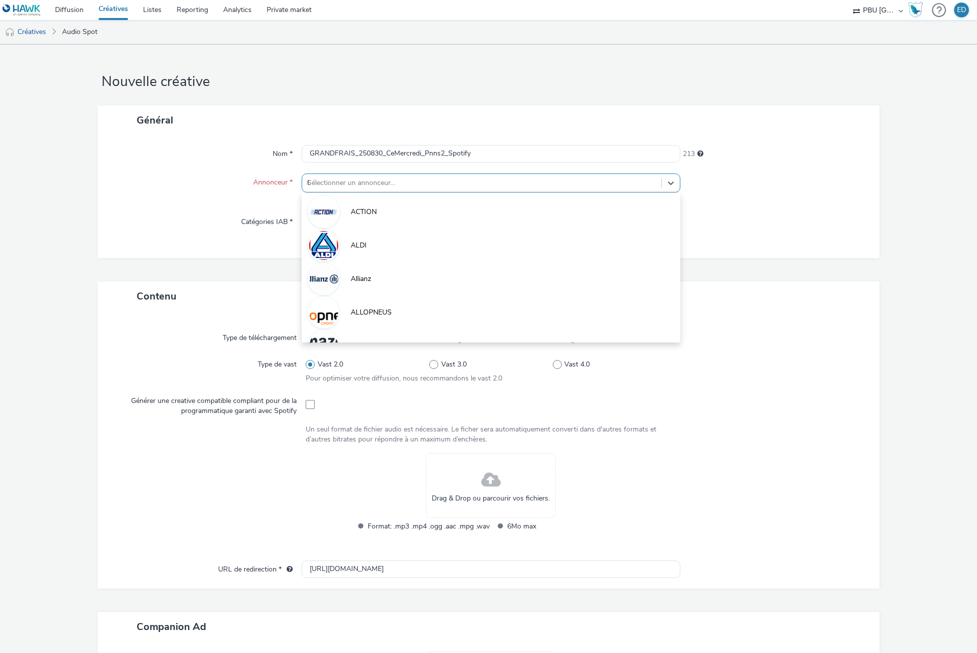
type input "GR"
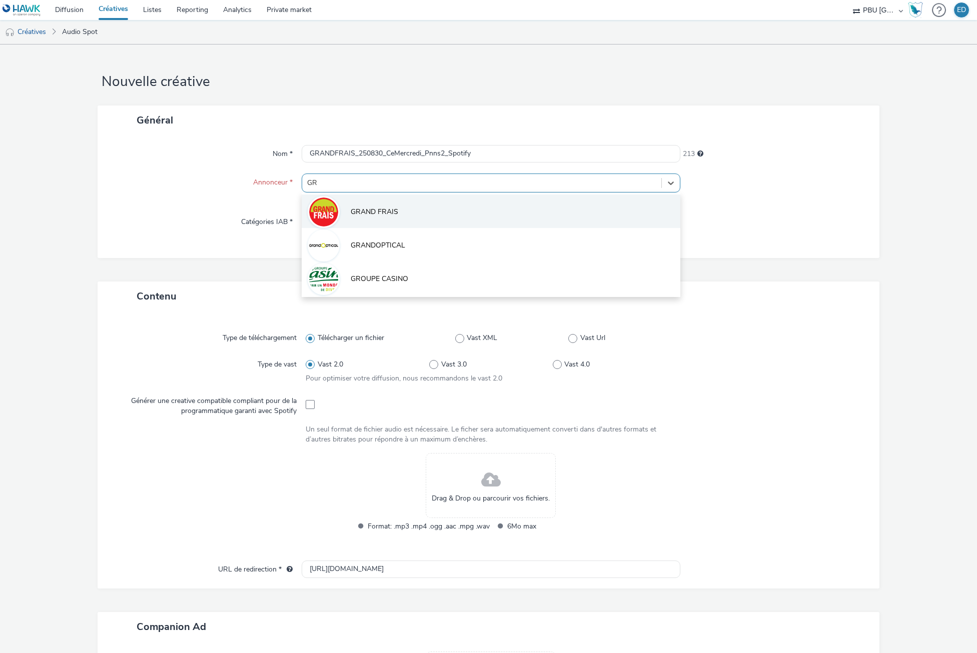
click at [465, 202] on li "GRAND FRAIS" at bounding box center [491, 212] width 378 height 34
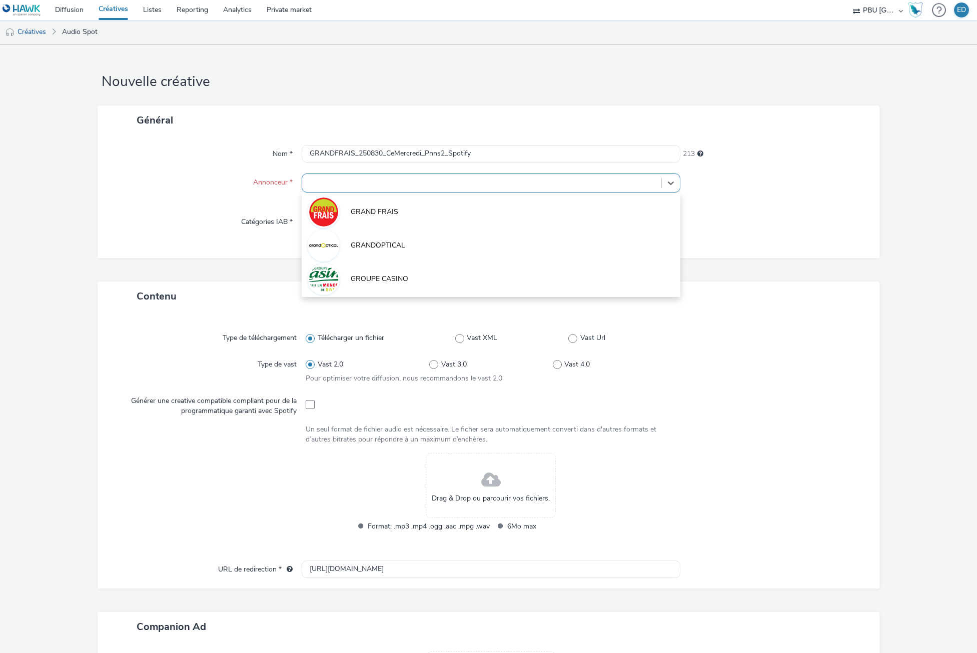
type input "[URL][DOMAIN_NAME]"
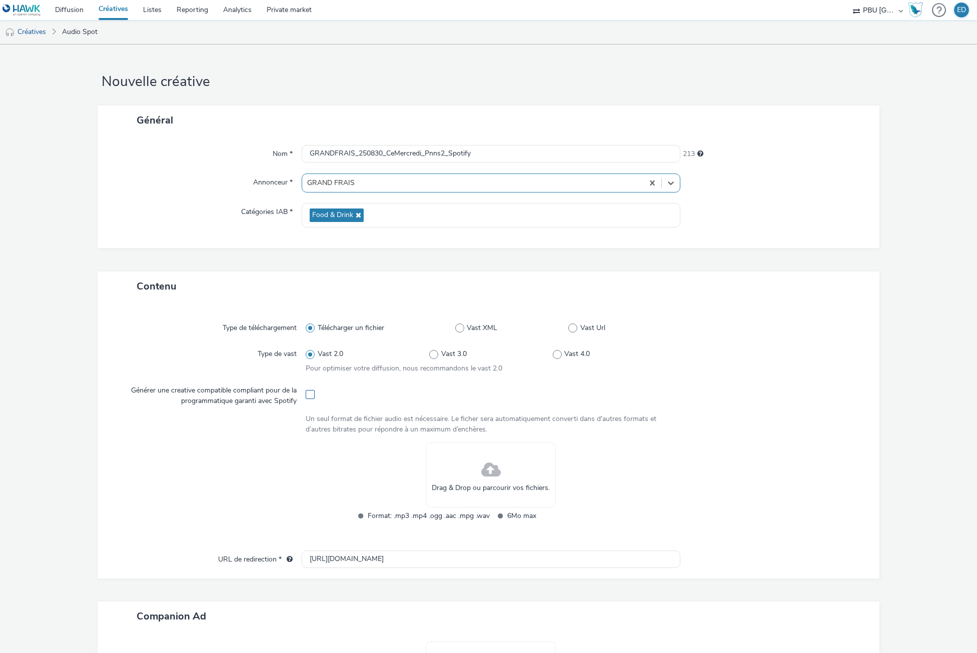
click at [309, 392] on span at bounding box center [310, 394] width 9 height 9
checkbox input "true"
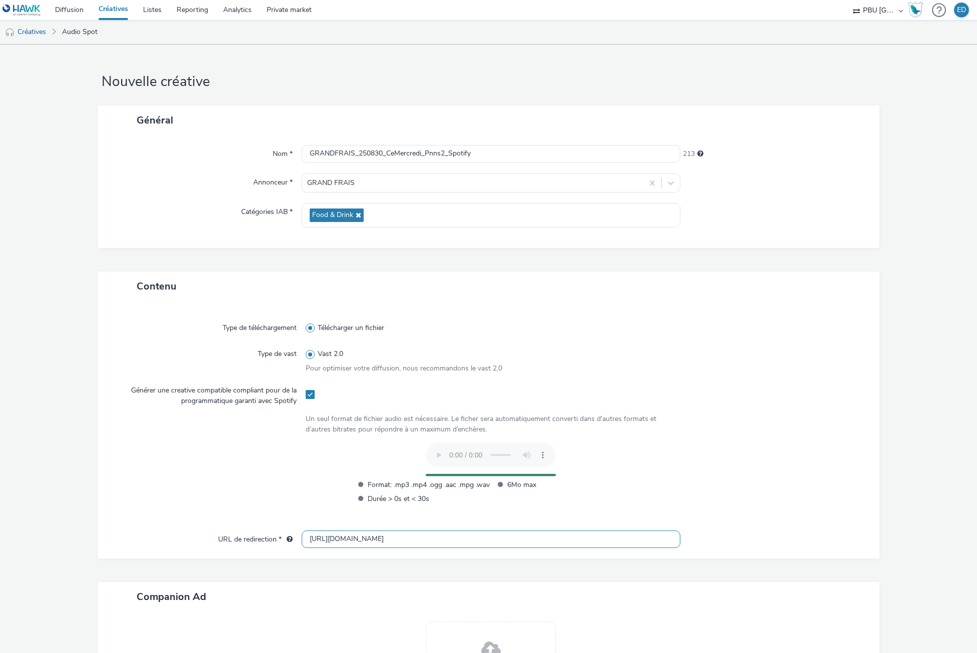
click at [315, 539] on input "[URL][DOMAIN_NAME]" at bounding box center [491, 540] width 378 height 18
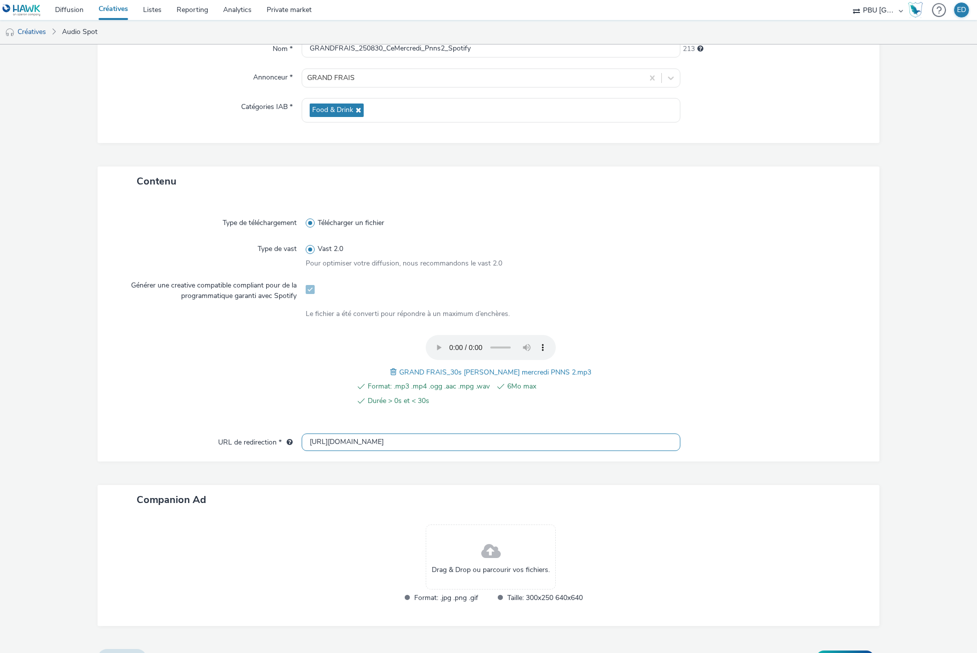
scroll to position [127, 0]
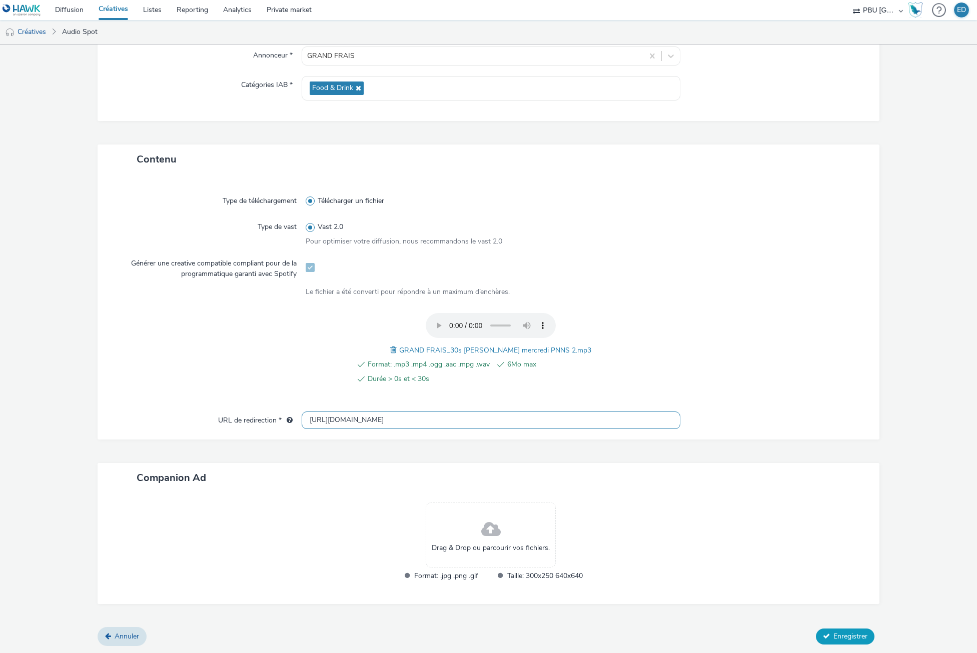
type input "[URL][DOMAIN_NAME]"
click at [837, 641] on span "Enregistrer" at bounding box center [851, 637] width 34 height 10
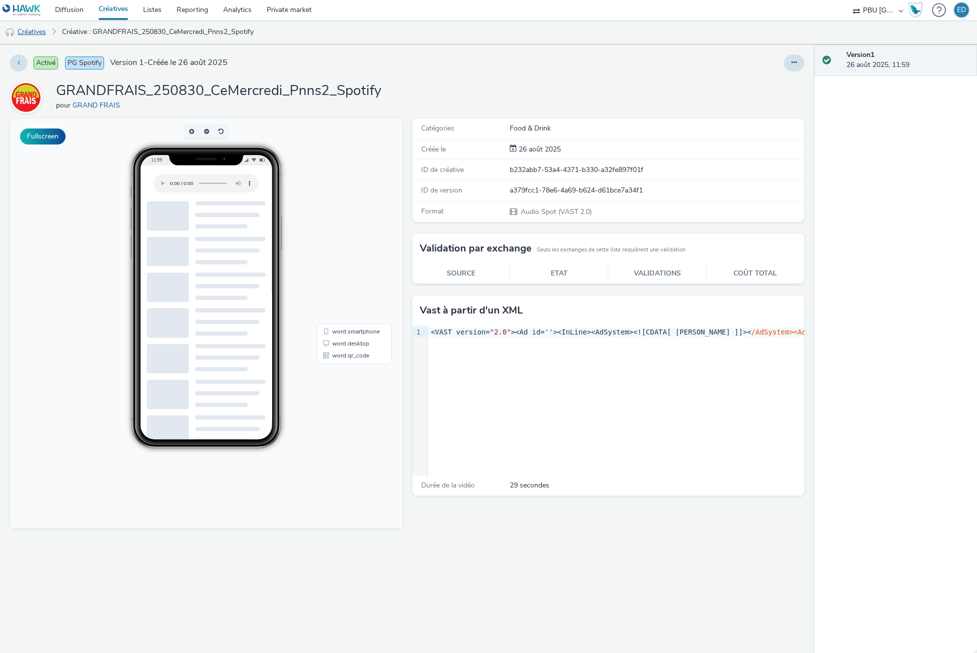
click at [46, 33] on link "Créatives" at bounding box center [25, 32] width 51 height 24
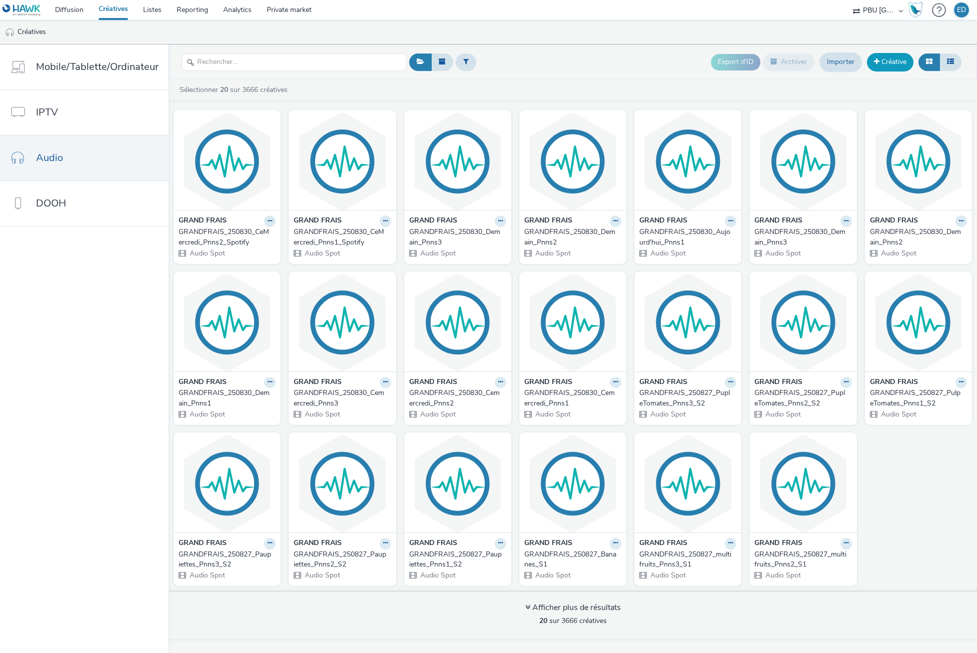
click at [904, 62] on link "Créative" at bounding box center [890, 62] width 47 height 18
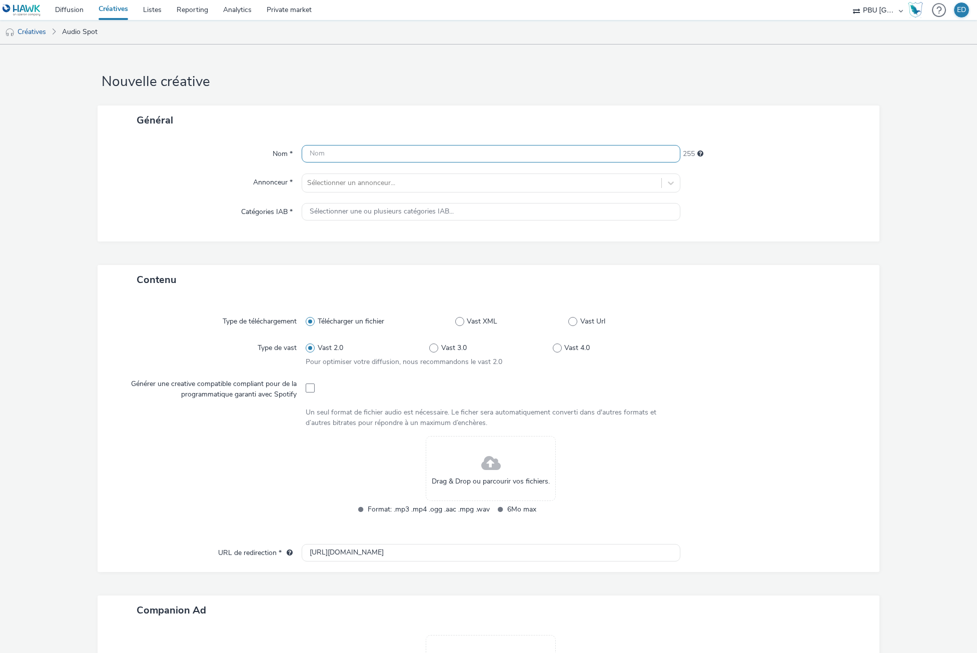
click at [341, 153] on input "text" at bounding box center [491, 154] width 378 height 18
paste input "GRANDFRAIS_250830_CeMercredi_Pnns1_Spotify"
click at [442, 155] on input "GRANDFRAIS_250830_CeMercredi_Pnns1_Spotify" at bounding box center [491, 154] width 378 height 18
type input "GRANDFRAIS_250830_CeMercredi_Pnns3_Spotify"
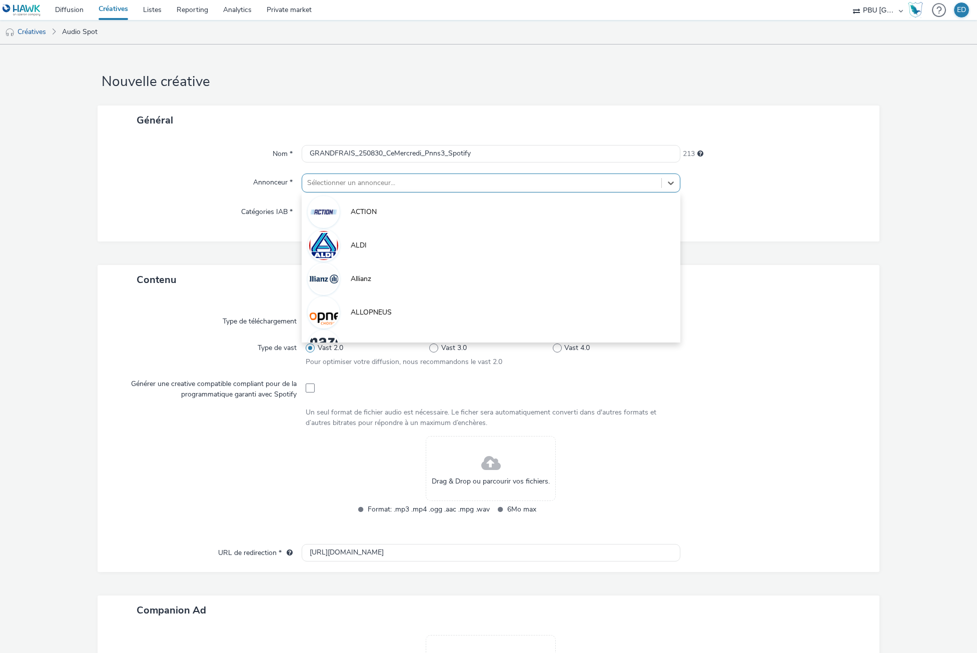
click at [397, 185] on div at bounding box center [481, 183] width 349 height 12
type input "gr"
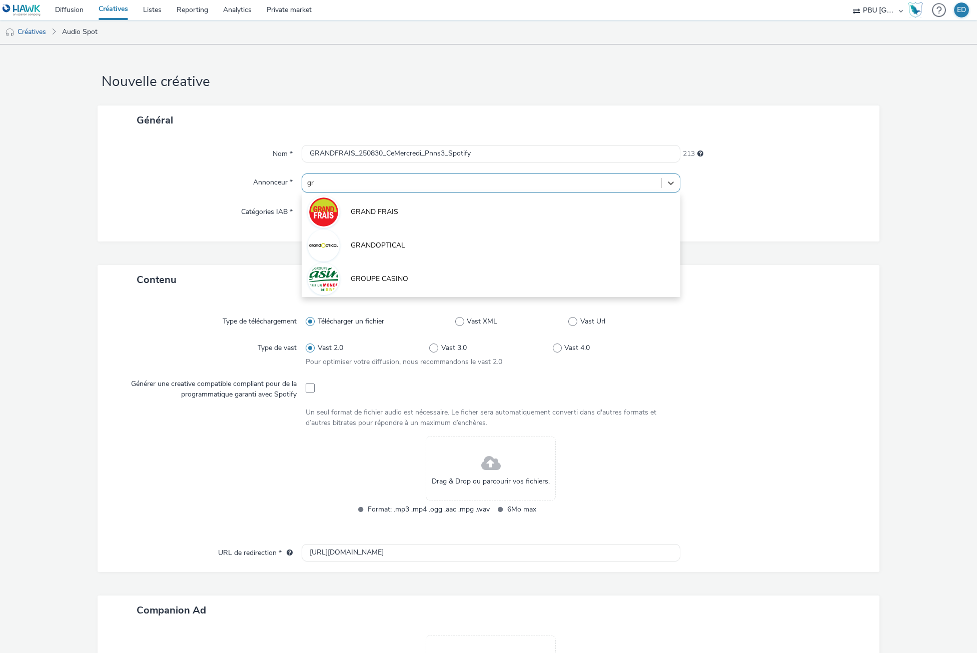
click at [399, 214] on li "GRAND FRAIS" at bounding box center [491, 212] width 378 height 34
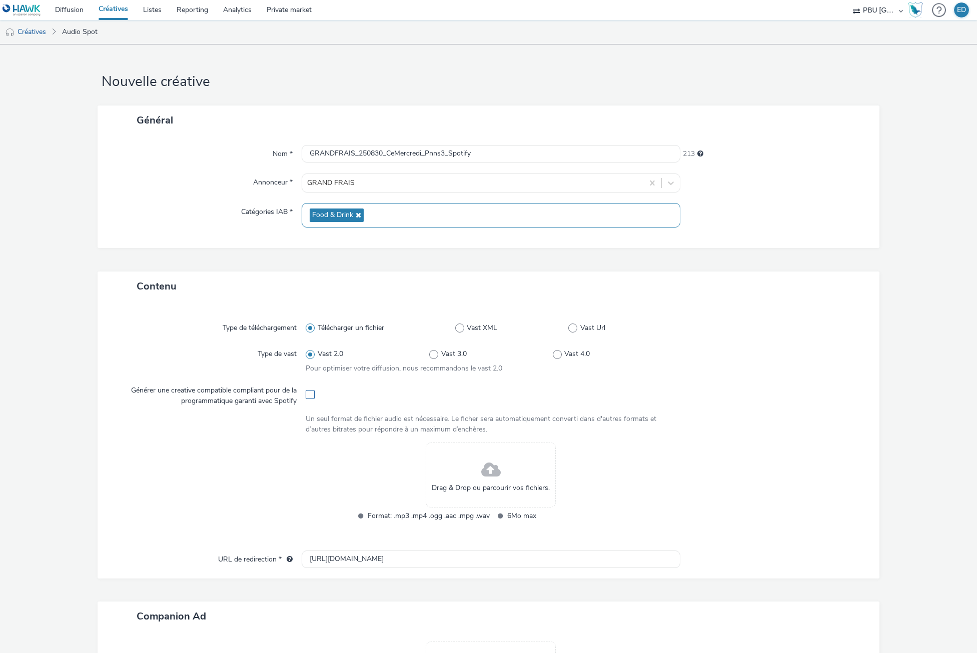
click at [309, 397] on span at bounding box center [310, 394] width 9 height 9
checkbox input "true"
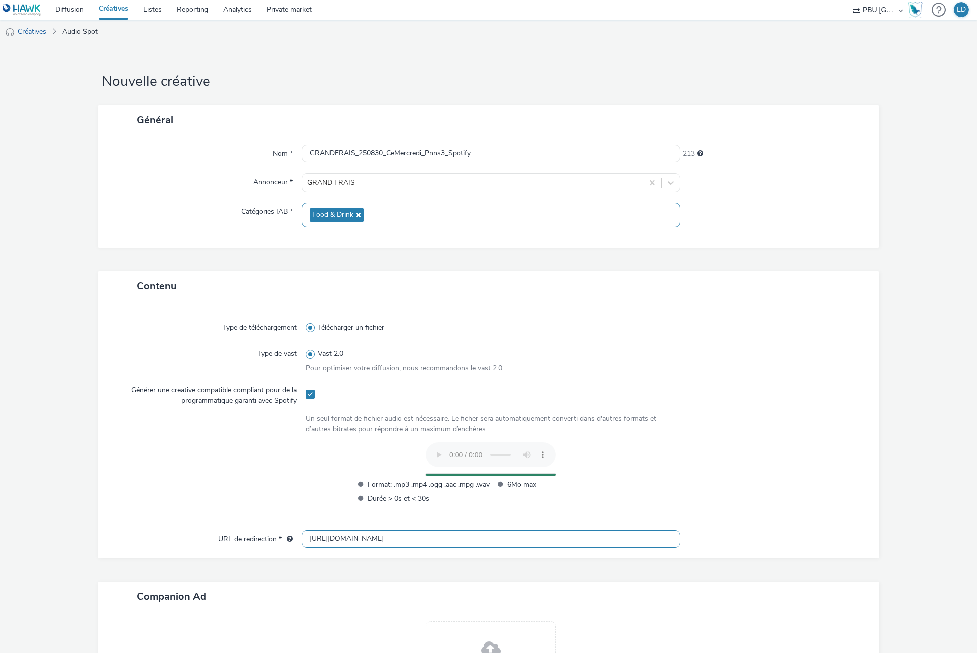
click at [325, 538] on input "[URL][DOMAIN_NAME]" at bounding box center [491, 540] width 378 height 18
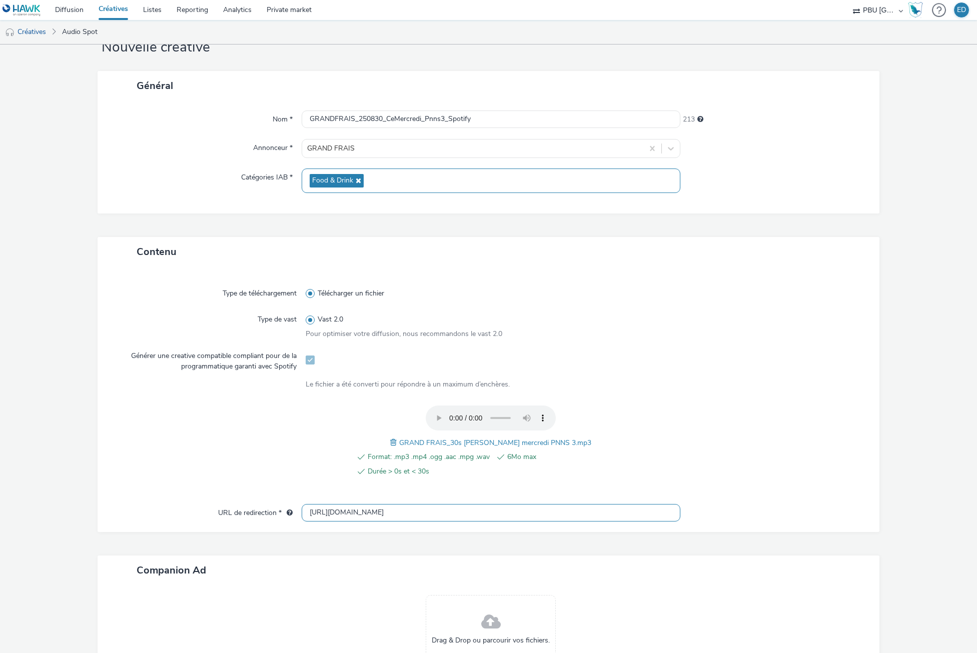
scroll to position [127, 0]
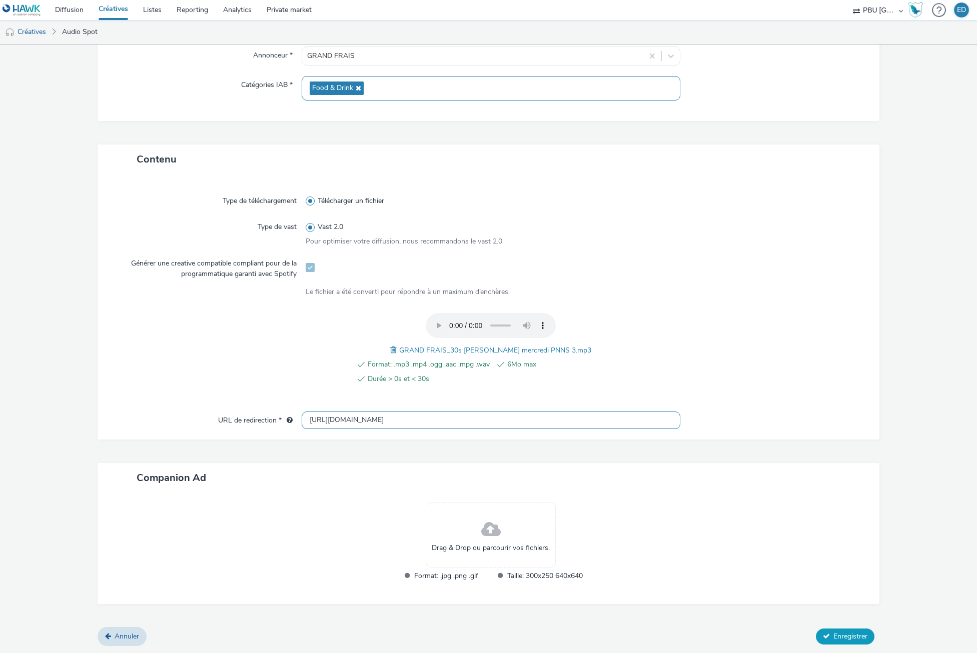
type input "[URL][DOMAIN_NAME]"
click at [845, 637] on span "Enregistrer" at bounding box center [851, 637] width 34 height 10
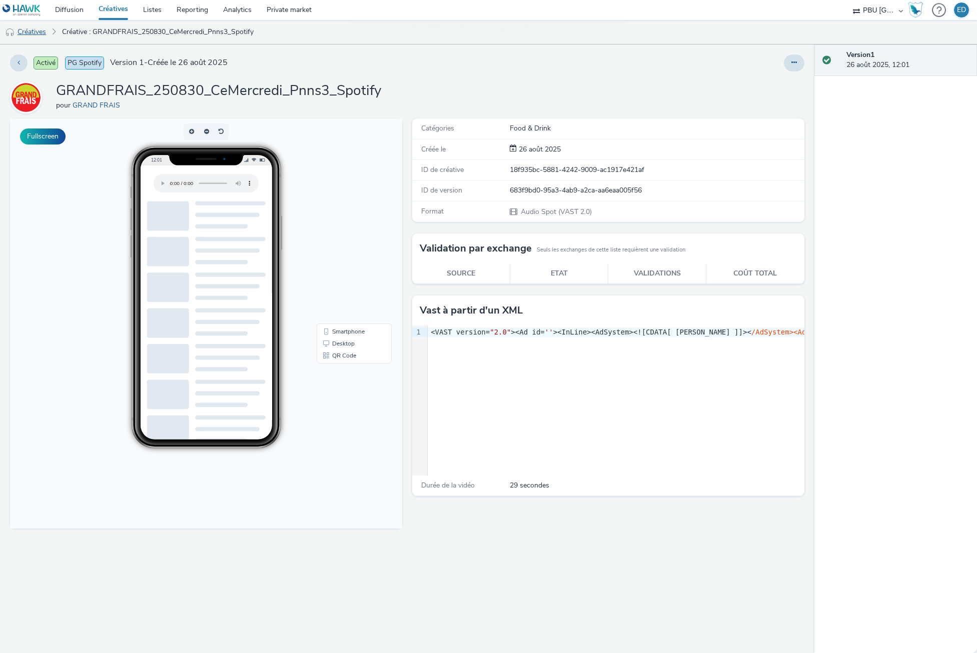
click at [37, 26] on link "Créatives" at bounding box center [25, 32] width 51 height 24
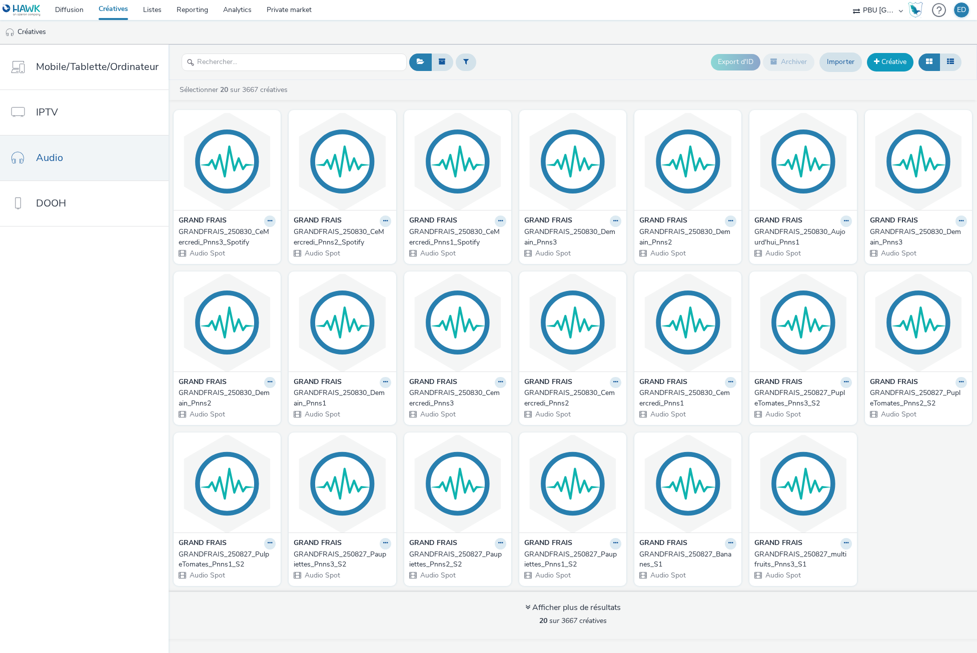
click at [882, 66] on link "Créative" at bounding box center [890, 62] width 47 height 18
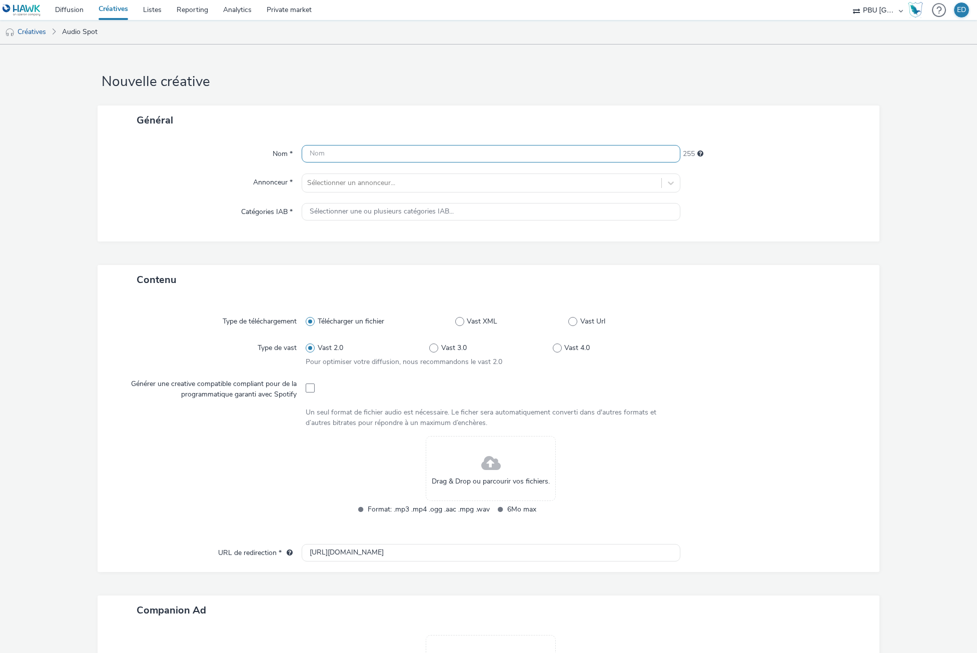
click at [347, 158] on input "text" at bounding box center [491, 154] width 378 height 18
paste input "GRANDFRAIS_250830_CeMercredi_Pnns1_Spotify"
drag, startPoint x: 419, startPoint y: 153, endPoint x: 410, endPoint y: 158, distance: 10.3
click at [410, 158] on input "GRANDFRAIS_250830_CeMercredi_Pnns1_Spotify" at bounding box center [491, 154] width 378 height 18
drag, startPoint x: 420, startPoint y: 156, endPoint x: 385, endPoint y: 163, distance: 35.7
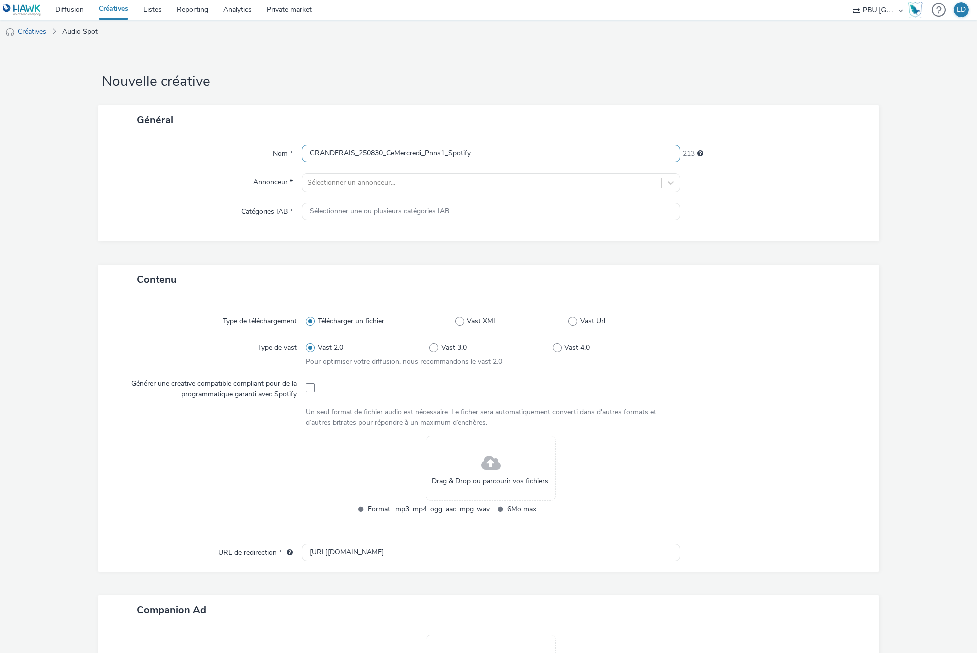
click at [385, 163] on input "GRANDFRAIS_250830_CeMercredi_Pnns1_Spotify" at bounding box center [491, 154] width 378 height 18
type input "GRANDFRAIS_250830_Demain_Pnns1_Spotify"
click at [310, 188] on div at bounding box center [481, 183] width 349 height 12
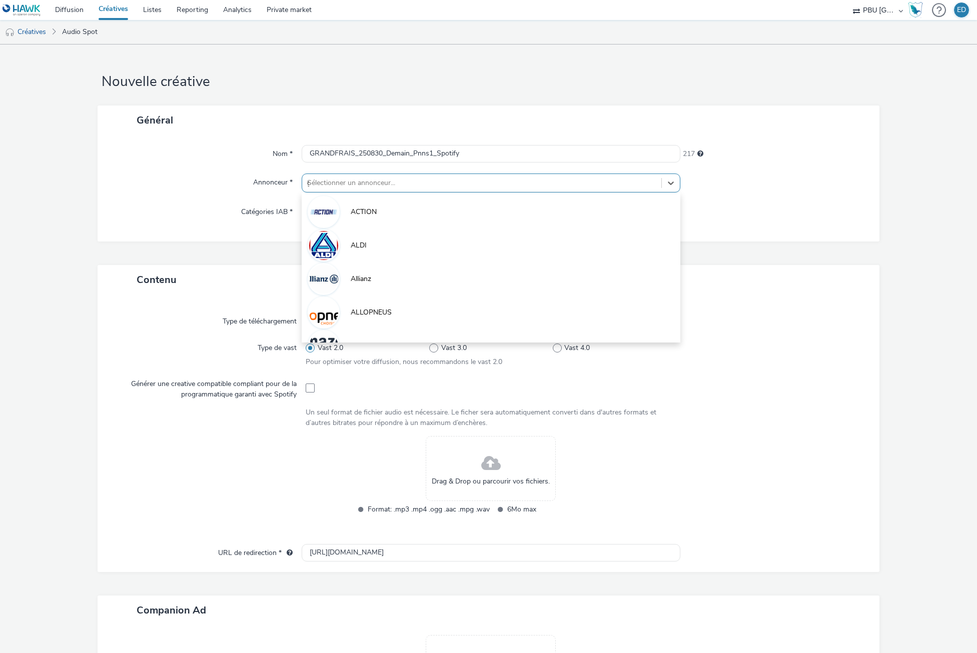
type input "gr"
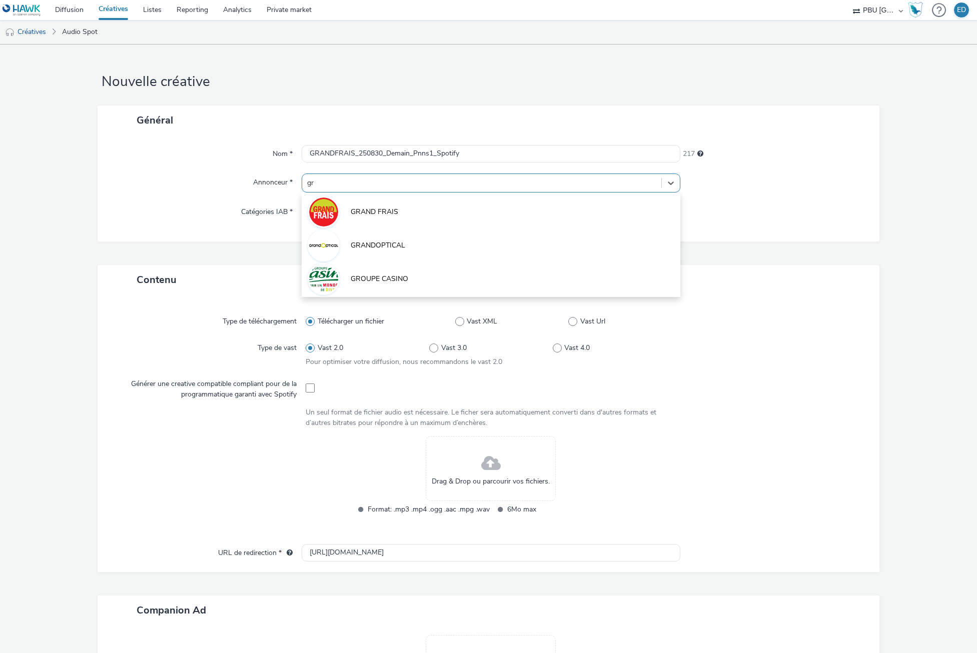
click at [345, 205] on li "GRAND FRAIS" at bounding box center [491, 212] width 378 height 34
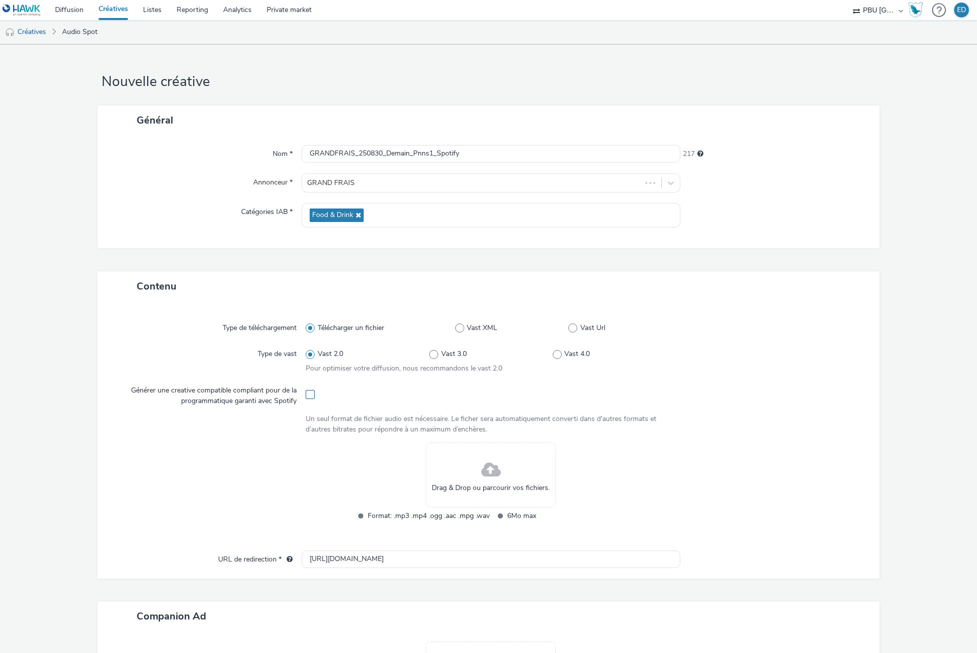
click at [307, 390] on span at bounding box center [310, 394] width 9 height 9
checkbox input "true"
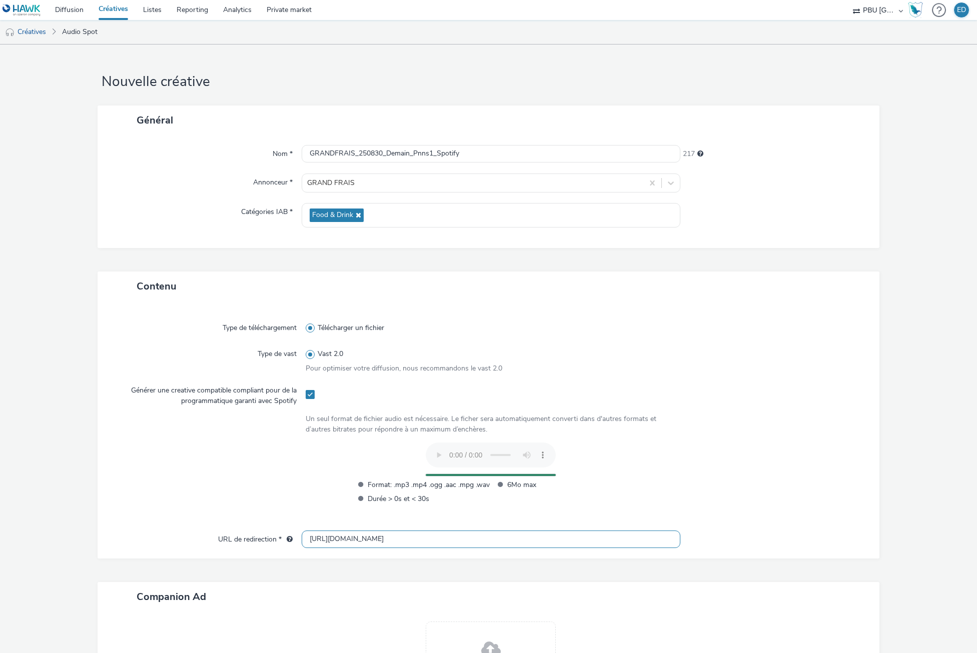
click at [317, 542] on input "[URL][DOMAIN_NAME]" at bounding box center [491, 540] width 378 height 18
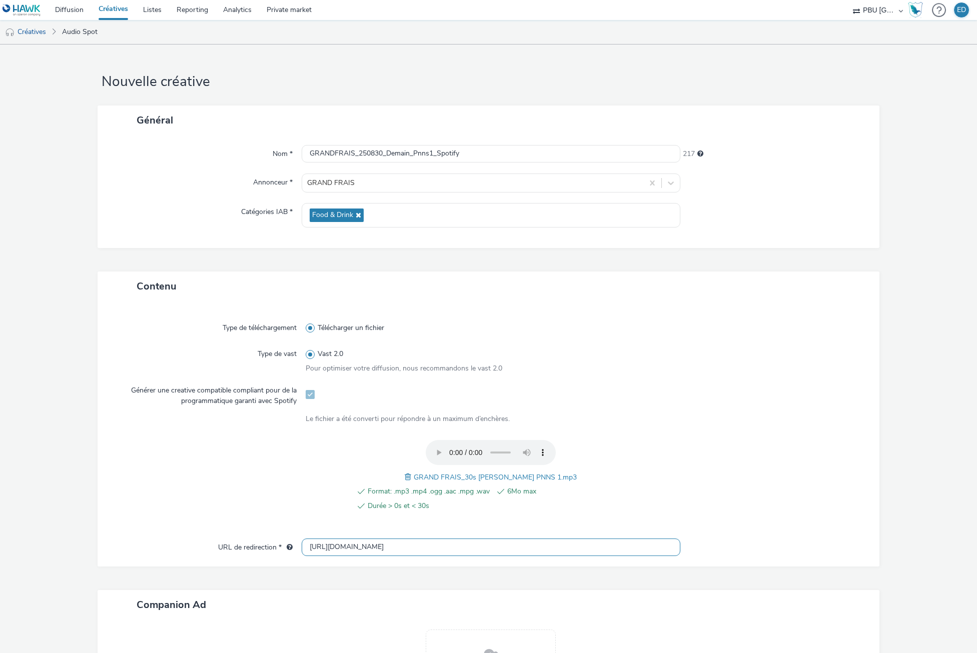
type input "[URL][DOMAIN_NAME]"
drag, startPoint x: 310, startPoint y: 154, endPoint x: 523, endPoint y: 147, distance: 213.3
click at [523, 147] on input "GRANDFRAIS_250830_Demain_Pnns1_Spotify" at bounding box center [491, 154] width 378 height 18
click at [257, 252] on div "Général Nom * GRANDFRAIS_250830_Demain_Pnns1_Spotify 217 Annonceur * GRAND FRAI…" at bounding box center [489, 189] width 782 height 166
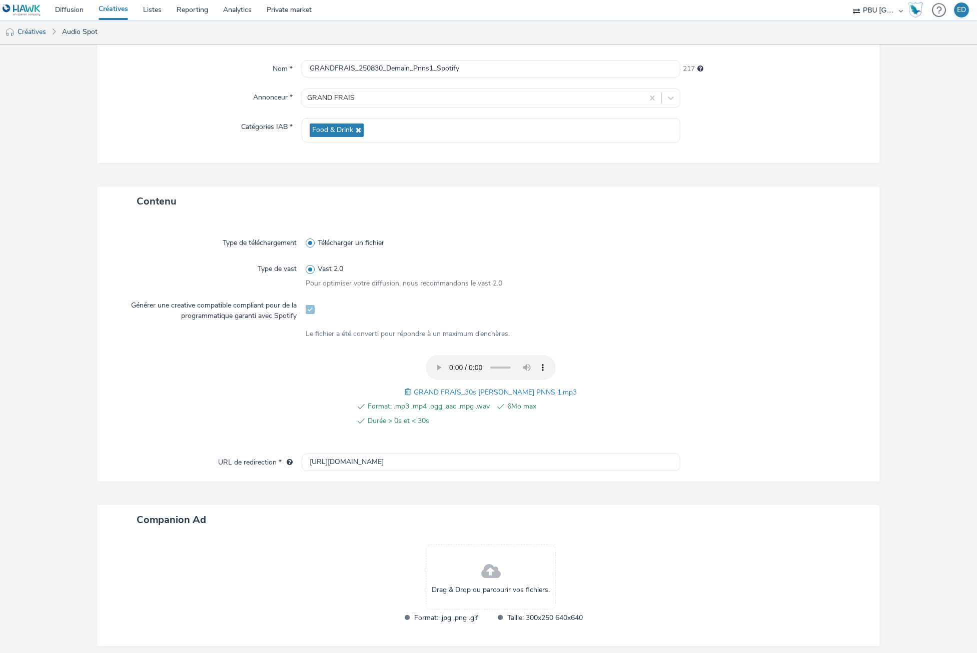
scroll to position [127, 0]
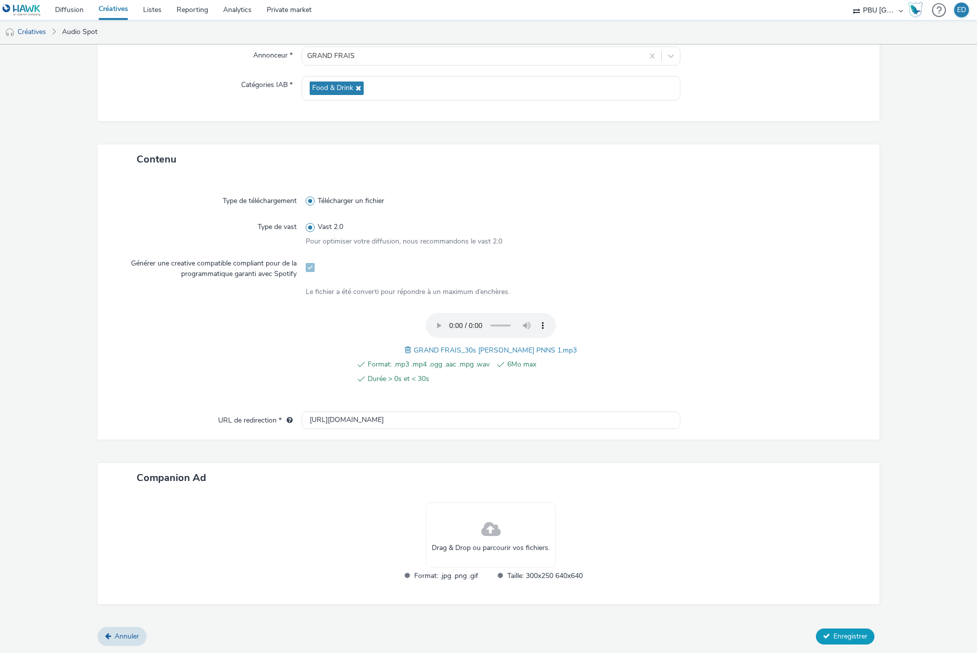
click at [848, 636] on span "Enregistrer" at bounding box center [851, 637] width 34 height 10
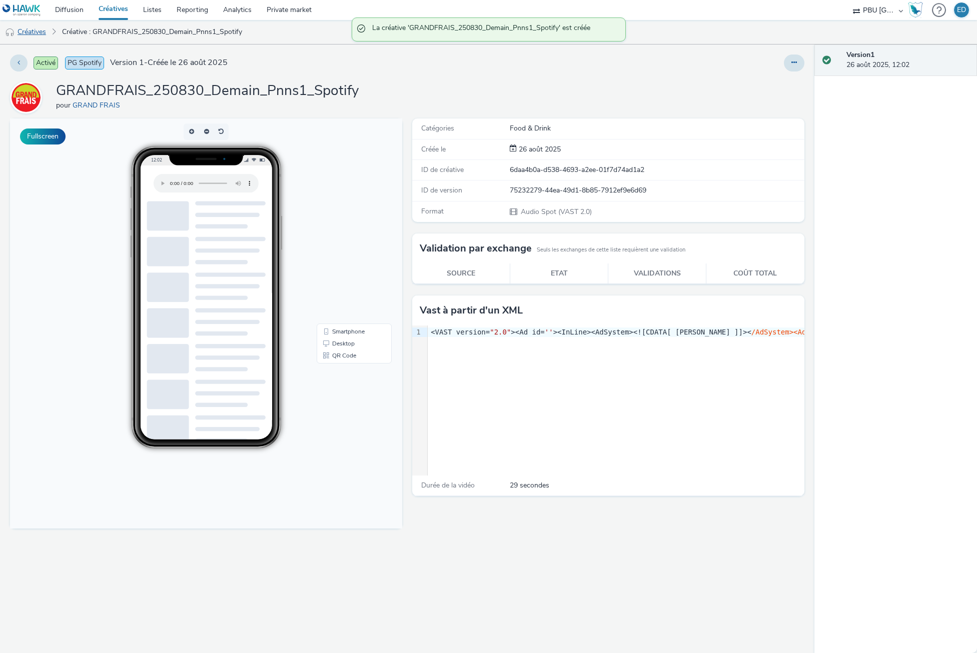
click at [31, 34] on link "Créatives" at bounding box center [25, 32] width 51 height 24
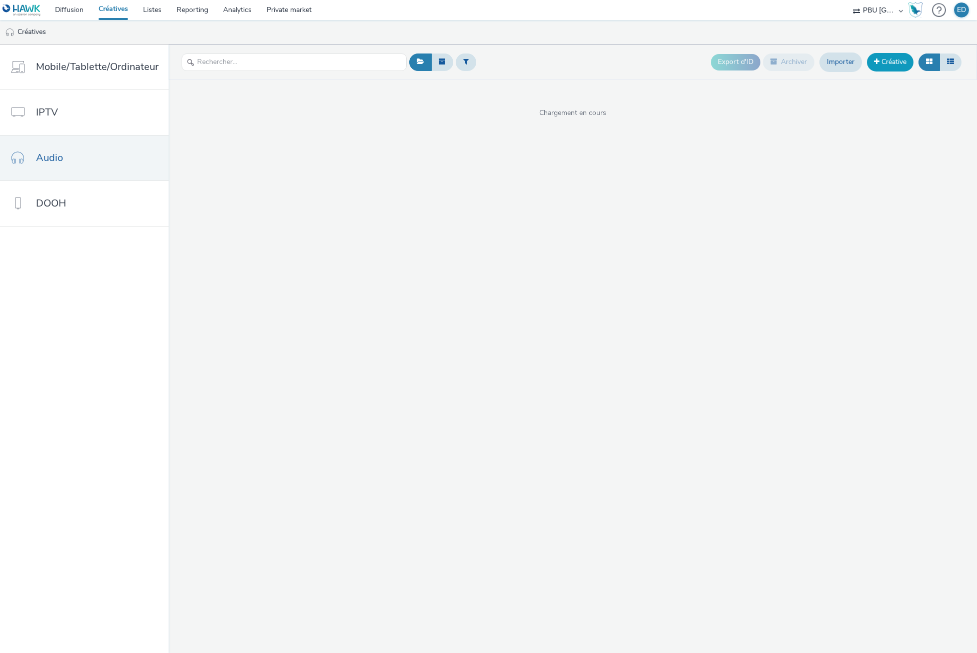
click at [879, 65] on span at bounding box center [877, 61] width 6 height 7
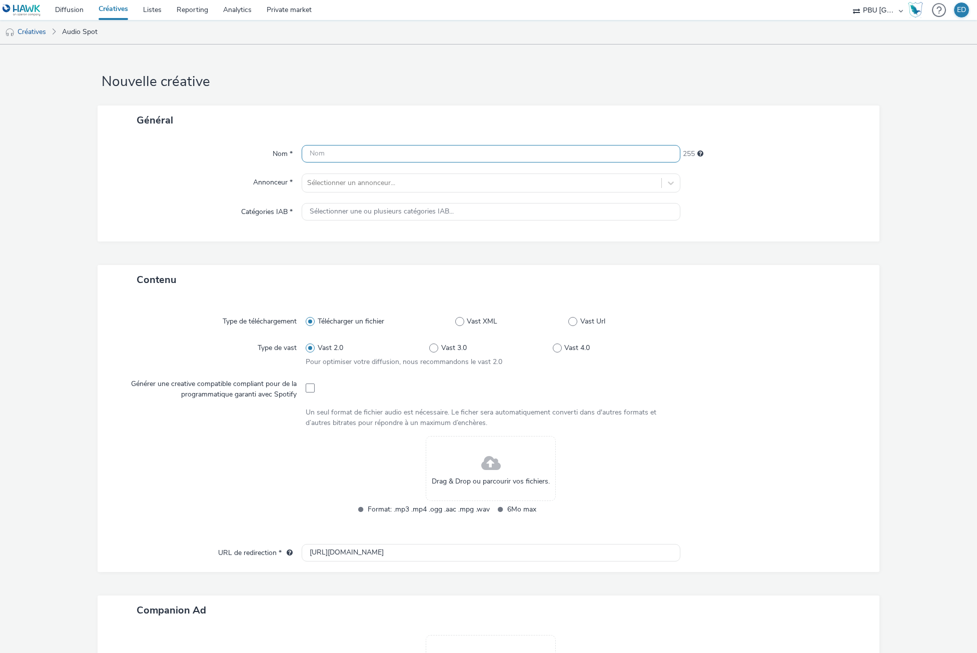
click at [557, 146] on input "text" at bounding box center [491, 154] width 378 height 18
paste input "GRANDFRAIS_250830_CeMercredi_Pnns1_Spotify"
drag, startPoint x: 419, startPoint y: 157, endPoint x: 387, endPoint y: 161, distance: 32.2
click at [387, 161] on input "GRANDFRAIS_250830_CeMercredi_Pnns1_Spotify" at bounding box center [491, 154] width 378 height 18
click at [436, 150] on input "GRANDFRAIS_250830_Demain_Pnns1_Spotify" at bounding box center [491, 154] width 378 height 18
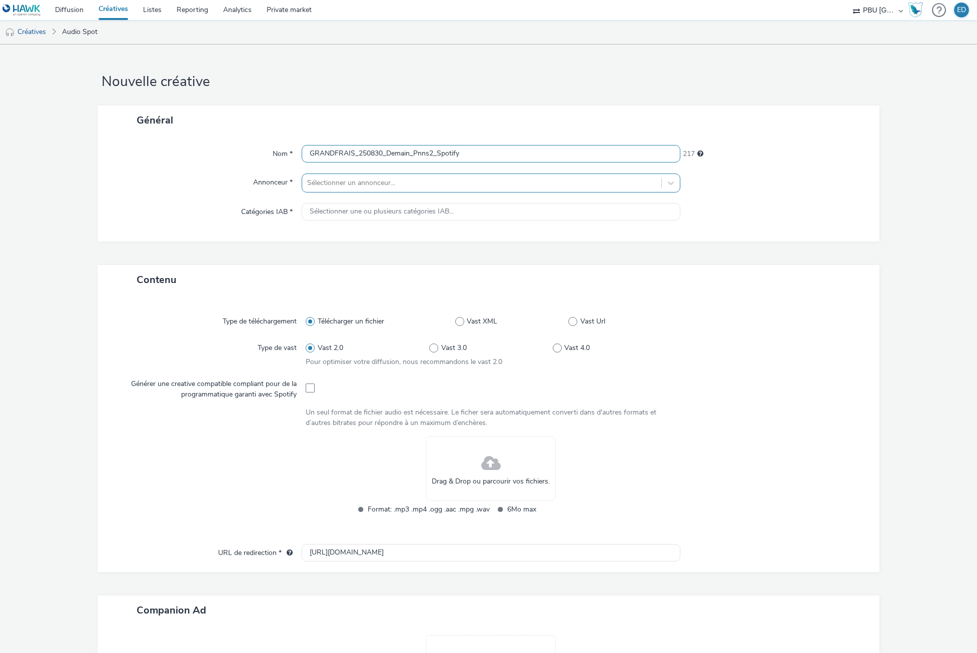
type input "GRANDFRAIS_250830_Demain_Pnns2_Spotify"
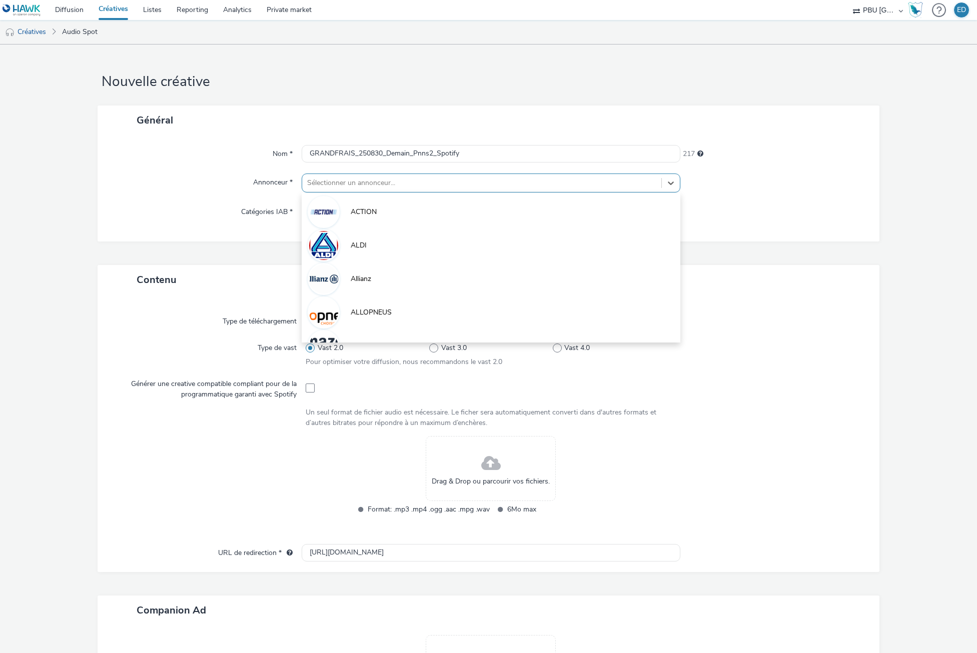
click at [396, 188] on div at bounding box center [481, 183] width 349 height 12
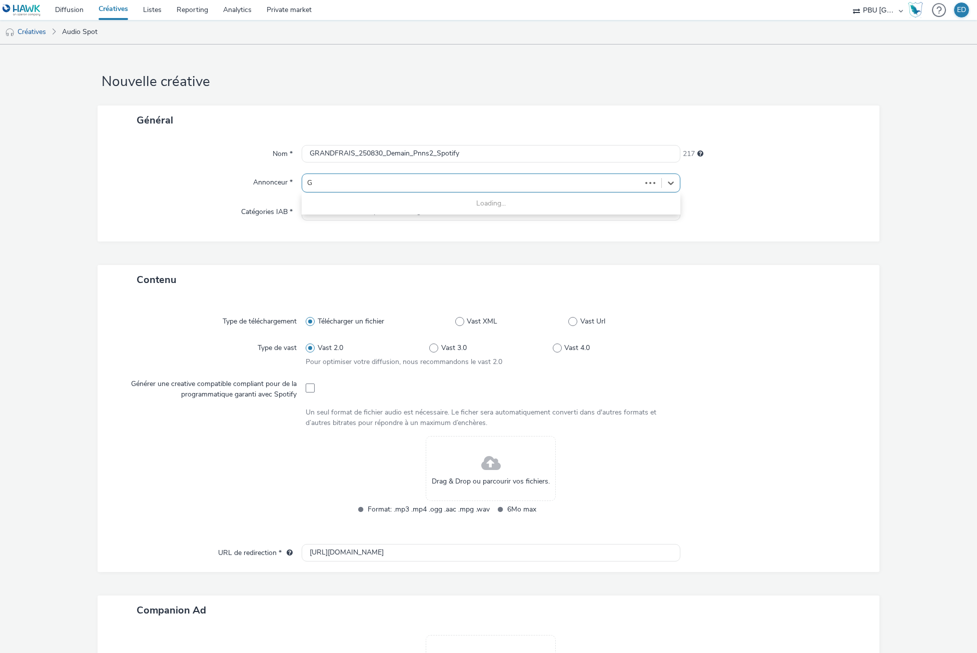
type input "GR"
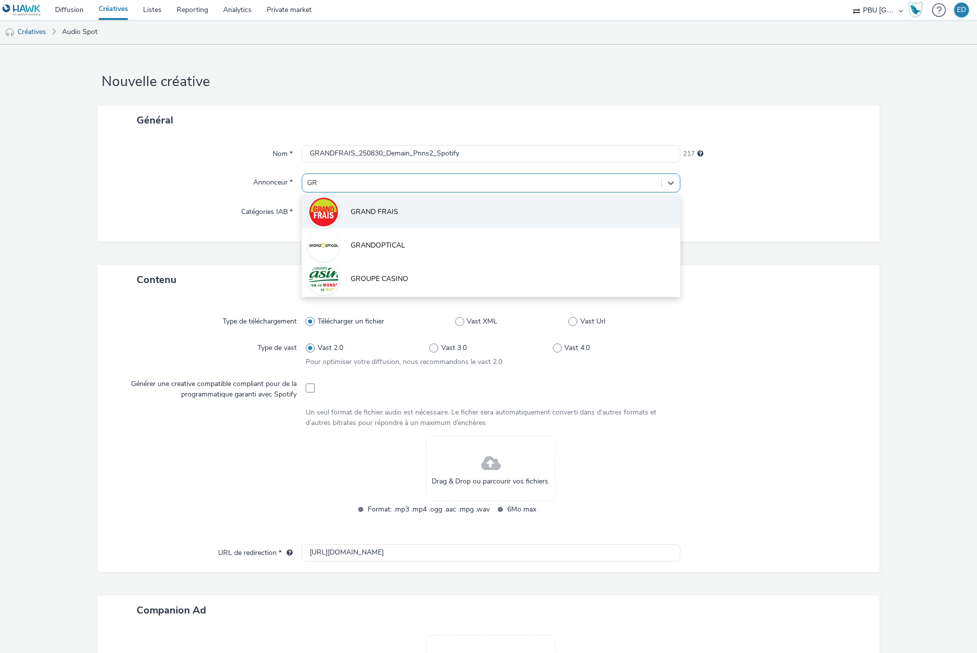
click at [394, 206] on li "GRAND FRAIS" at bounding box center [491, 212] width 378 height 34
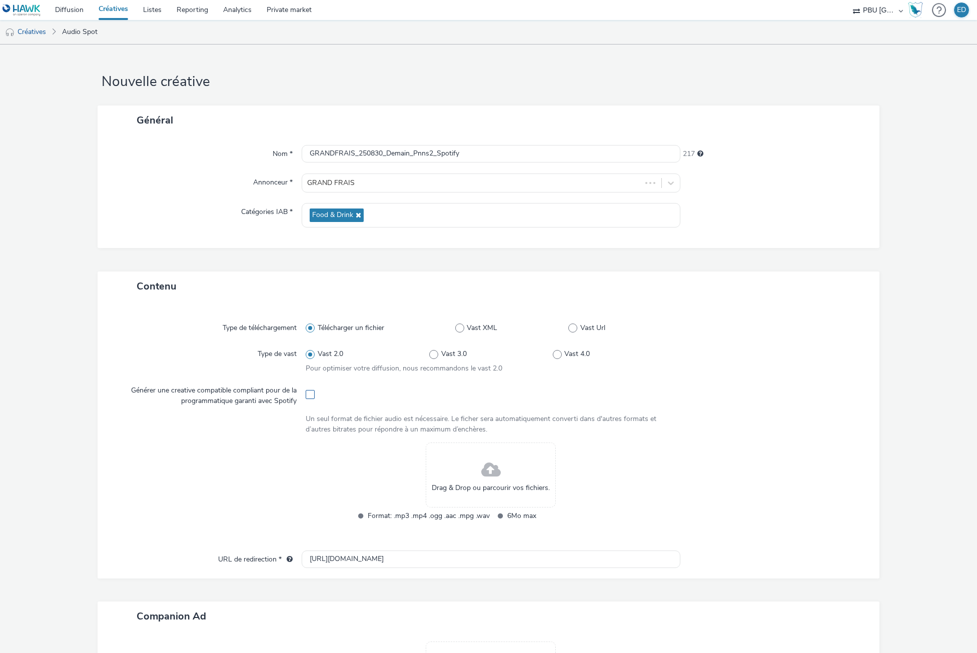
click at [312, 397] on span at bounding box center [310, 394] width 9 height 9
checkbox input "true"
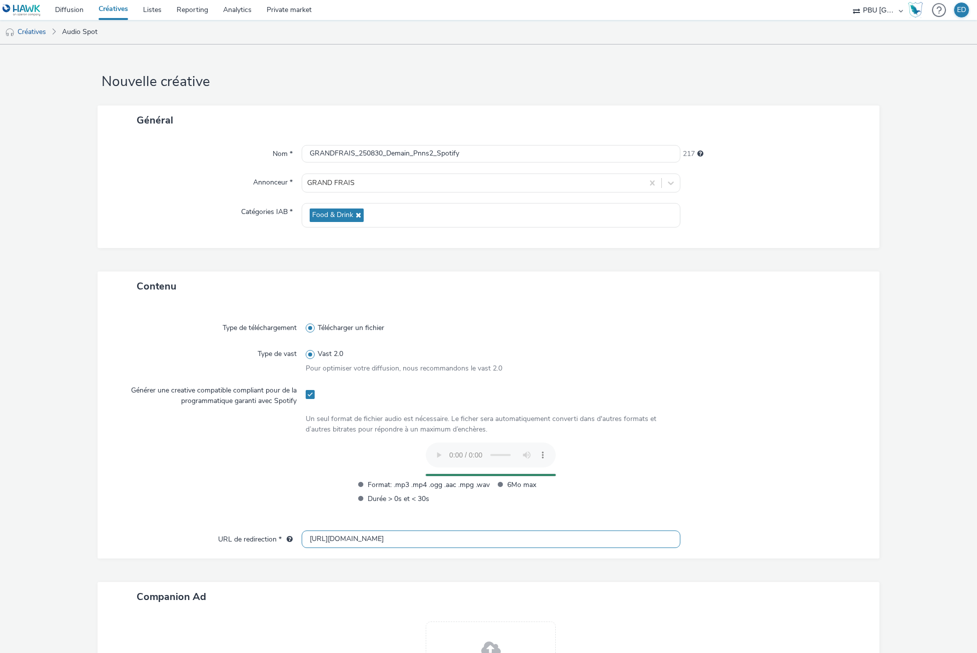
click at [321, 540] on input "[URL][DOMAIN_NAME]" at bounding box center [491, 540] width 378 height 18
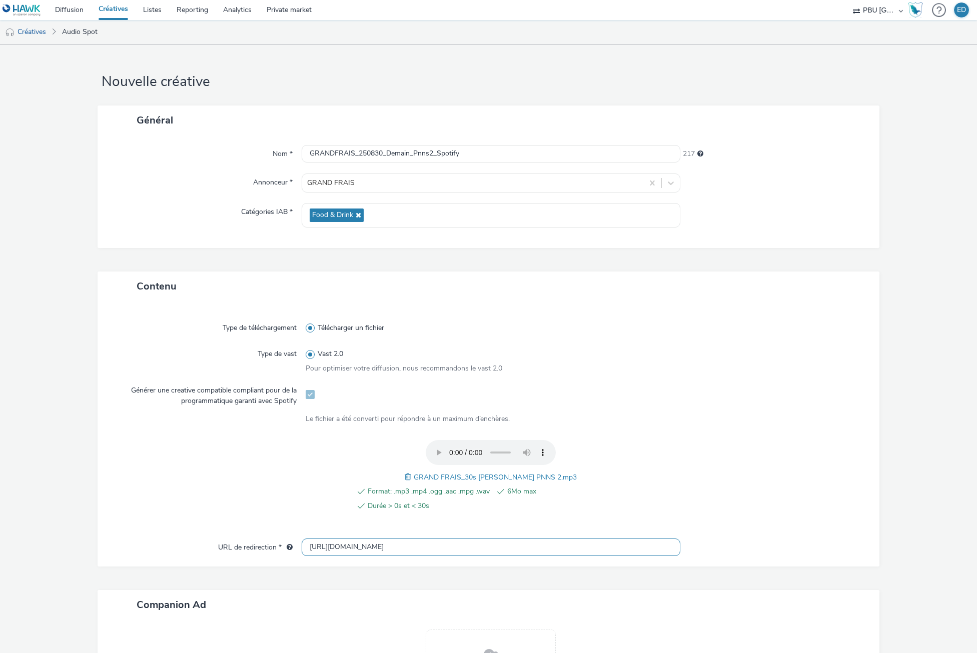
type input "[URL][DOMAIN_NAME]"
click at [709, 523] on div "Type de téléchargement Télécharger un fichier Type de vast Vast 2.0 Pour optimi…" at bounding box center [488, 425] width 761 height 228
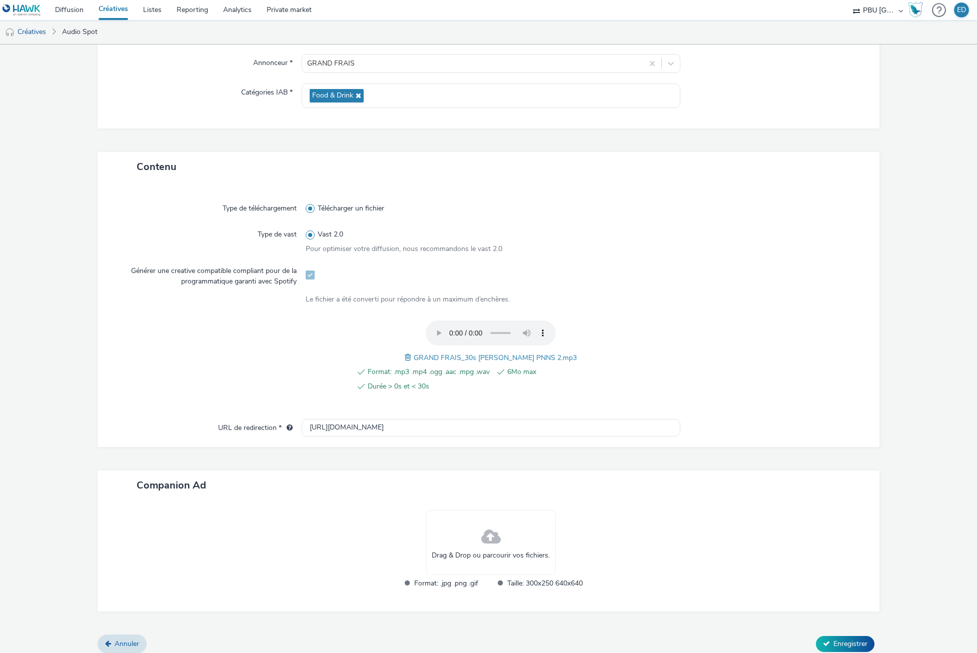
scroll to position [127, 0]
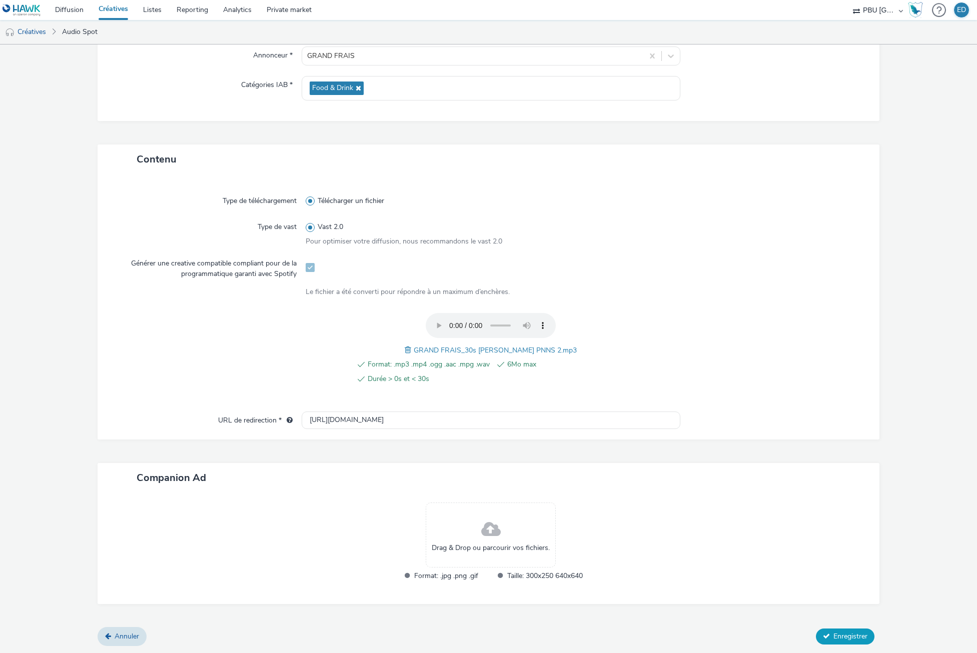
click at [830, 630] on button "Enregistrer" at bounding box center [845, 637] width 59 height 16
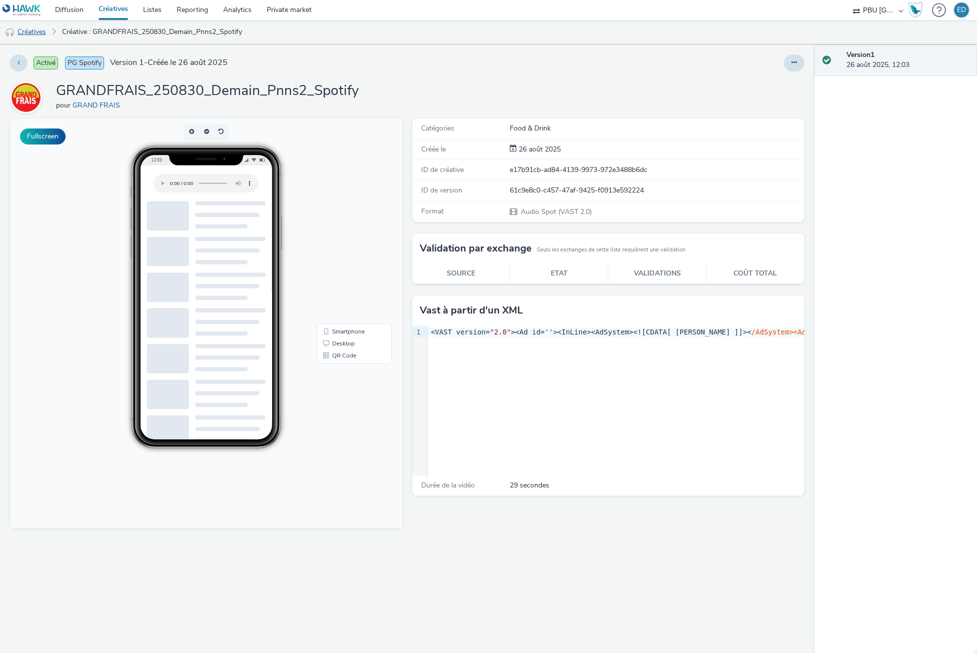
click at [35, 28] on link "Créatives" at bounding box center [25, 32] width 51 height 24
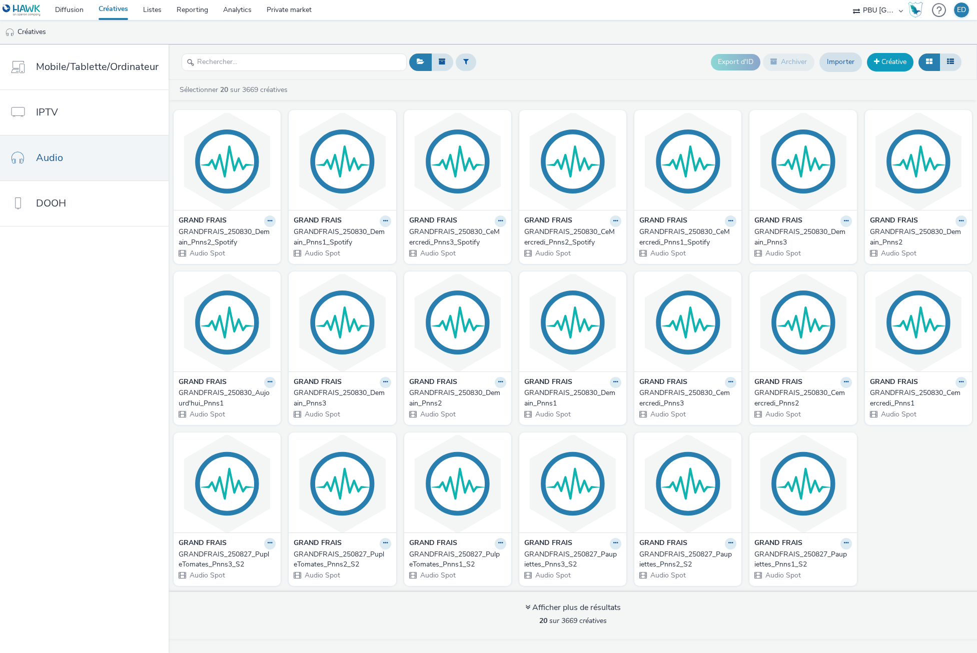
click at [890, 62] on link "Créative" at bounding box center [890, 62] width 47 height 18
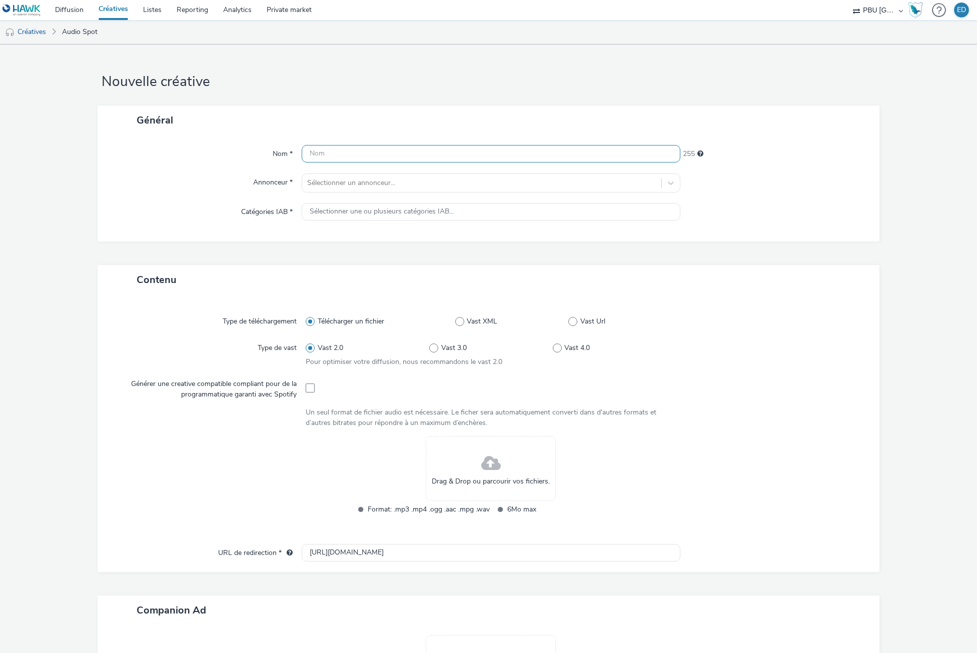
click at [323, 157] on input "text" at bounding box center [491, 154] width 378 height 18
paste input "GRANDFRAIS_250830_CeMercredi_Pnns1_Spotify"
drag, startPoint x: 385, startPoint y: 153, endPoint x: 420, endPoint y: 157, distance: 34.8
click at [420, 157] on input "GRANDFRAIS_250830_CeMercredi_Pnns1_Spotify" at bounding box center [491, 154] width 378 height 18
click at [432, 156] on input "GRANDFRAIS_250830_Demain_Pnns1_Spotify" at bounding box center [491, 154] width 378 height 18
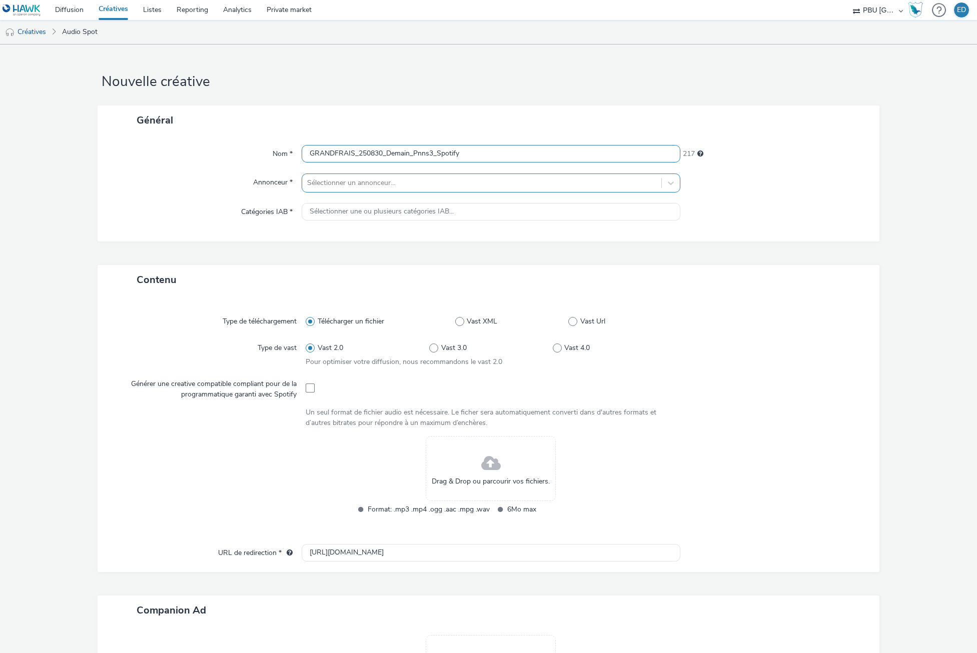
type input "GRANDFRAIS_250830_Demain_Pnns3_Spotify"
click at [399, 178] on div at bounding box center [481, 183] width 349 height 12
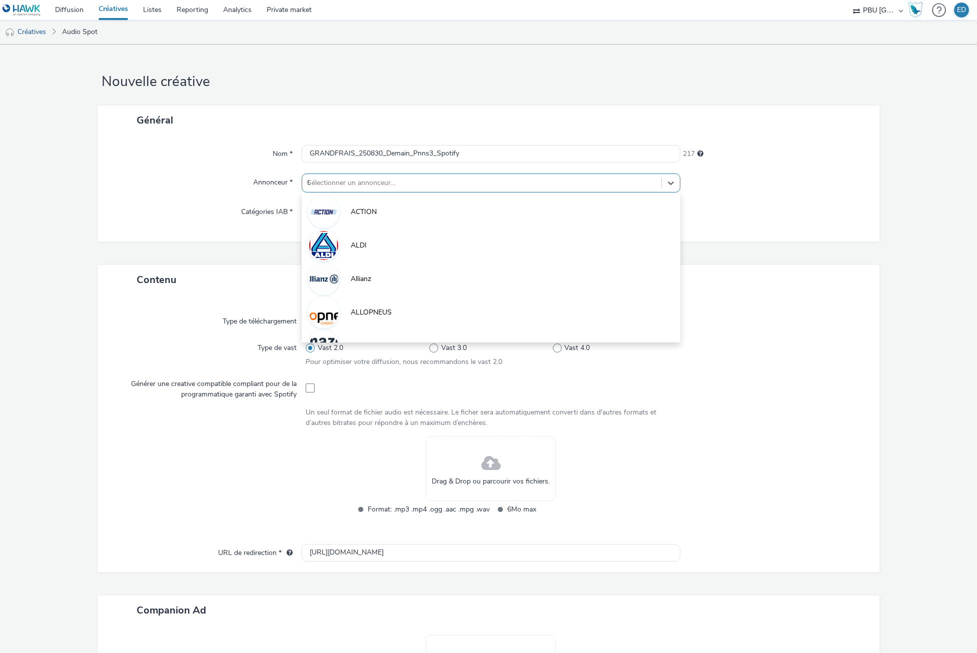
type input "GR"
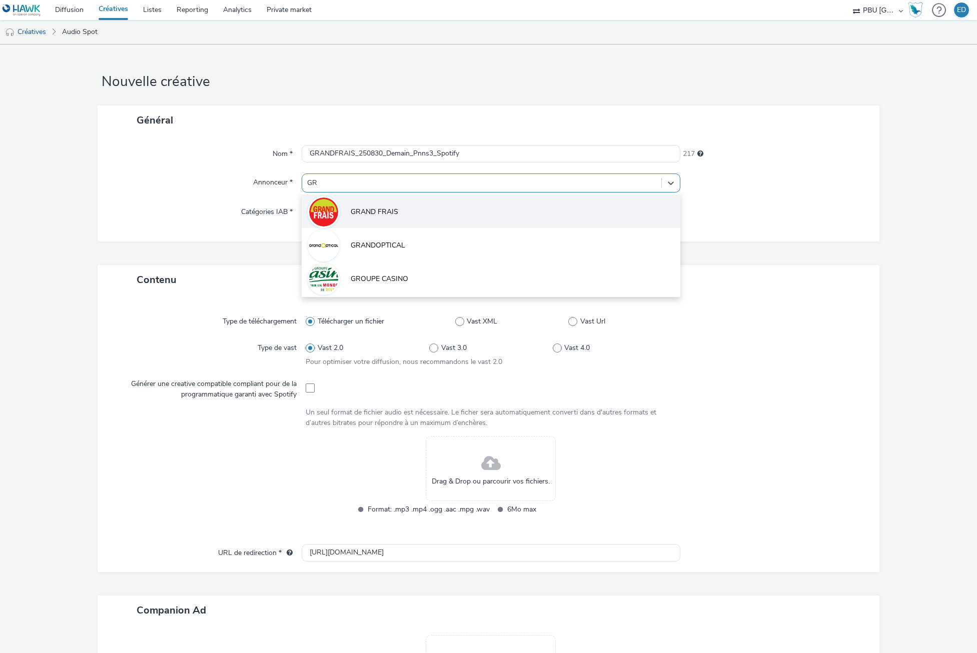
click at [412, 221] on li "GRAND FRAIS" at bounding box center [491, 212] width 378 height 34
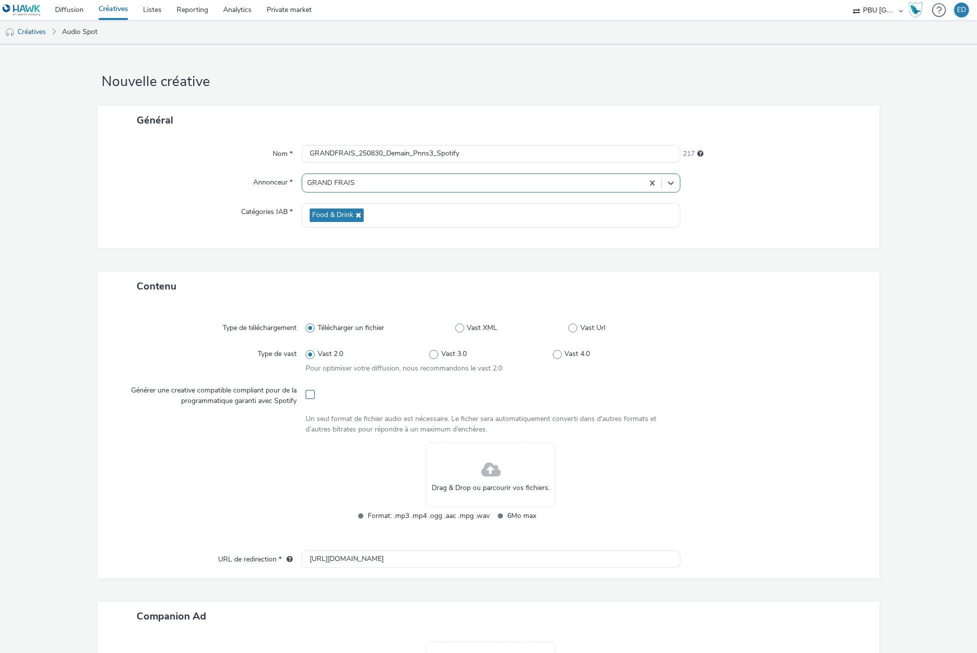
click at [307, 393] on span at bounding box center [310, 394] width 9 height 9
checkbox input "true"
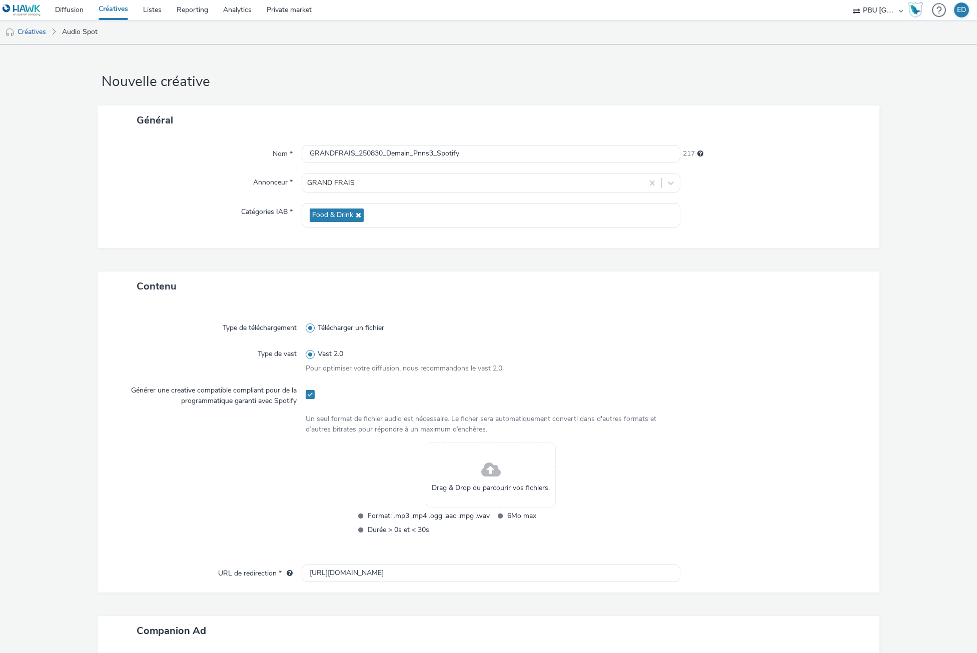
drag, startPoint x: -11, startPoint y: 417, endPoint x: -145, endPoint y: 403, distance: 135.3
click at [0, 403] on html "Diffusion Créatives Listes Reporting Analytics Private market PBU France ED Cré…" at bounding box center [488, 326] width 977 height 653
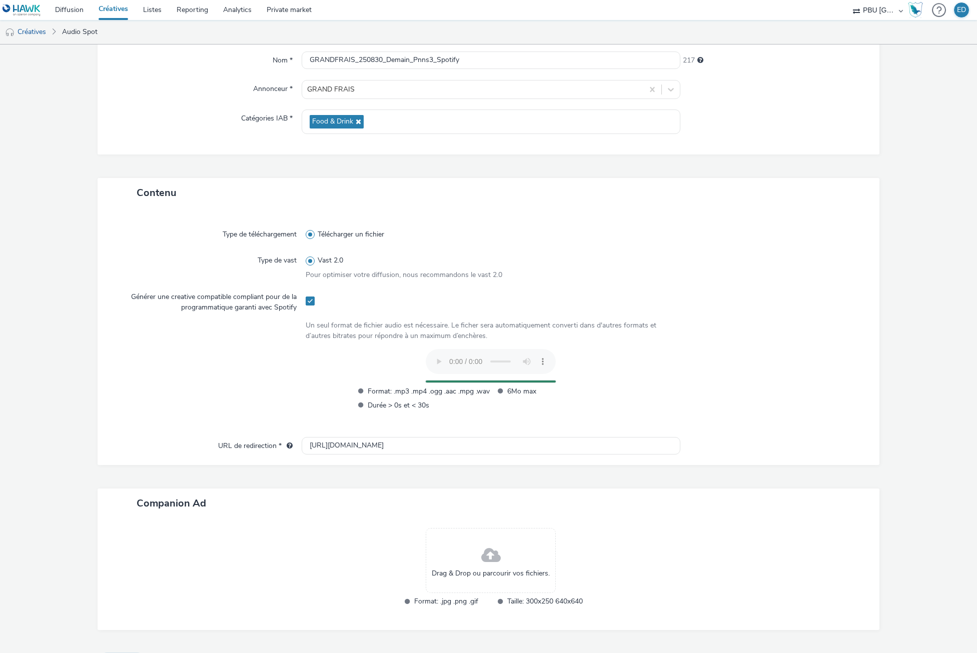
scroll to position [120, 0]
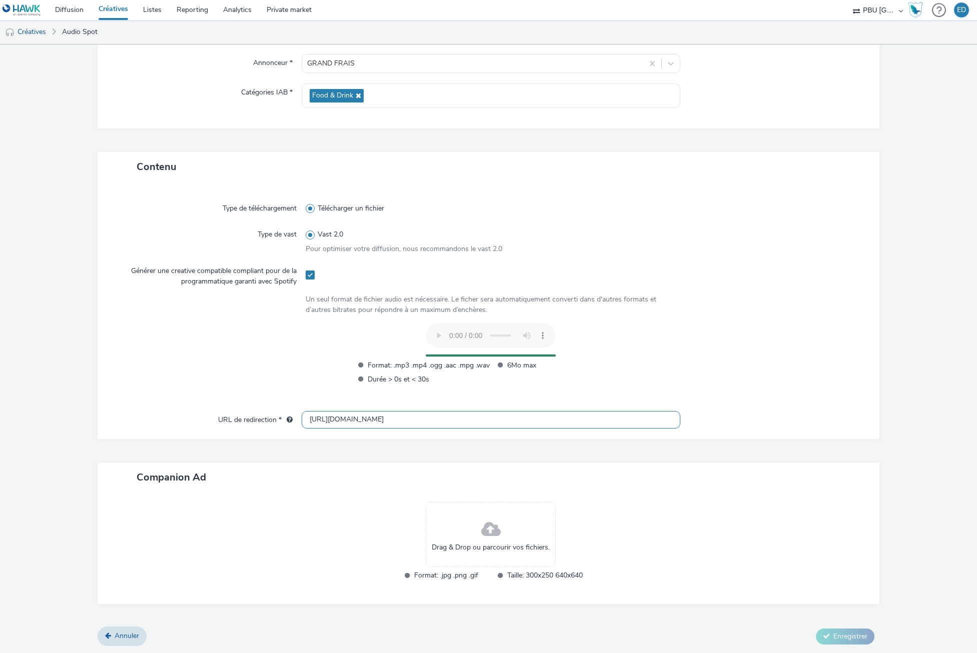
click at [321, 418] on input "[URL][DOMAIN_NAME]" at bounding box center [491, 420] width 378 height 18
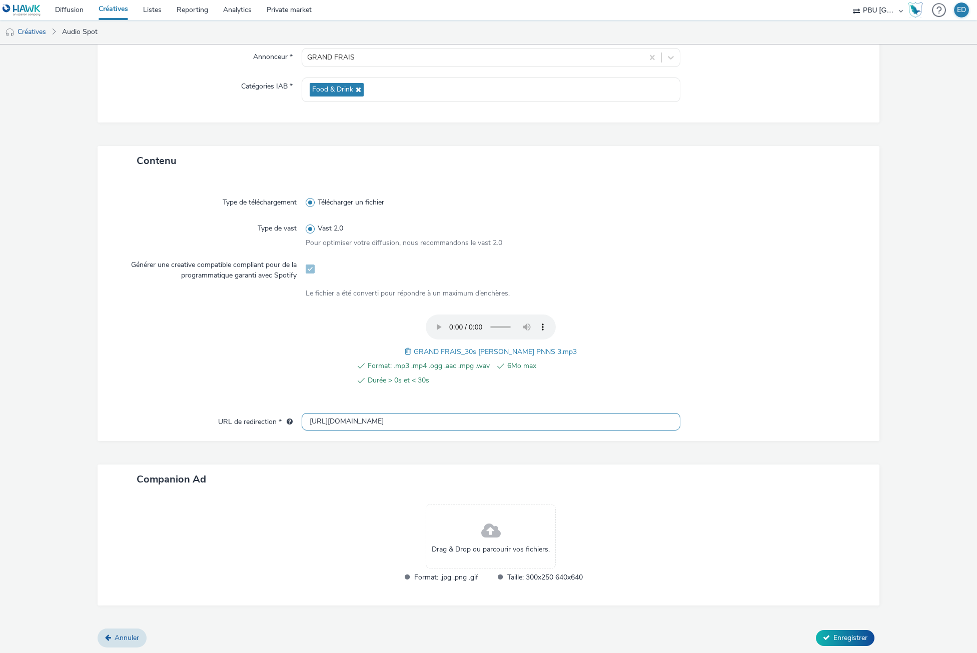
scroll to position [127, 0]
type input "[URL][DOMAIN_NAME]"
click at [853, 633] on span "Enregistrer" at bounding box center [851, 637] width 34 height 10
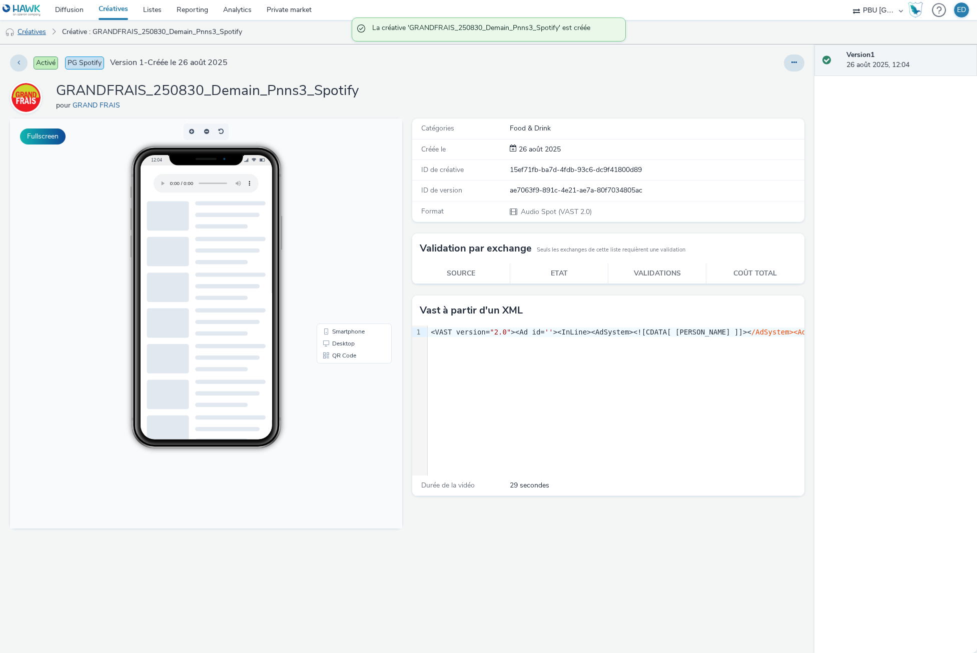
click at [30, 28] on link "Créatives" at bounding box center [25, 32] width 51 height 24
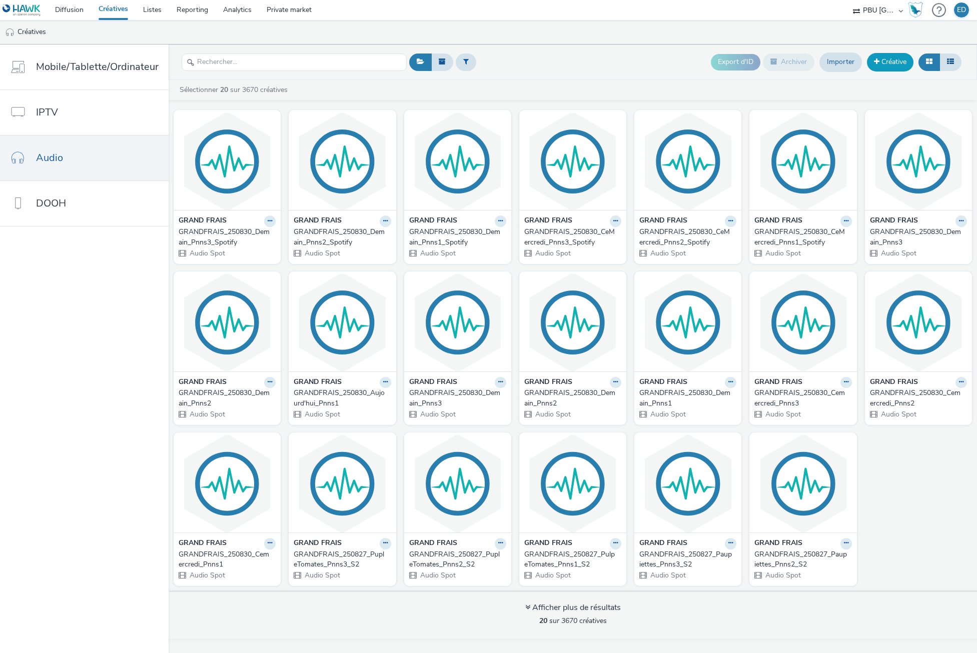
click at [892, 60] on link "Créative" at bounding box center [890, 62] width 47 height 18
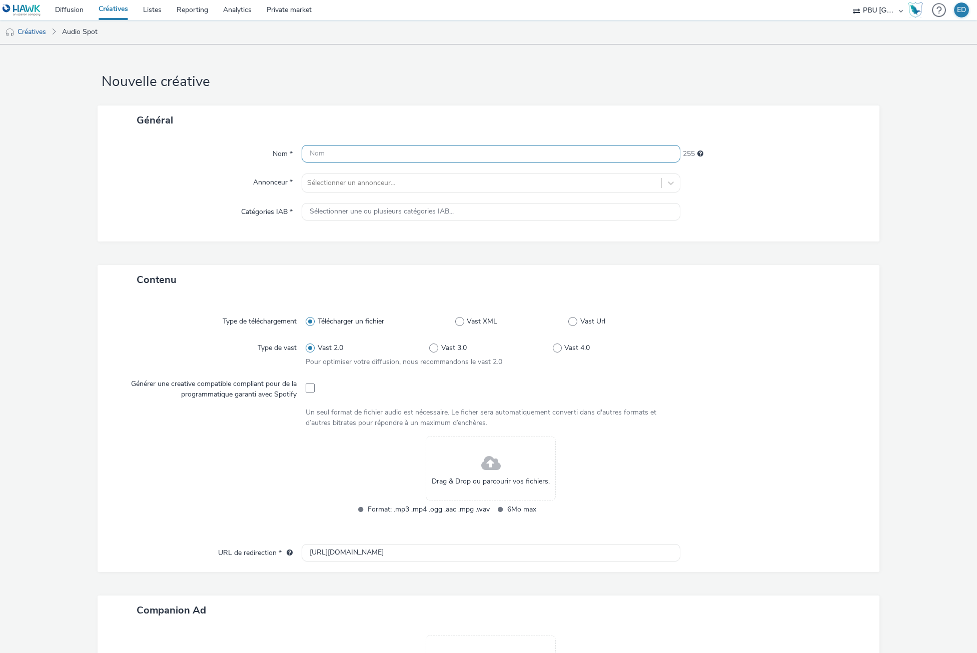
click at [364, 152] on input "text" at bounding box center [491, 154] width 378 height 18
paste input "GRANDFRAIS_250830_CeMercredi_Pnns1_Spotify"
drag, startPoint x: 384, startPoint y: 156, endPoint x: 420, endPoint y: 159, distance: 35.6
click at [420, 159] on input "GRANDFRAIS_250830_CeMercredi_Pnns1_Spotify" at bounding box center [491, 154] width 378 height 18
drag, startPoint x: 478, startPoint y: 151, endPoint x: 250, endPoint y: 153, distance: 227.7
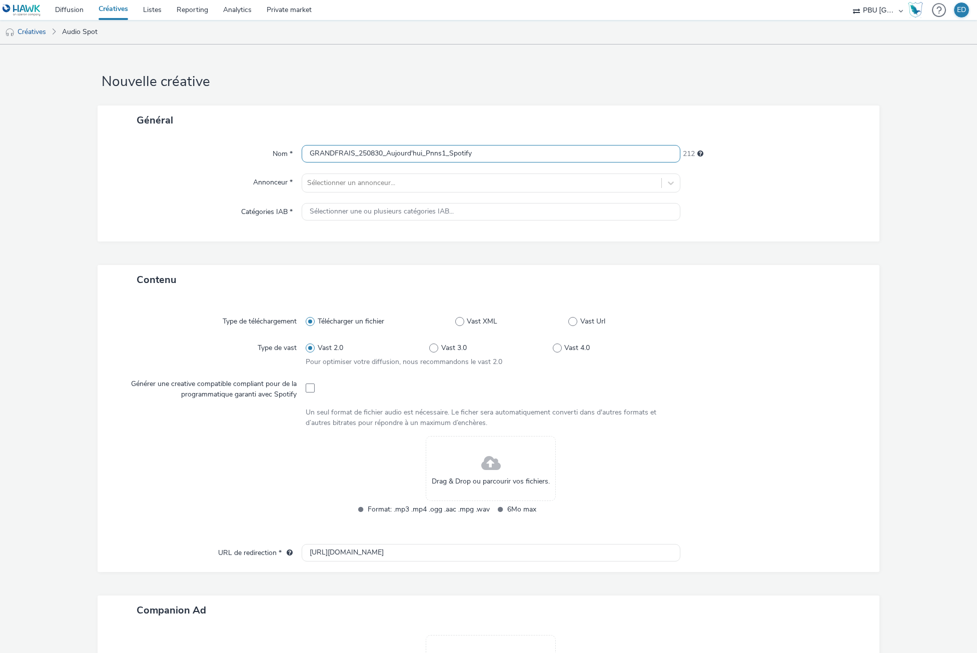
click at [250, 153] on div "Nom * GRANDFRAIS_250830_Aujourd'hui_Pnns1_Spotify 212" at bounding box center [488, 154] width 761 height 18
type input "GRANDFRAIS_250830_Aujourd'hui_Pnns1_Spotify"
click at [351, 177] on div at bounding box center [481, 183] width 349 height 12
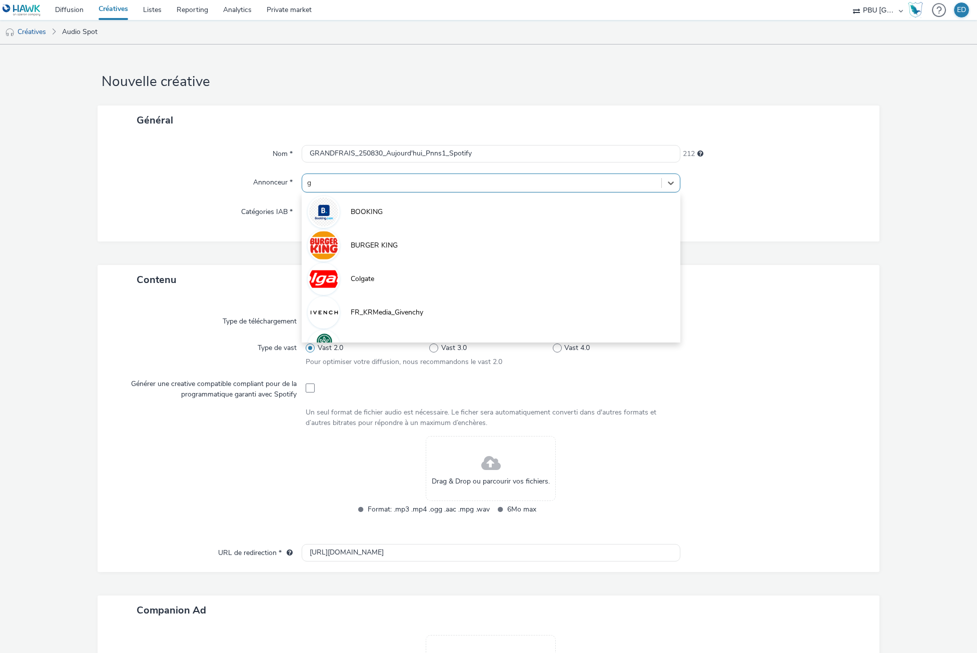
type input "gr"
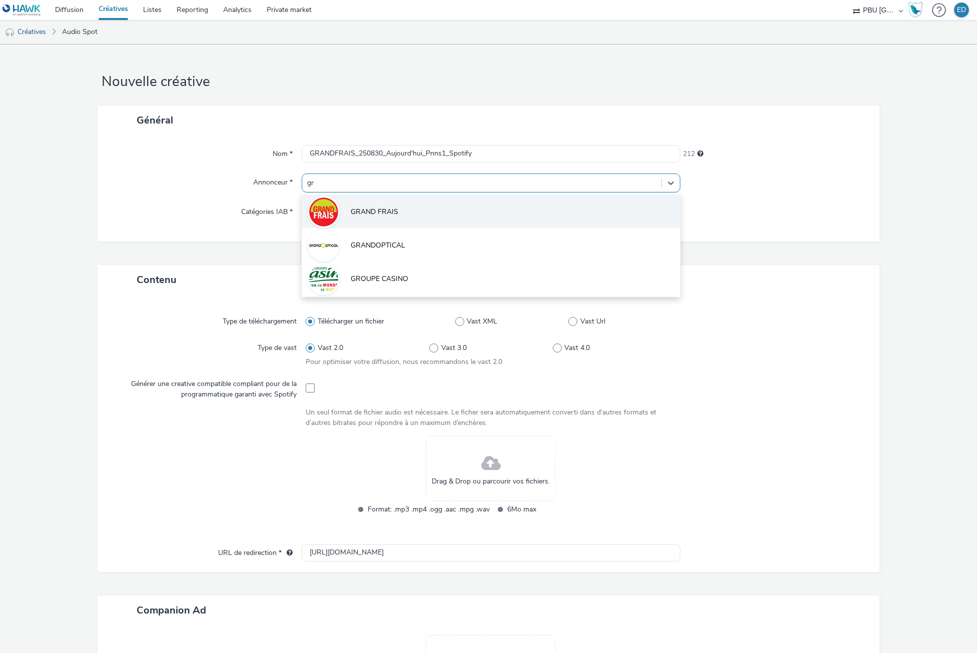
click at [374, 210] on span "GRAND FRAIS" at bounding box center [375, 212] width 48 height 10
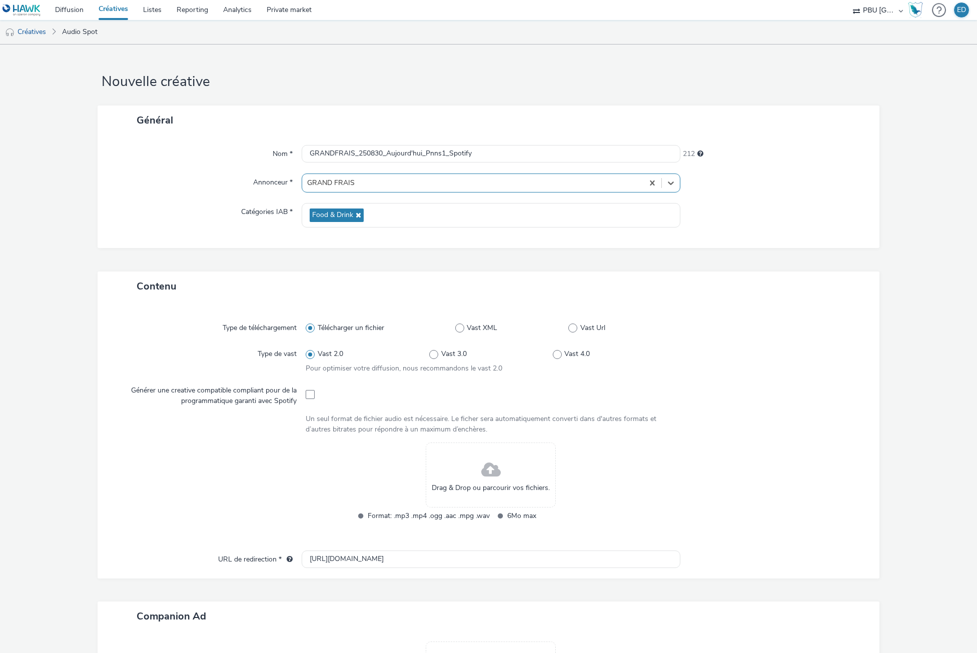
click at [301, 394] on div "Générer une creative compatible compliant pour de la programmatique garanti ave…" at bounding box center [211, 394] width 190 height 25
click at [306, 397] on span at bounding box center [310, 394] width 9 height 9
checkbox input "true"
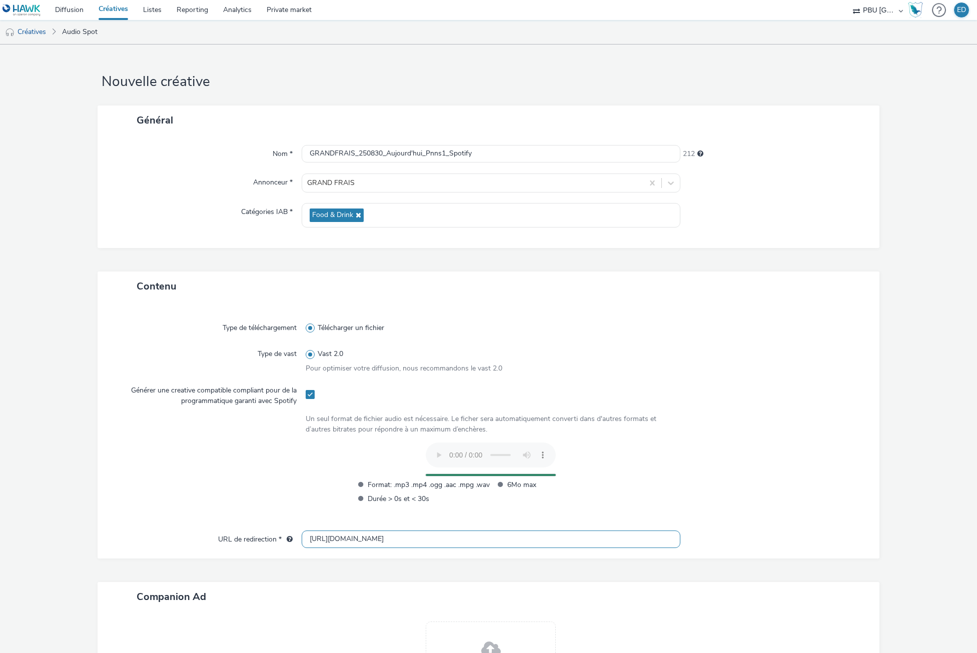
drag, startPoint x: 321, startPoint y: 538, endPoint x: 338, endPoint y: 548, distance: 19.3
click at [321, 537] on input "[URL][DOMAIN_NAME]" at bounding box center [491, 540] width 378 height 18
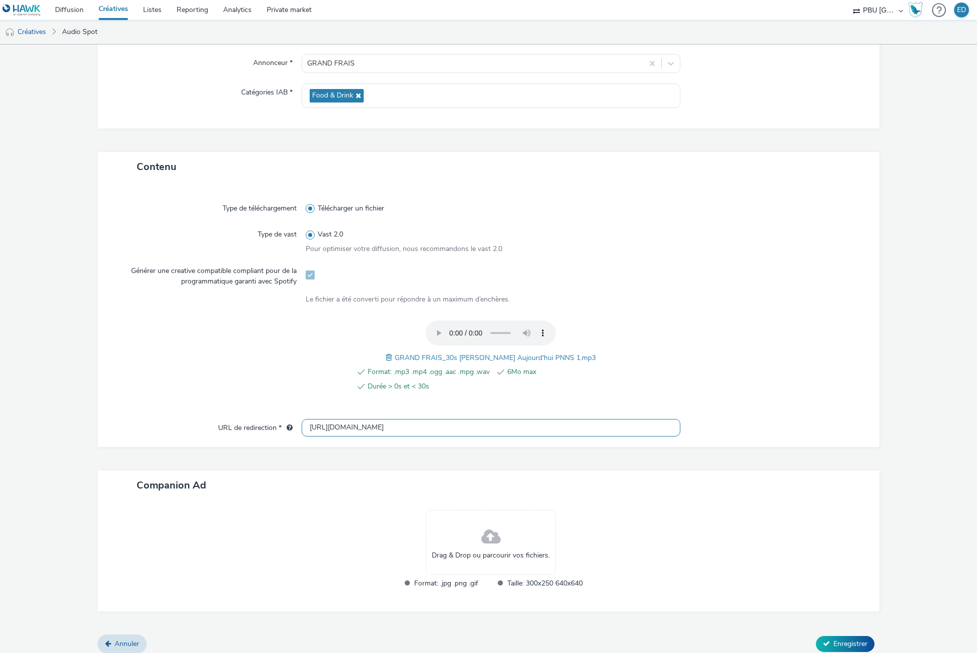
scroll to position [127, 0]
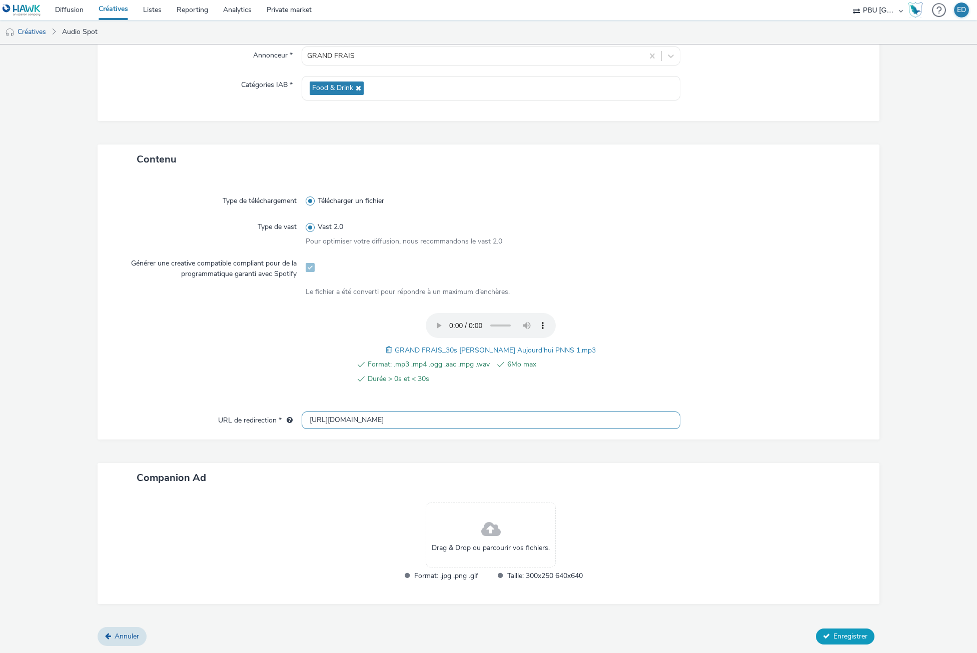
type input "[URL][DOMAIN_NAME]"
click at [825, 636] on button "Enregistrer" at bounding box center [845, 637] width 59 height 16
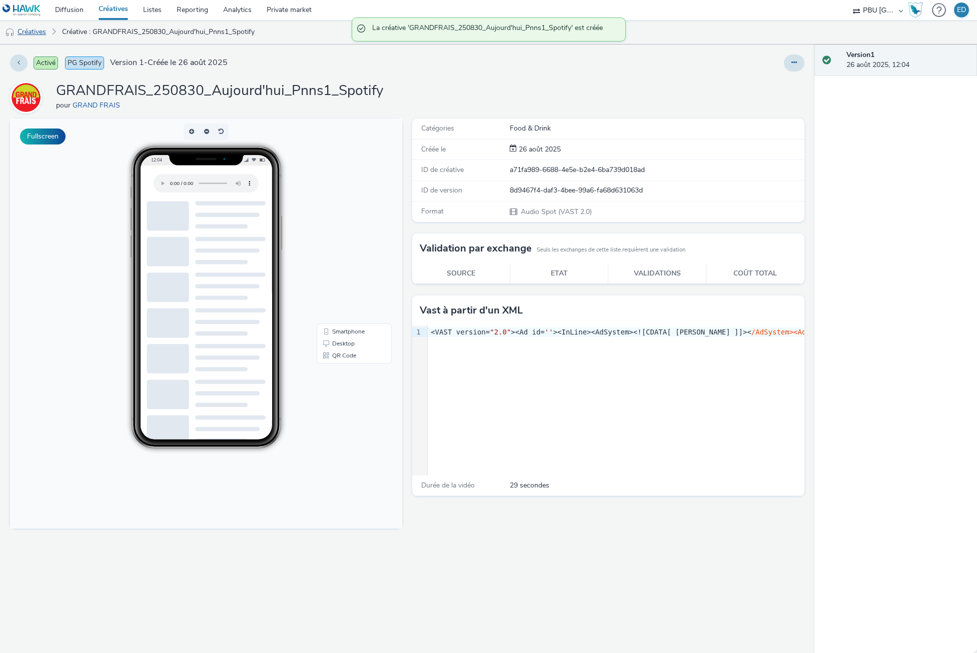
click at [26, 33] on link "Créatives" at bounding box center [25, 32] width 51 height 24
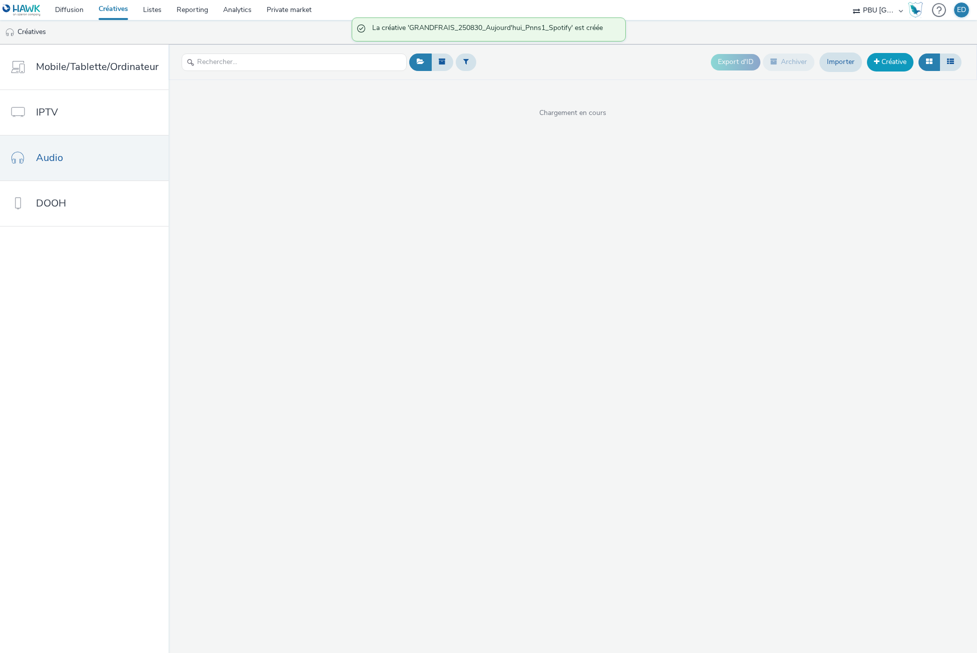
click at [912, 63] on link "Créative" at bounding box center [890, 62] width 47 height 18
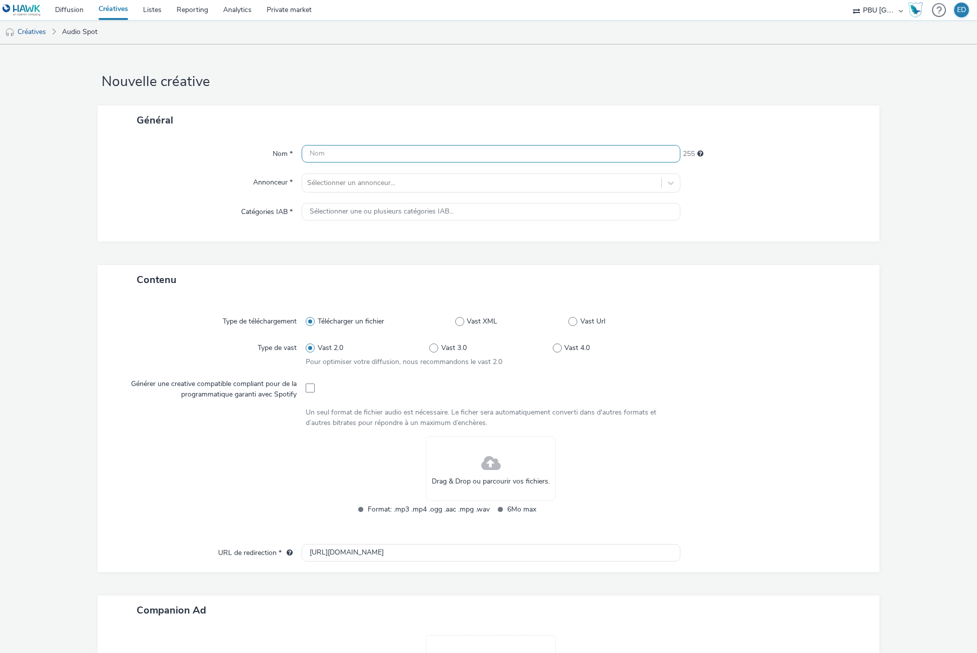
click at [406, 147] on input "text" at bounding box center [491, 154] width 378 height 18
paste input "GRANDFRAIS_250830_Aujourd'hui_Pnns1_Spotify"
type input "GRANDFRAIS_250830_Aujourd'hui_Pnns1_Spotify"
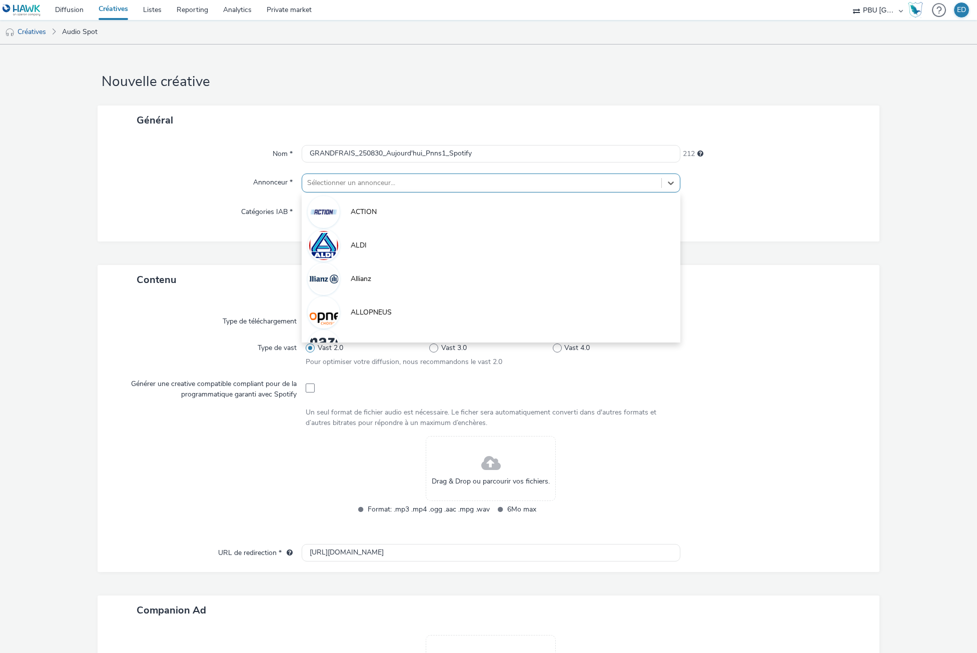
click at [417, 185] on div at bounding box center [481, 183] width 349 height 12
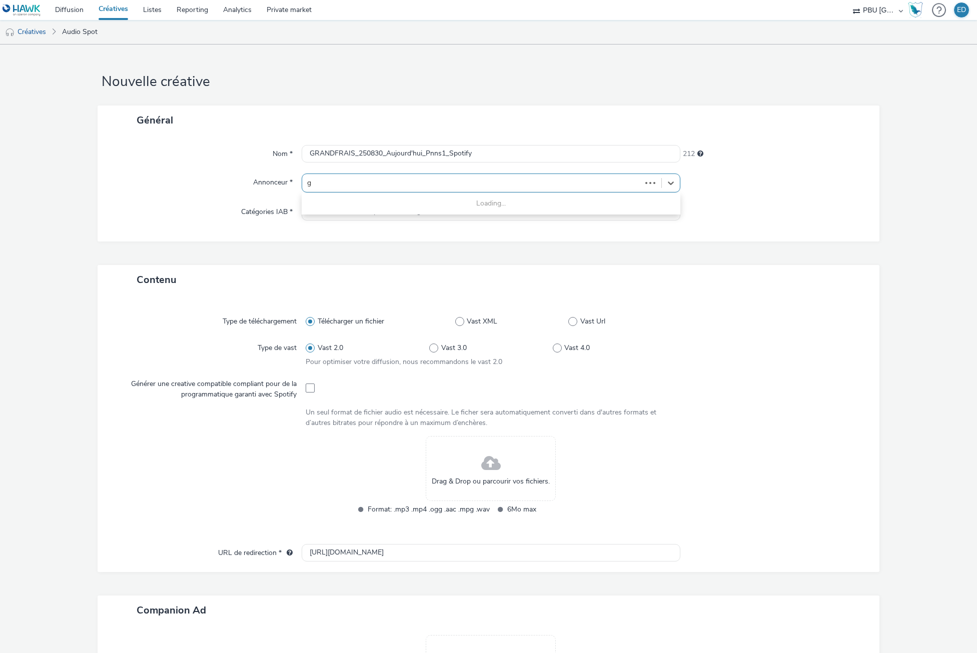
type input "gr"
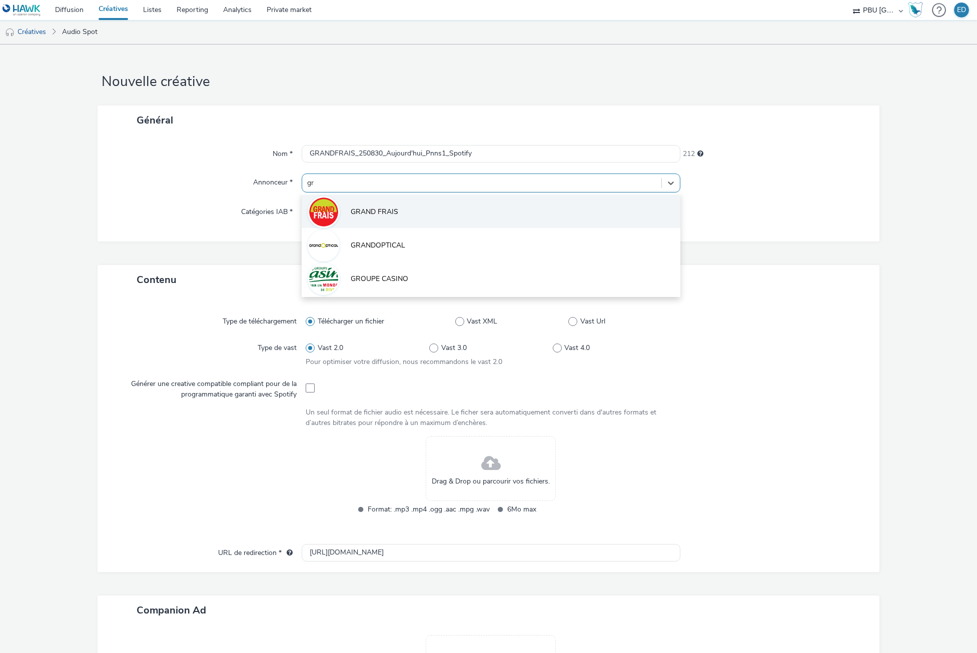
click at [400, 206] on li "GRAND FRAIS" at bounding box center [491, 212] width 378 height 34
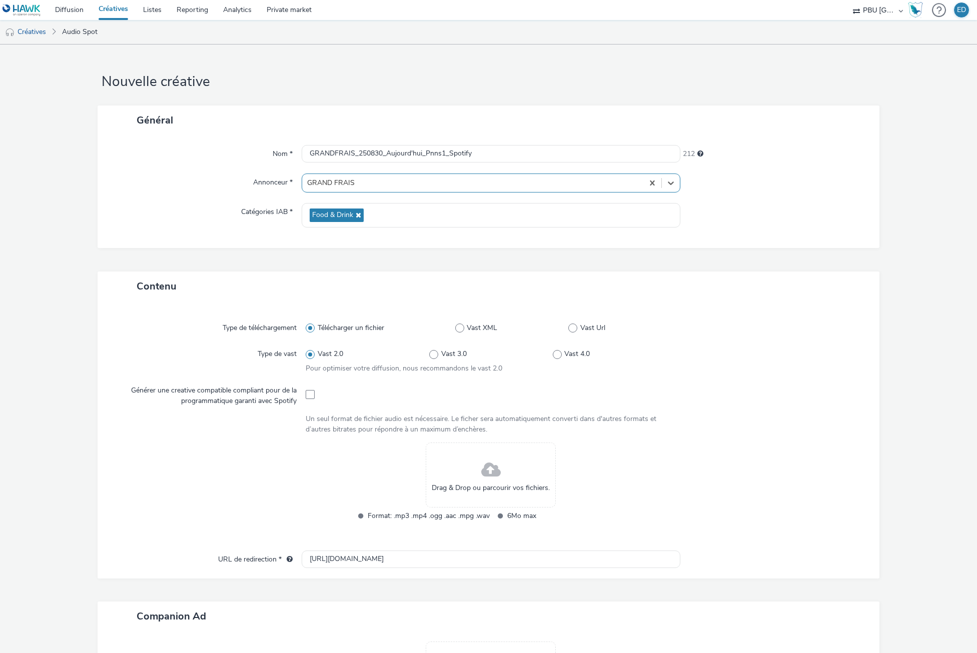
click at [312, 395] on span at bounding box center [310, 394] width 9 height 9
checkbox input "true"
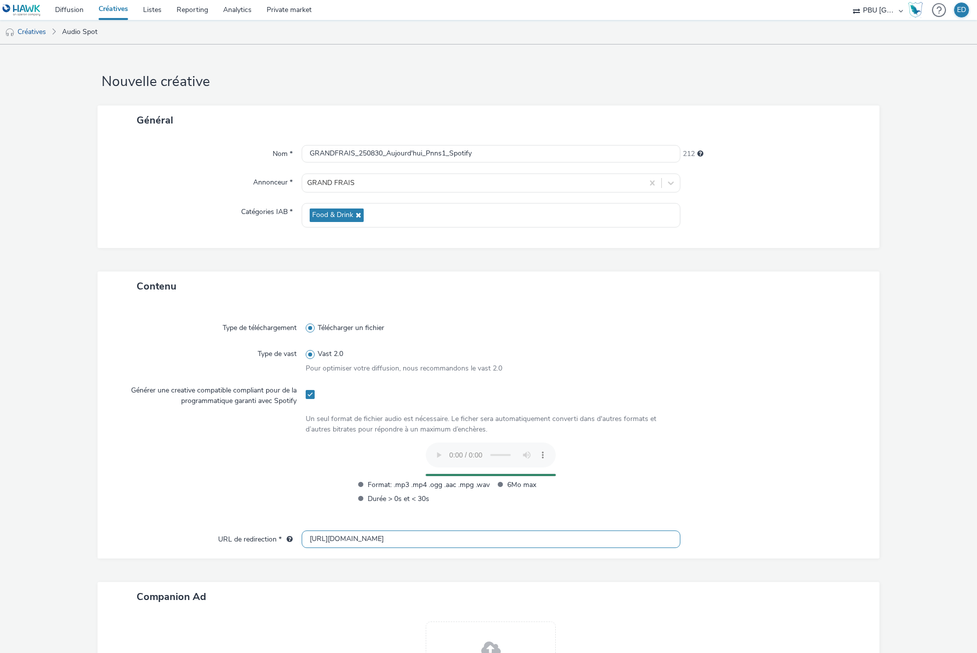
click at [315, 543] on input "[URL][DOMAIN_NAME]" at bounding box center [491, 540] width 378 height 18
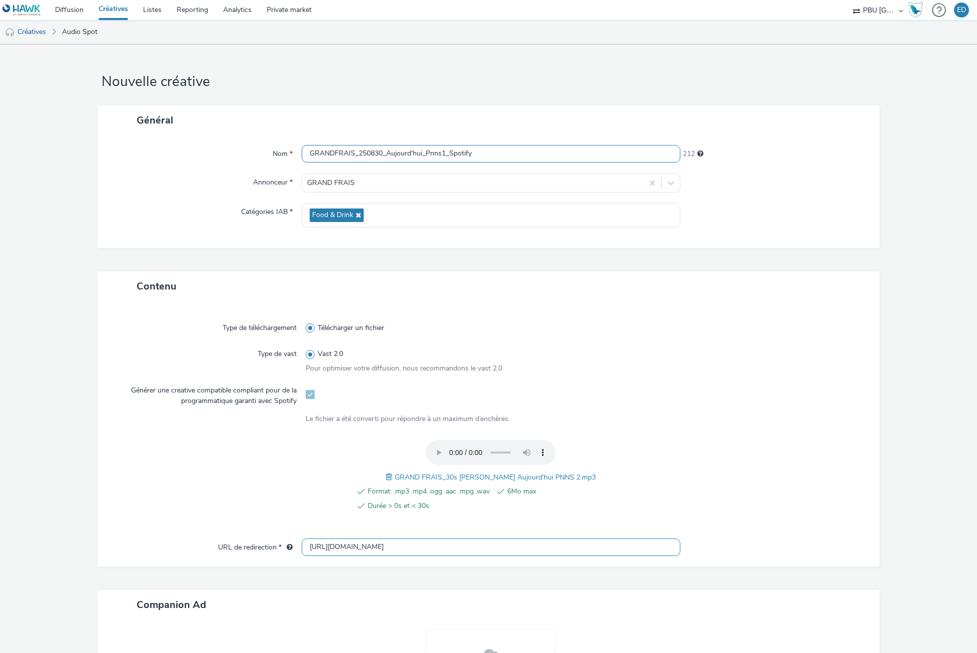
type input "[URL][DOMAIN_NAME]"
click at [443, 154] on input "GRANDFRAIS_250830_Aujourd'hui_Pnns1_Spotify" at bounding box center [491, 154] width 378 height 18
type input "GRANDFRAIS_250830_Aujourd'hui_Pnns2_Spotify"
drag, startPoint x: 677, startPoint y: 312, endPoint x: 691, endPoint y: 323, distance: 17.8
click at [682, 314] on div "Type de téléchargement Télécharger un fichier Type de vast Vast 2.0 Pour optimi…" at bounding box center [488, 425] width 761 height 228
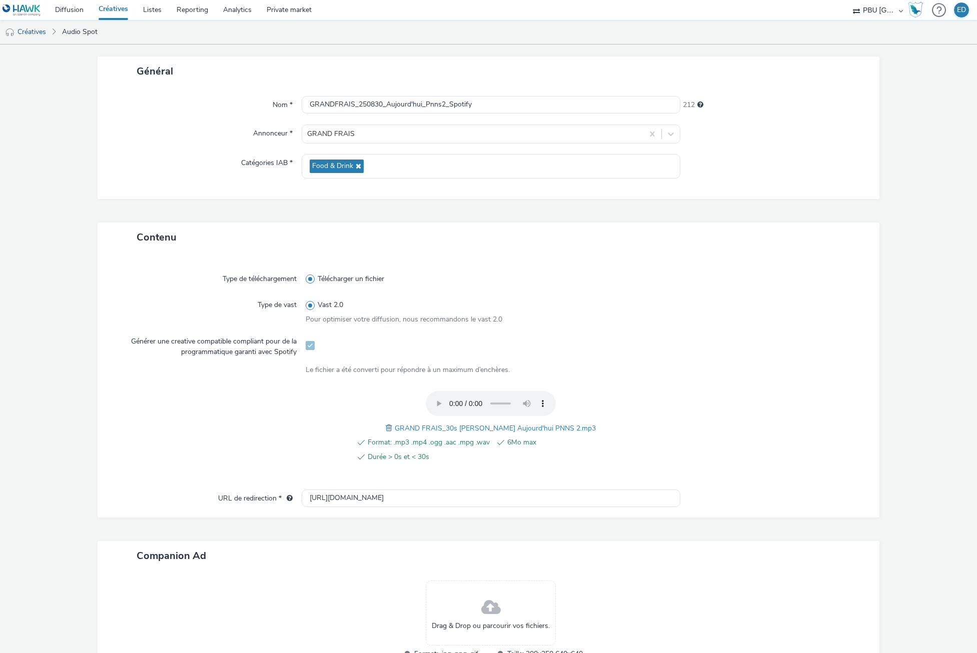
scroll to position [127, 0]
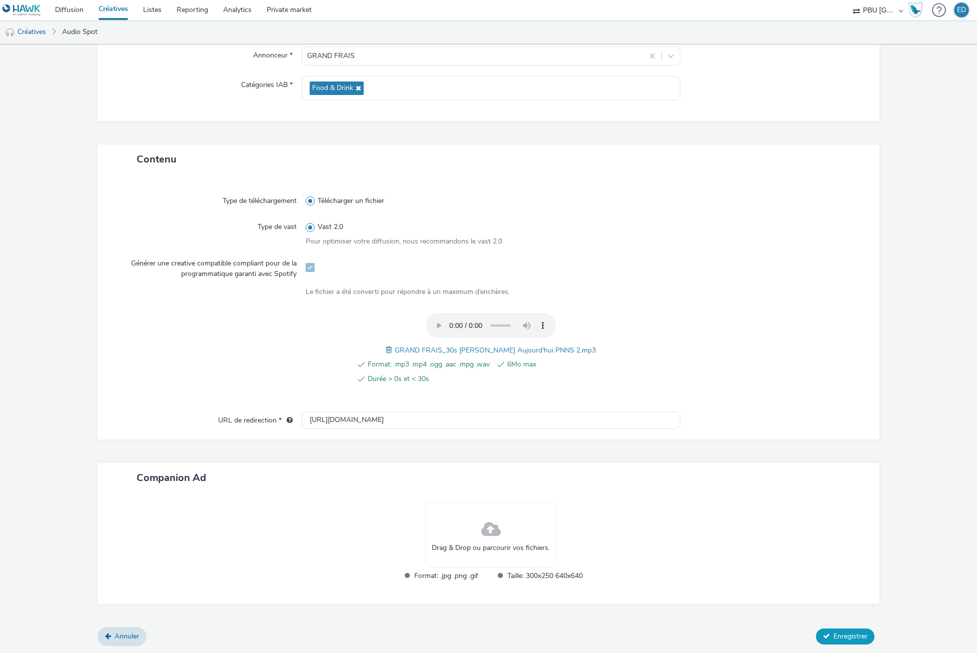
click at [840, 639] on span "Enregistrer" at bounding box center [851, 637] width 34 height 10
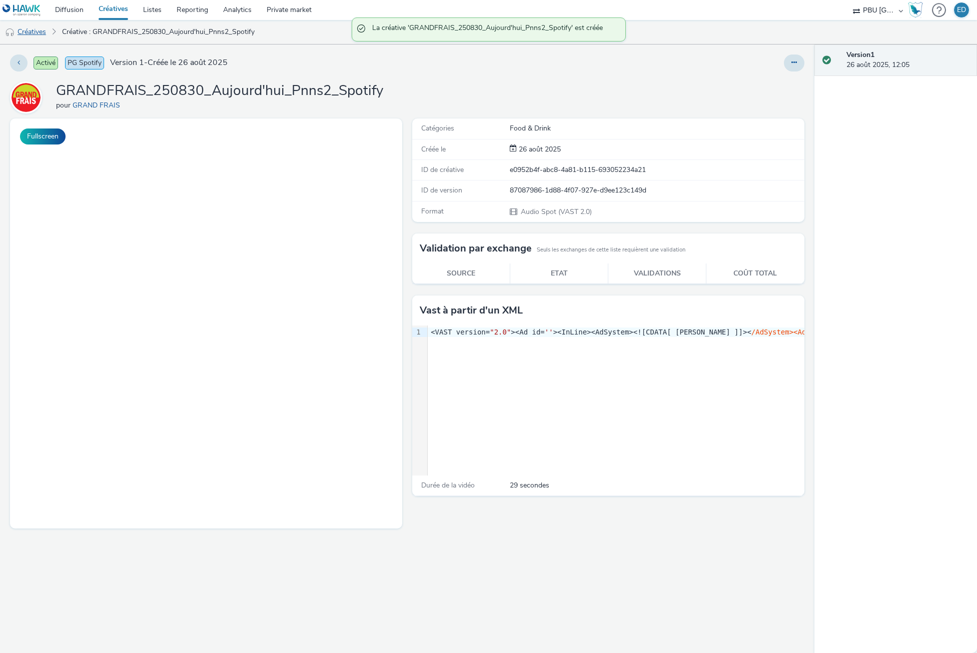
click at [27, 34] on link "Créatives" at bounding box center [25, 32] width 51 height 24
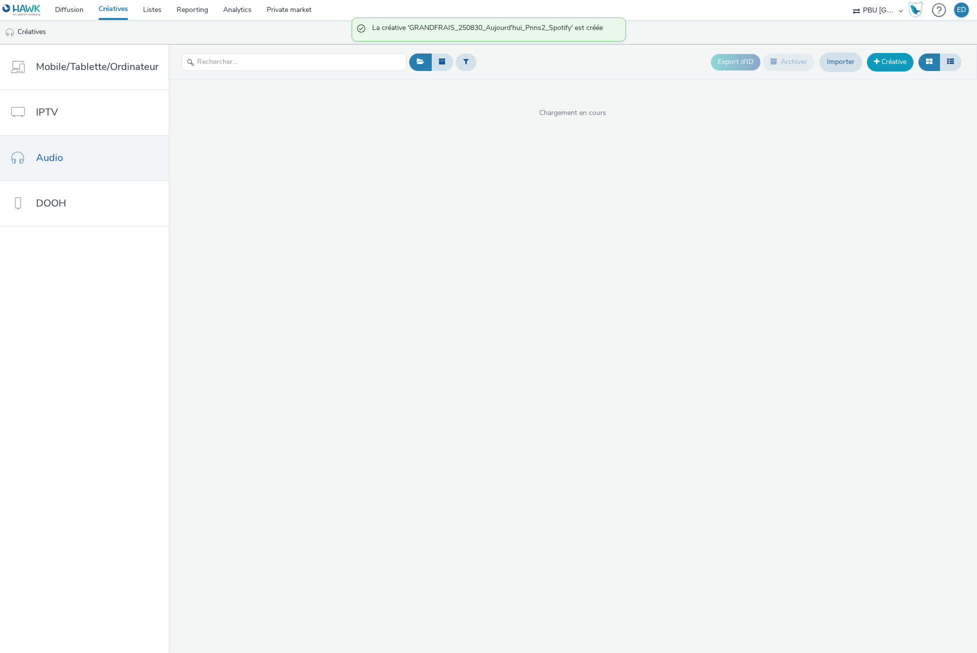
click at [888, 60] on link "Créative" at bounding box center [890, 62] width 47 height 18
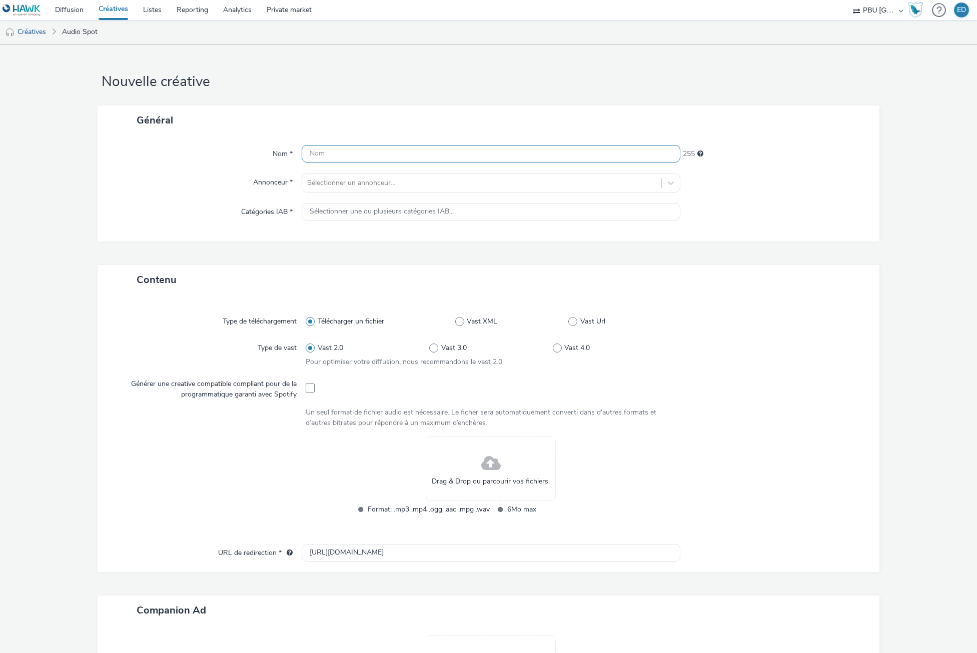
click at [348, 160] on input "text" at bounding box center [491, 154] width 378 height 18
paste input "GRANDFRAIS_250830_Aujourd'hui_Pnns1_Spotify"
type input "GRANDFRAIS_250830_Aujourd'hui_Pnns1_Spotify"
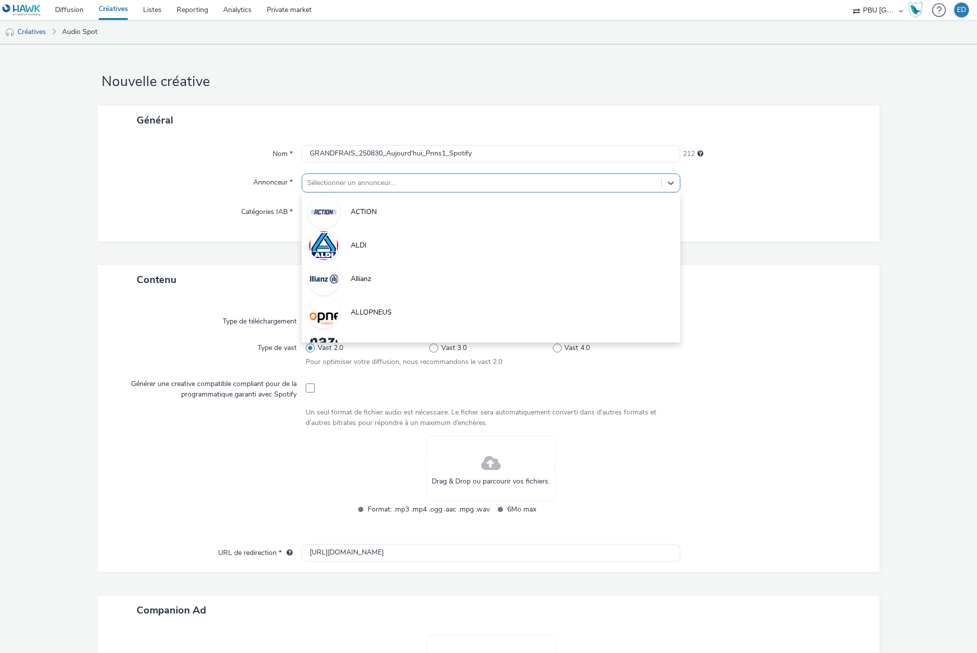
click at [336, 185] on div at bounding box center [481, 183] width 349 height 12
type input "gr"
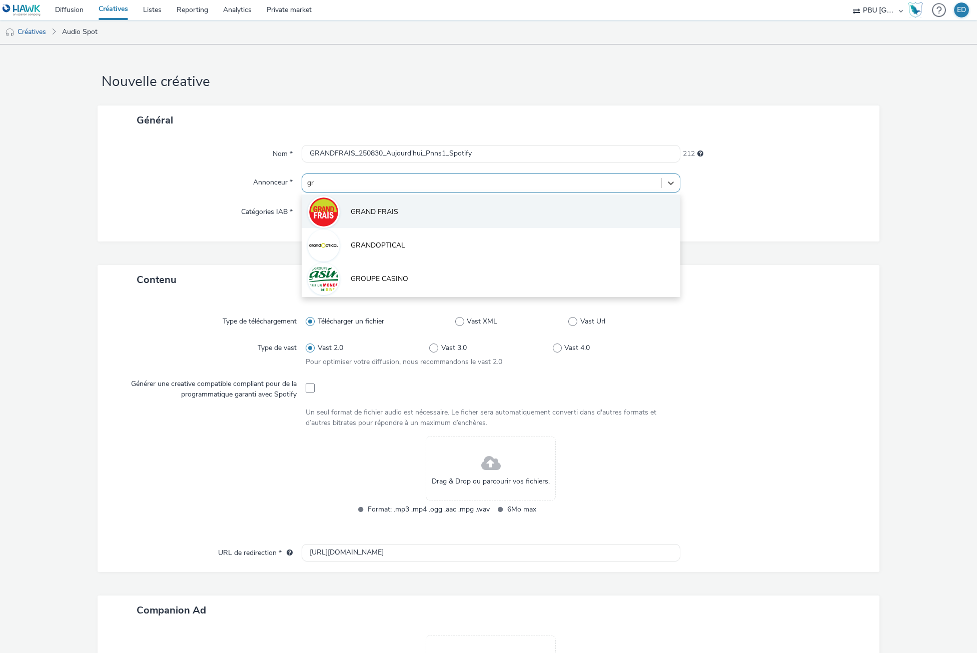
click at [351, 216] on span "GRAND FRAIS" at bounding box center [375, 212] width 48 height 10
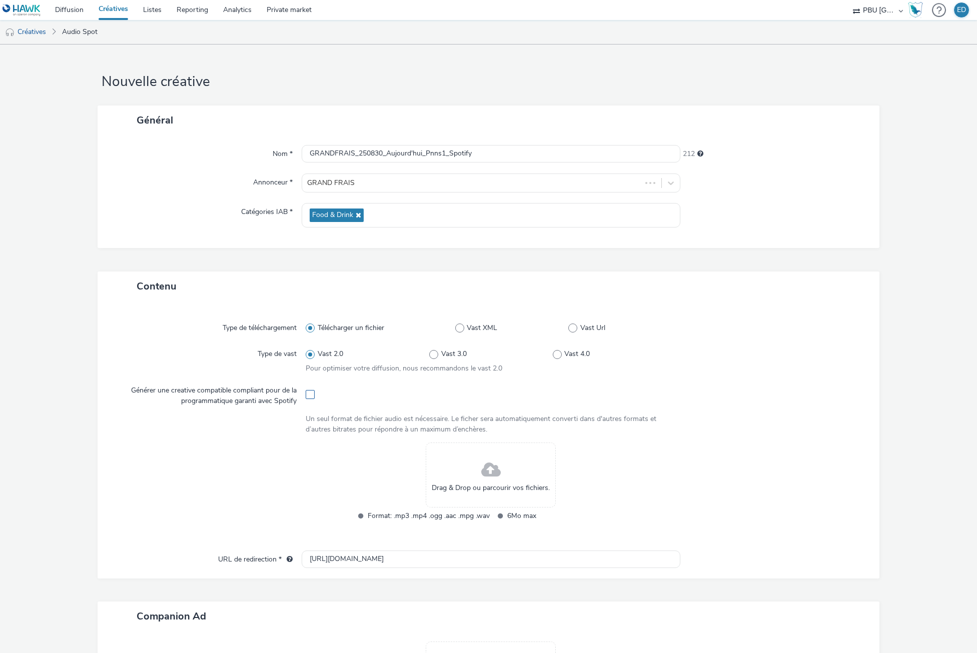
click at [311, 398] on span at bounding box center [310, 394] width 9 height 9
checkbox input "true"
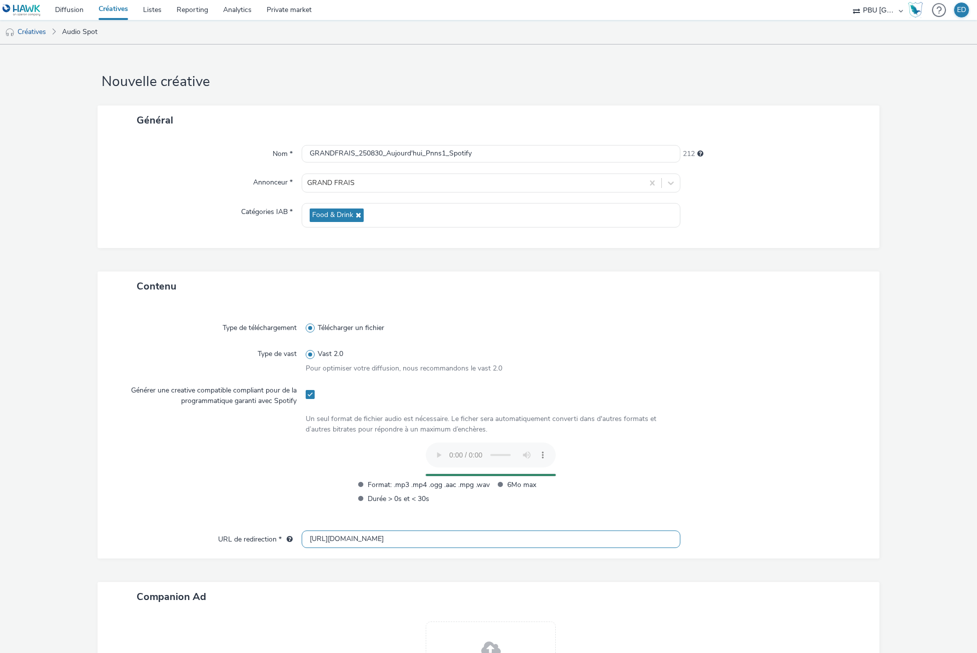
drag, startPoint x: 318, startPoint y: 543, endPoint x: 329, endPoint y: 547, distance: 11.2
click at [319, 543] on input "[URL][DOMAIN_NAME]" at bounding box center [491, 540] width 378 height 18
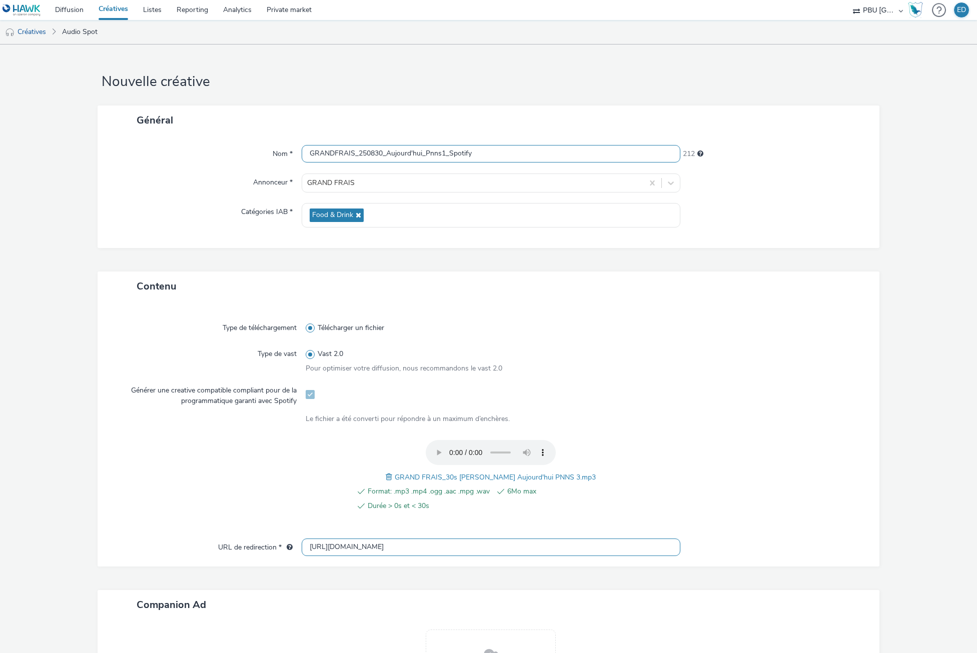
type input "[URL][DOMAIN_NAME]"
click at [444, 153] on input "GRANDFRAIS_250830_Aujourd'hui_Pnns1_Spotify" at bounding box center [491, 154] width 378 height 18
type input "GRANDFRAIS_250830_Aujourd'hui_Pnns3_Spotify"
click at [654, 302] on div "Type de téléchargement Télécharger un fichier Type de vast Vast 2.0 Pour optimi…" at bounding box center [489, 434] width 782 height 266
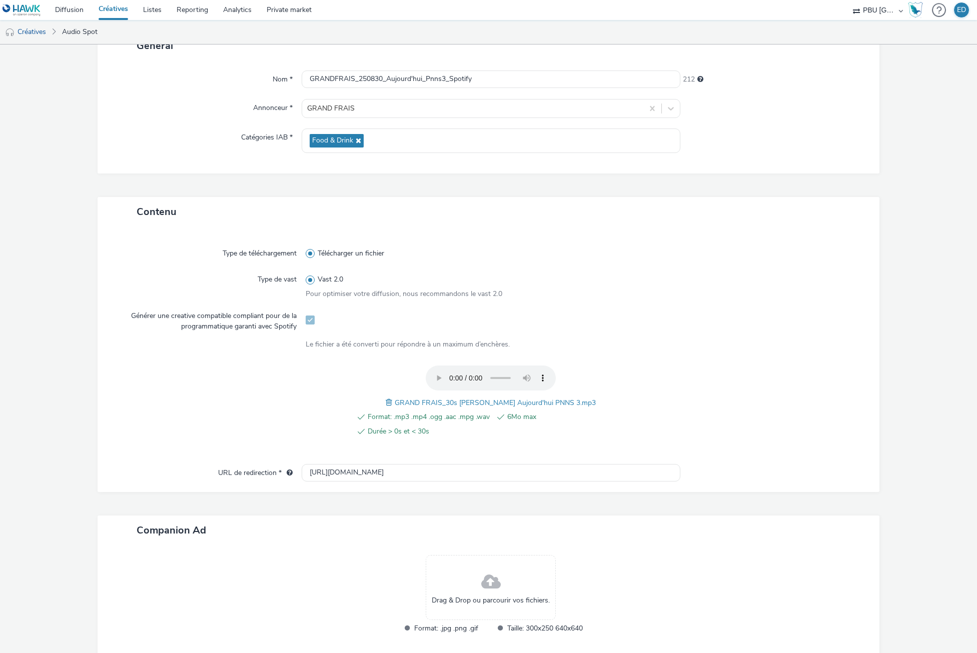
scroll to position [127, 0]
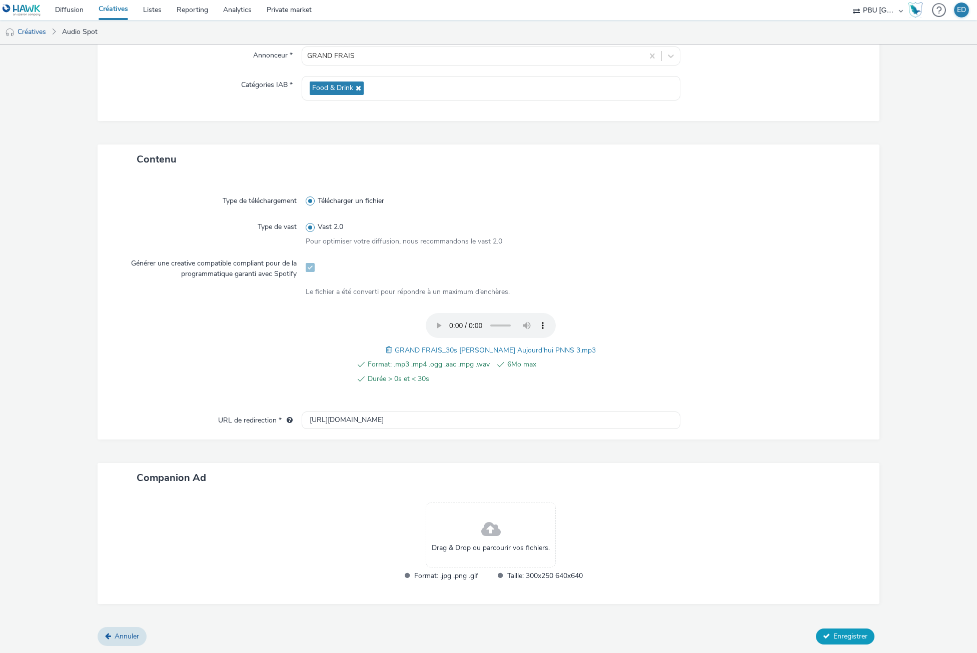
click at [836, 631] on button "Enregistrer" at bounding box center [845, 637] width 59 height 16
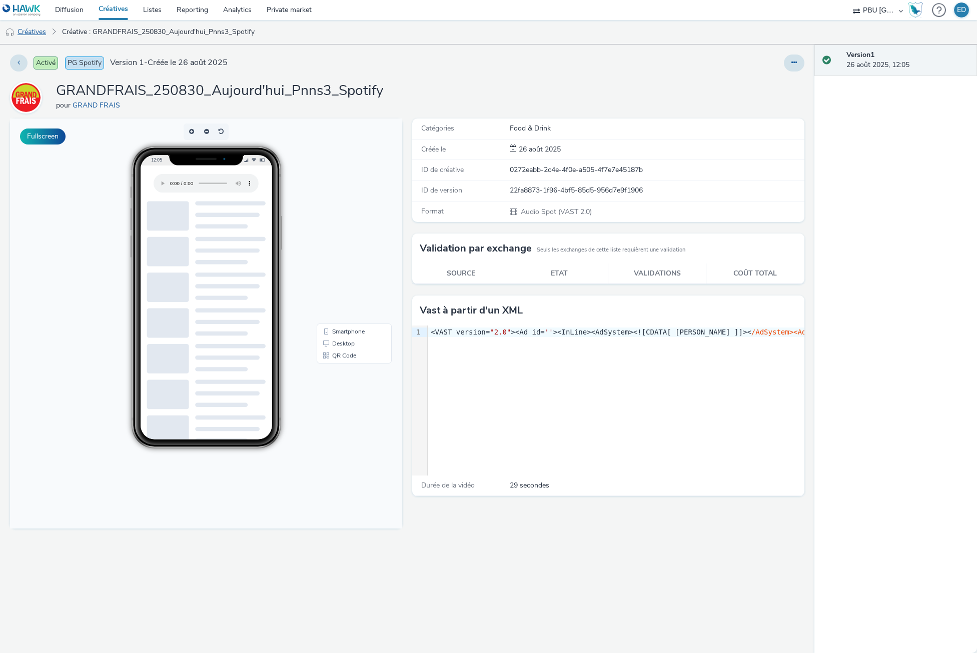
click at [37, 31] on link "Créatives" at bounding box center [25, 32] width 51 height 24
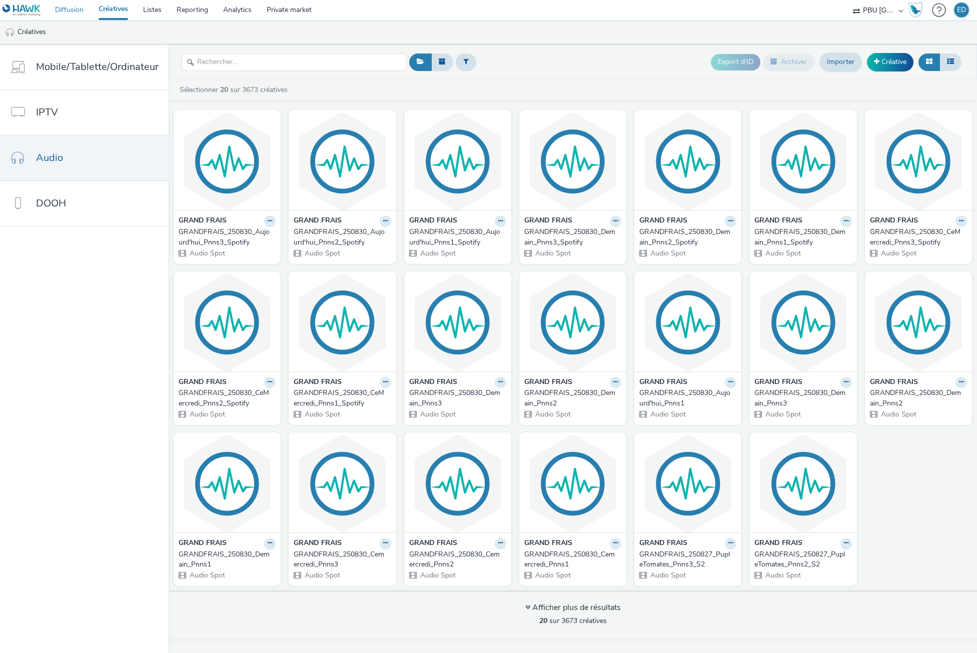
click at [70, 10] on link "Diffusion" at bounding box center [70, 10] width 44 height 20
